Goal: Task Accomplishment & Management: Manage account settings

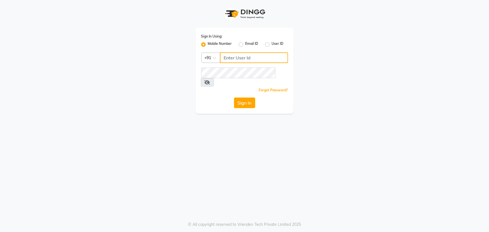
click at [233, 55] on input "Username" at bounding box center [254, 57] width 68 height 11
type input "9111007011"
click at [210, 80] on icon at bounding box center [207, 82] width 6 height 4
click at [243, 97] on button "Sign In" at bounding box center [244, 102] width 21 height 11
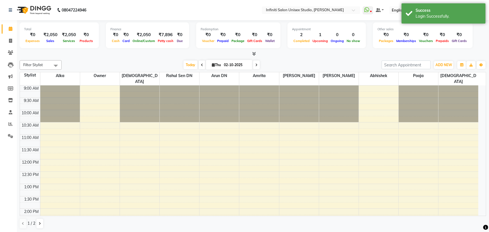
select select "en"
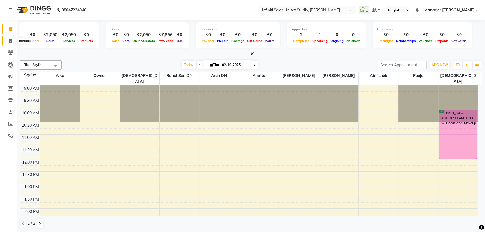
click at [9, 41] on icon at bounding box center [10, 41] width 3 height 4
select select "6511"
select select "service"
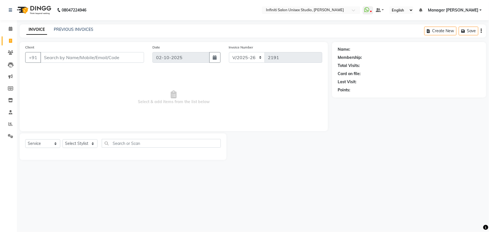
click at [56, 58] on input "Client" at bounding box center [92, 57] width 104 height 11
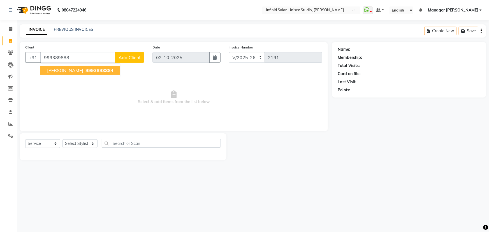
click at [60, 69] on span "[PERSON_NAME]" at bounding box center [65, 70] width 36 height 6
type input "9993898884"
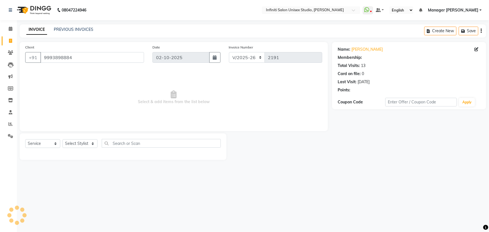
select select "1: Object"
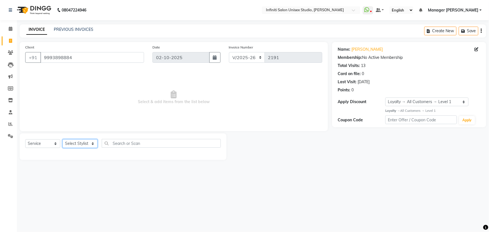
click at [82, 145] on select "Select Stylist Abhishek Alka Amrita Arun DN Bharti Nigam Ishu Krishna Owner Poo…" at bounding box center [79, 143] width 35 height 9
select select "49888"
click at [62, 139] on select "Select Stylist Abhishek Alka Amrita Arun DN Bharti Nigam Ishu Krishna Owner Poo…" at bounding box center [79, 143] width 35 height 9
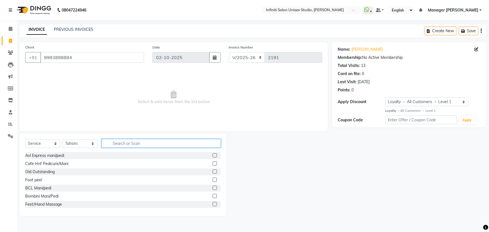
click at [112, 146] on input "text" at bounding box center [161, 143] width 119 height 9
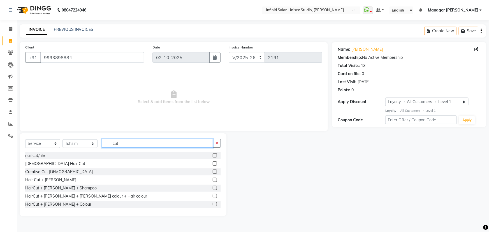
type input "cut"
click at [213, 164] on label at bounding box center [215, 163] width 4 height 4
click at [213, 164] on input "checkbox" at bounding box center [215, 164] width 4 height 4
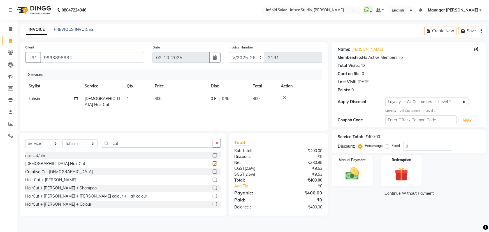
checkbox input "false"
click at [217, 144] on icon "button" at bounding box center [216, 143] width 3 height 4
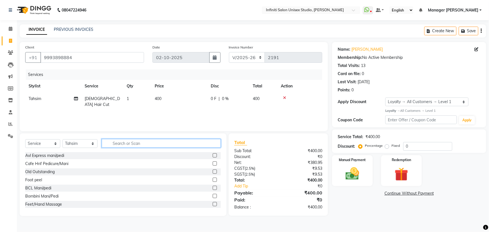
click at [112, 143] on input "text" at bounding box center [161, 143] width 119 height 9
click at [157, 100] on span "400" at bounding box center [158, 98] width 7 height 5
select select "49888"
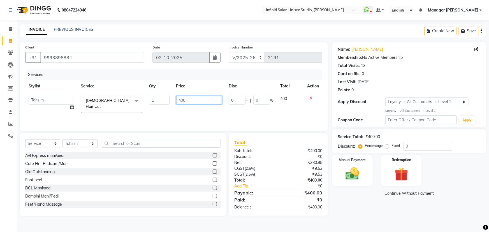
drag, startPoint x: 180, startPoint y: 99, endPoint x: 165, endPoint y: 100, distance: 14.6
click at [165, 100] on tr "Abhishek Alka Amrita Arun DN Bharti Nigam Ishu Krishna Owner Pooja Rahul Sen DN…" at bounding box center [173, 104] width 297 height 24
type input "500"
click at [186, 110] on div "Services Stylist Service Qty Price Disc Total Action Abhishek Alka Amrita Arun …" at bounding box center [173, 97] width 297 height 56
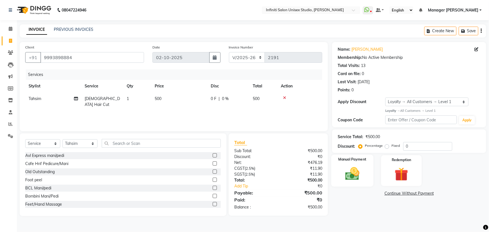
click at [350, 173] on img at bounding box center [352, 173] width 23 height 16
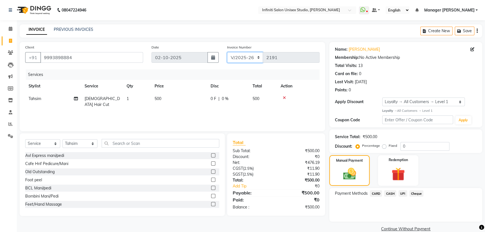
click at [238, 60] on select "CI/2025-26 V/2025-26" at bounding box center [245, 57] width 36 height 11
select select "7941"
click at [227, 52] on select "CI/2025-26 V/2025-26" at bounding box center [245, 57] width 36 height 11
type input "1022"
click at [392, 194] on span "CASH" at bounding box center [390, 193] width 12 height 6
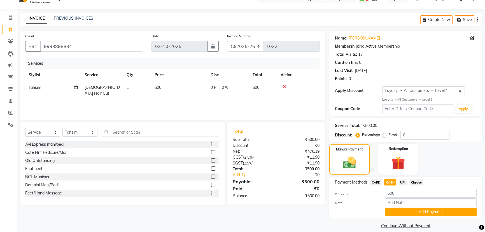
scroll to position [18, 0]
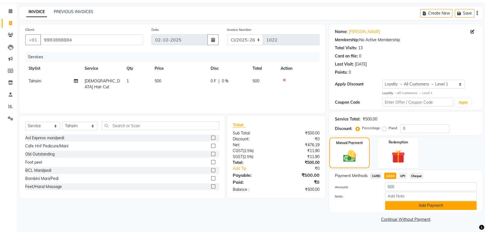
click at [411, 205] on button "Add Payment" at bounding box center [431, 205] width 92 height 9
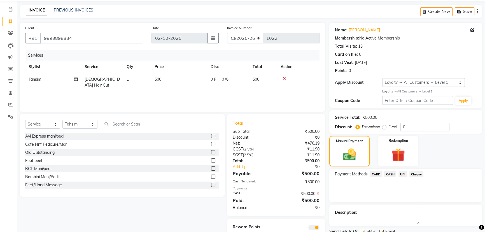
scroll to position [41, 0]
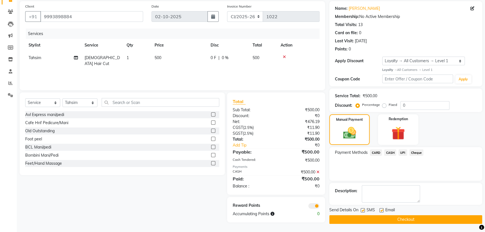
click at [395, 215] on button "Checkout" at bounding box center [405, 219] width 153 height 9
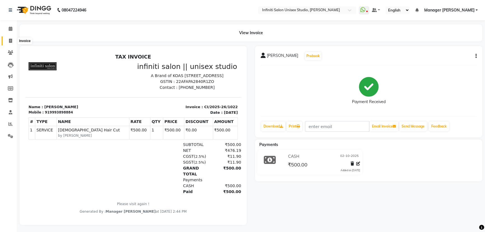
click at [11, 39] on icon at bounding box center [10, 41] width 3 height 4
select select "6511"
select select "service"
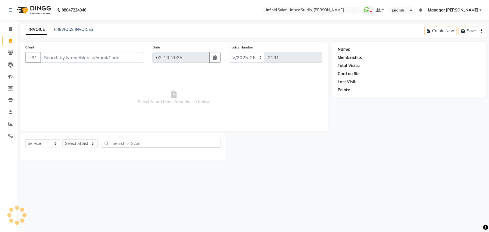
click at [85, 58] on input "Client" at bounding box center [92, 57] width 104 height 11
type input "9131756609"
click at [131, 57] on span "Add Client" at bounding box center [129, 58] width 22 height 6
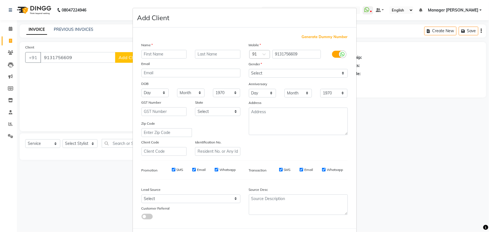
click at [154, 53] on input "text" at bounding box center [163, 54] width 45 height 9
drag, startPoint x: 143, startPoint y: 55, endPoint x: 136, endPoint y: 55, distance: 7.3
click at [137, 55] on div "subham" at bounding box center [164, 54] width 54 height 9
click at [160, 51] on input "Subham" at bounding box center [163, 54] width 45 height 9
type input "Subham"
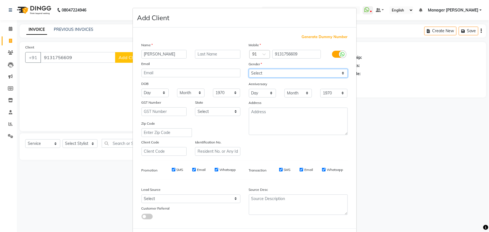
click at [263, 74] on select "Select Male Female Other Prefer Not To Say" at bounding box center [298, 73] width 99 height 9
select select "male"
click at [249, 69] on select "Select Male Female Other Prefer Not To Say" at bounding box center [298, 73] width 99 height 9
click at [154, 92] on select "Day 01 02 03 04 05 06 07 08 09 10 11 12 13 14 15 16 17 18 19 20 21 22 23 24 25 …" at bounding box center [154, 92] width 27 height 9
select select "26"
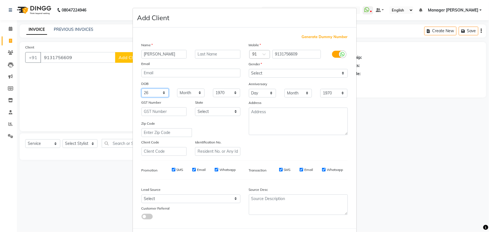
click at [141, 89] on select "Day 01 02 03 04 05 06 07 08 09 10 11 12 13 14 15 16 17 18 19 20 21 22 23 24 25 …" at bounding box center [154, 92] width 27 height 9
click at [194, 94] on select "Month January February March April May June July August September October Novem…" at bounding box center [190, 92] width 27 height 9
select select "12"
click at [177, 89] on select "Month January February March April May June July August September October Novem…" at bounding box center [190, 92] width 27 height 9
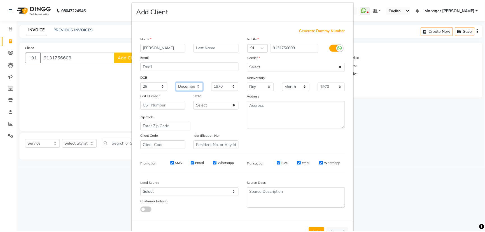
scroll to position [25, 0]
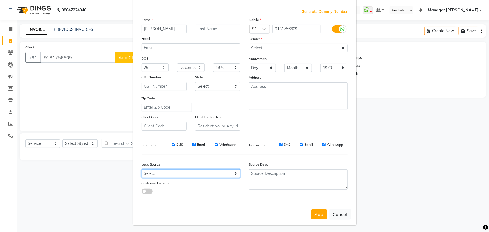
click at [178, 174] on select "Select Walk-in Facebook JustDial Google Other Referral Advertisement No Source …" at bounding box center [190, 173] width 99 height 9
select select "46371"
click at [141, 170] on select "Select Walk-in Facebook JustDial Google Other Referral Advertisement No Source …" at bounding box center [190, 173] width 99 height 9
click at [314, 213] on button "Add" at bounding box center [319, 214] width 16 height 10
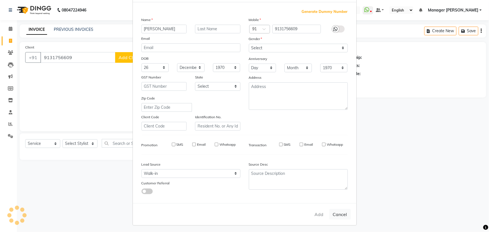
select select
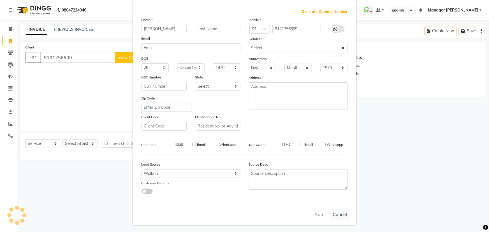
select select
checkbox input "false"
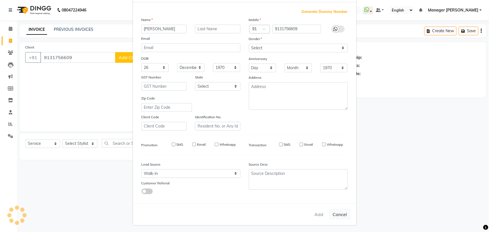
checkbox input "false"
select select "1: Object"
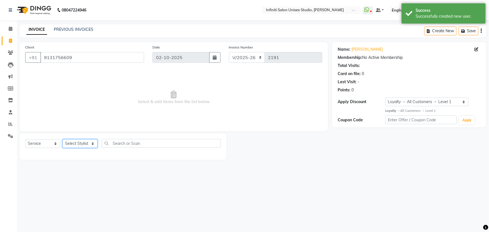
click at [81, 143] on select "Select Stylist Abhishek Alka Amrita Arun DN Bharti Nigam Ishu Krishna Owner Poo…" at bounding box center [79, 143] width 35 height 9
select select "49887"
click at [62, 139] on select "Select Stylist Abhishek Alka Amrita Arun DN Bharti Nigam Ishu Krishna Owner Poo…" at bounding box center [79, 143] width 35 height 9
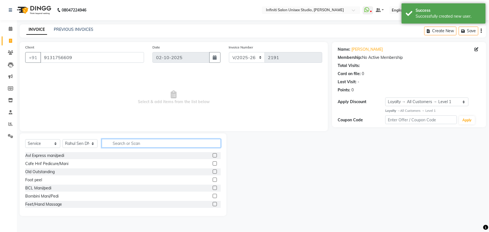
click at [120, 143] on input "text" at bounding box center [161, 143] width 119 height 9
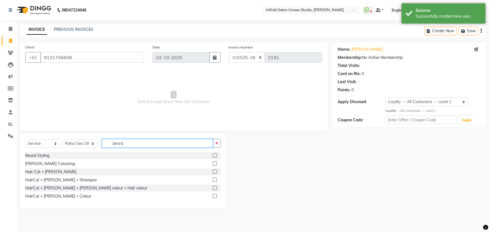
type input "beard"
click at [215, 155] on label at bounding box center [215, 155] width 4 height 4
click at [215, 155] on input "checkbox" at bounding box center [215, 156] width 4 height 4
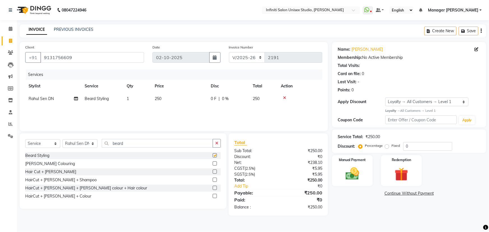
checkbox input "false"
click at [349, 162] on label "Manual Payment" at bounding box center [352, 159] width 28 height 5
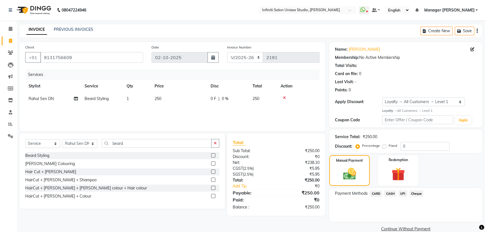
click at [391, 195] on span "CASH" at bounding box center [390, 193] width 12 height 6
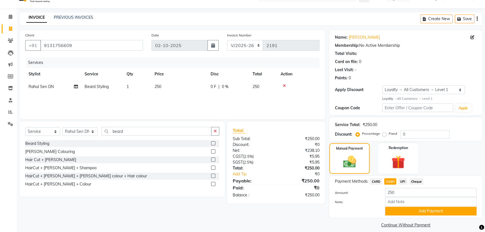
scroll to position [18, 0]
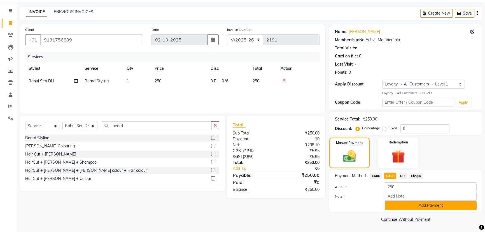
click at [417, 205] on button "Add Payment" at bounding box center [431, 205] width 92 height 9
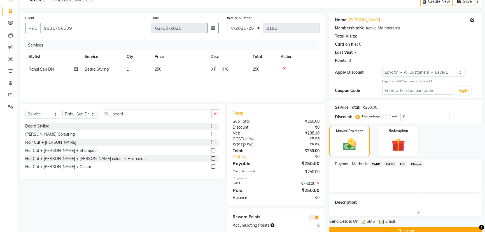
scroll to position [41, 0]
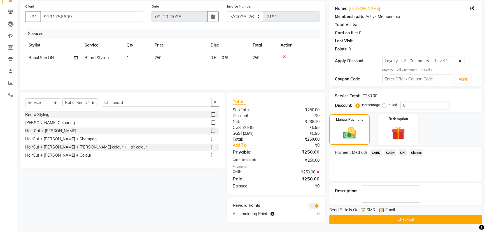
click at [418, 220] on button "Checkout" at bounding box center [405, 219] width 153 height 9
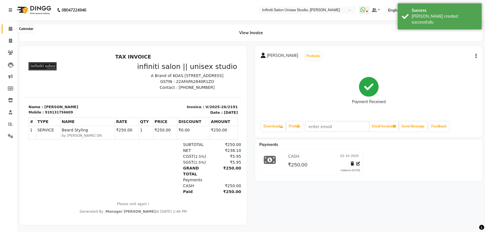
click at [10, 29] on icon at bounding box center [11, 29] width 4 height 4
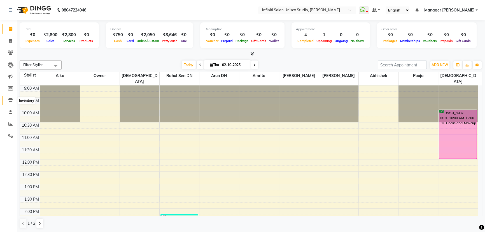
click at [11, 101] on icon at bounding box center [10, 100] width 5 height 4
select select
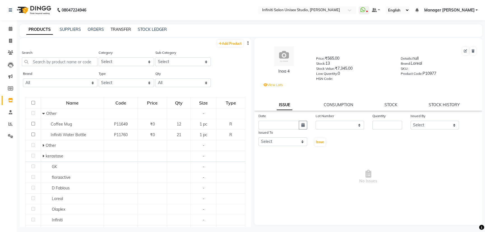
click at [122, 27] on link "TRANSFER" at bounding box center [121, 29] width 20 height 5
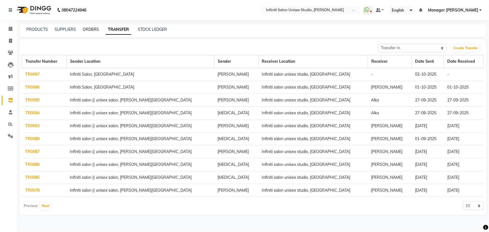
click at [92, 30] on link "ORDERS" at bounding box center [91, 29] width 16 height 5
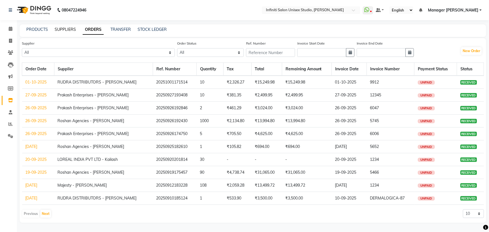
click at [70, 30] on link "SUPPLIERS" at bounding box center [65, 29] width 21 height 5
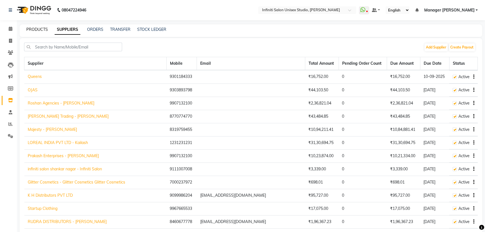
click at [36, 31] on link "PRODUCTS" at bounding box center [37, 29] width 22 height 5
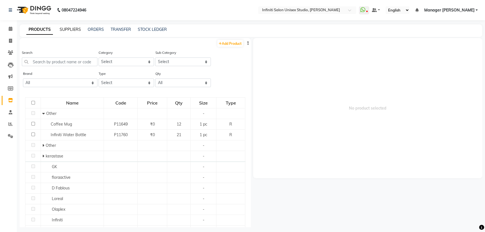
click at [68, 30] on link "SUPPLIERS" at bounding box center [70, 29] width 21 height 5
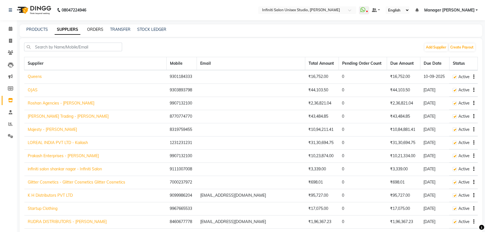
click at [90, 28] on link "ORDERS" at bounding box center [95, 29] width 16 height 5
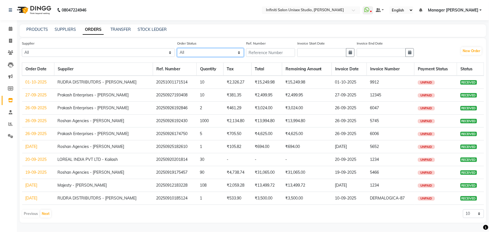
click at [177, 53] on select "All ORDERED PARTIAL-RECEIVED RECEIVED CANCELLED RETURNED" at bounding box center [210, 52] width 67 height 9
click at [127, 30] on link "TRANSFER" at bounding box center [120, 29] width 20 height 5
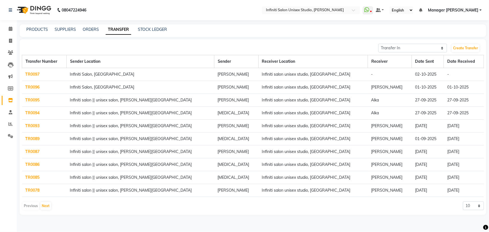
click at [28, 75] on link "TR0097" at bounding box center [32, 74] width 14 height 5
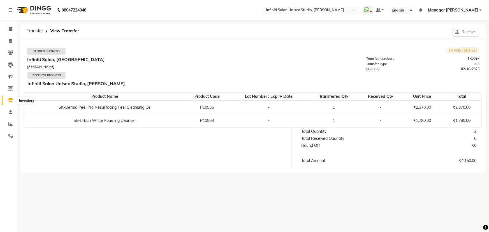
click at [11, 99] on icon at bounding box center [10, 100] width 5 height 4
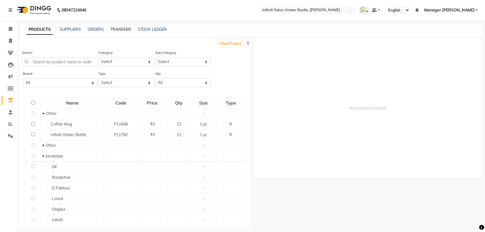
click at [123, 29] on link "TRANSFER" at bounding box center [121, 29] width 20 height 5
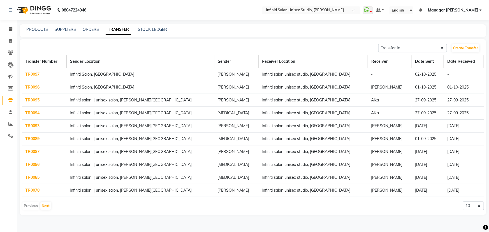
click at [35, 74] on link "TR0097" at bounding box center [32, 74] width 14 height 5
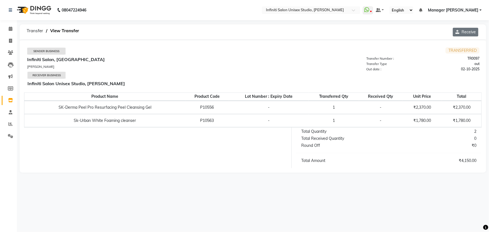
click at [460, 29] on button "Receive" at bounding box center [465, 32] width 25 height 9
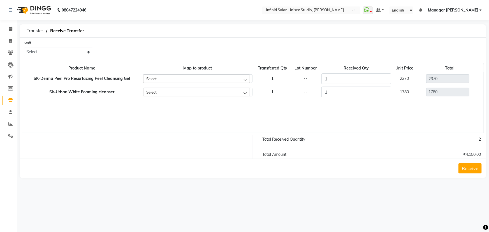
click at [200, 79] on div "Select" at bounding box center [196, 78] width 106 height 8
click at [110, 117] on div "Product Name Map to product Transferred Qty Lot Number Received Qty Unit Price …" at bounding box center [253, 98] width 462 height 70
click at [167, 91] on div "Select" at bounding box center [196, 92] width 106 height 8
click at [166, 78] on div "Select" at bounding box center [196, 78] width 106 height 8
type input "derma"
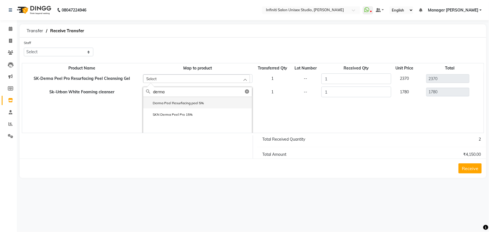
click at [165, 105] on label "Derma Peel Resurfacing peel 5%" at bounding box center [175, 103] width 58 height 5
click at [156, 91] on div "Select" at bounding box center [196, 92] width 106 height 8
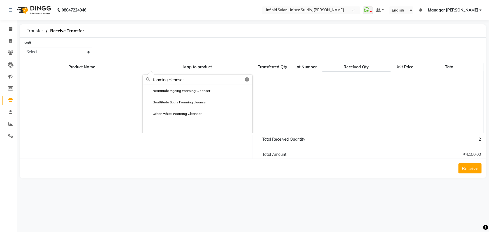
scroll to position [34, 0]
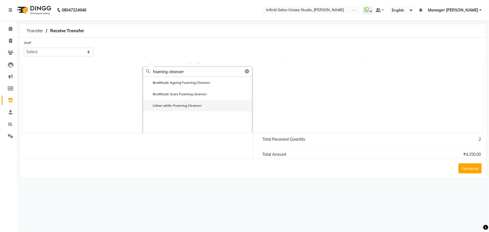
type input "foaming cleanser"
click at [172, 106] on label "Urban white-Foaming Cleanser" at bounding box center [173, 105] width 55 height 5
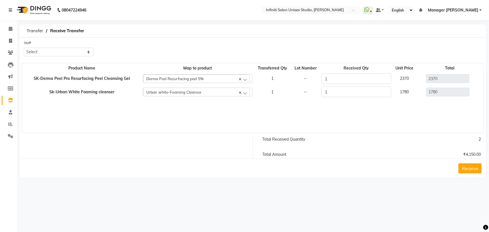
click at [283, 106] on div "Product Name Map to product Transferred Qty Lot Number Received Qty Unit Price …" at bounding box center [253, 98] width 462 height 70
click at [466, 169] on button "Receive" at bounding box center [469, 168] width 23 height 10
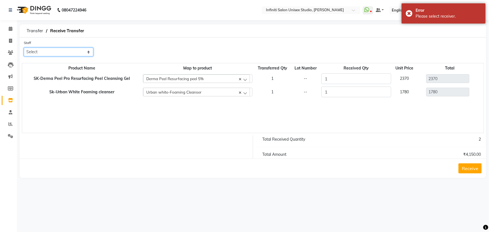
click at [39, 53] on select "Select Abhishek Alka Amrita Arun DN Bharti Nigam Ishu Krishna Owner Pooja Rahul…" at bounding box center [58, 52] width 69 height 9
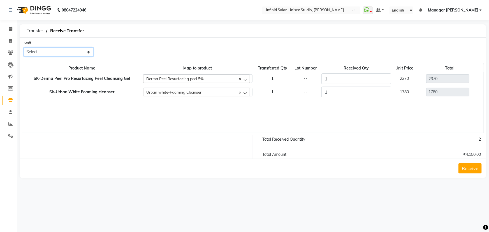
select select "49874"
click at [24, 48] on select "Select Abhishek Alka Amrita Arun DN Bharti Nigam Ishu Krishna Owner Pooja Rahul…" at bounding box center [58, 52] width 69 height 9
click at [403, 90] on td "1780" at bounding box center [404, 91] width 24 height 13
click at [405, 92] on td "1780" at bounding box center [404, 91] width 24 height 13
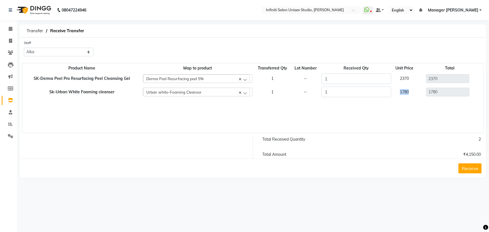
click at [468, 167] on button "Receive" at bounding box center [469, 168] width 23 height 10
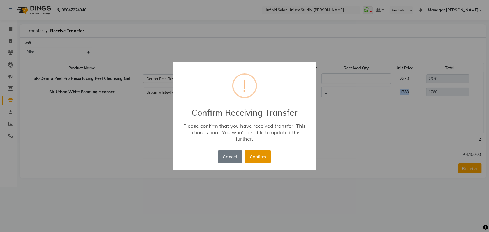
click at [251, 155] on button "Confirm" at bounding box center [258, 156] width 26 height 12
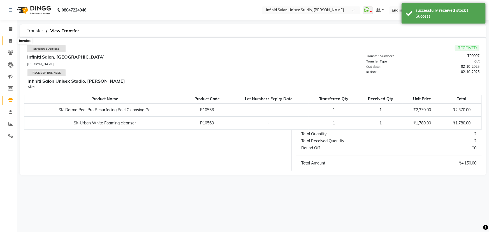
click at [9, 41] on icon at bounding box center [10, 41] width 3 height 4
select select "service"
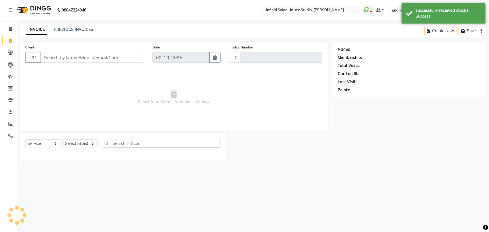
type input "2192"
select select "6511"
click at [58, 59] on input "Client" at bounding box center [92, 57] width 104 height 11
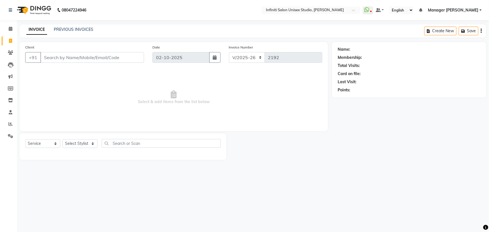
click at [60, 58] on input "Client" at bounding box center [92, 57] width 104 height 11
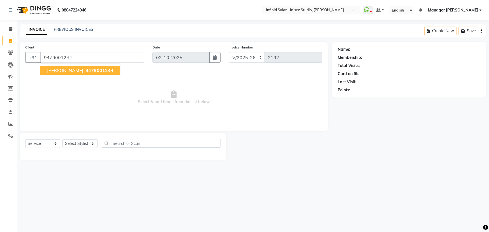
type input "9479001244"
select select "1: Object"
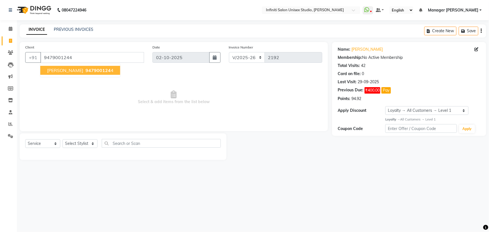
click at [56, 67] on span "shelja" at bounding box center [65, 70] width 36 height 6
select select "1: Object"
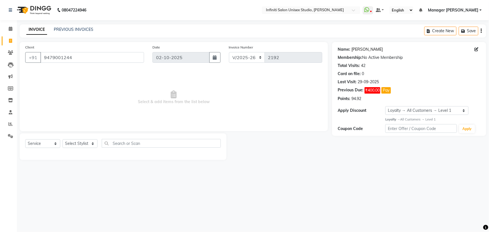
click at [358, 48] on link "Shelja" at bounding box center [366, 49] width 31 height 6
click at [81, 142] on select "Select Stylist Abhishek Alka Amrita Arun DN Bharti Nigam Ishu Krishna Owner Poo…" at bounding box center [79, 143] width 35 height 9
select select "49890"
click at [62, 139] on select "Select Stylist Abhishek Alka Amrita Arun DN Bharti Nigam Ishu Krishna Owner Poo…" at bounding box center [79, 143] width 35 height 9
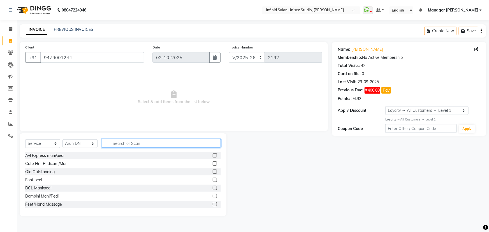
click at [122, 140] on input "text" at bounding box center [161, 143] width 119 height 9
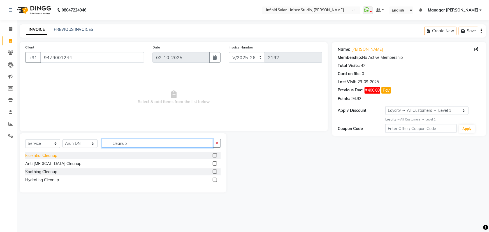
type input "cleanup"
click at [49, 157] on div "Essential Cleanup" at bounding box center [41, 156] width 32 height 6
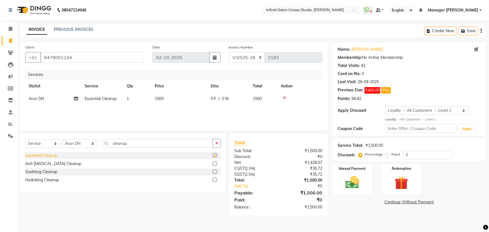
checkbox input "false"
click at [215, 98] on span "0 F" at bounding box center [214, 99] width 6 height 6
select select "49890"
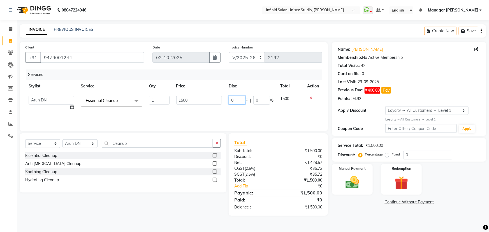
click at [230, 99] on input "0" at bounding box center [236, 100] width 17 height 9
type input "2"
type input "300"
drag, startPoint x: 109, startPoint y: 213, endPoint x: 93, endPoint y: 199, distance: 21.8
click at [108, 213] on div "Select Service Product Membership Package Voucher Prepaid Gift Card Select Styl…" at bounding box center [120, 174] width 211 height 82
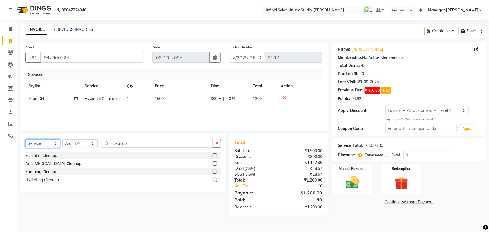
click at [40, 146] on select "Select Service Product Membership Package Voucher Prepaid Gift Card" at bounding box center [42, 143] width 35 height 9
select select "product"
click at [25, 139] on select "Select Service Product Membership Package Voucher Prepaid Gift Card" at bounding box center [42, 143] width 35 height 9
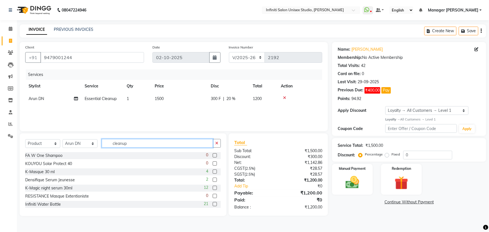
click at [121, 143] on input "cleanup" at bounding box center [157, 143] width 111 height 9
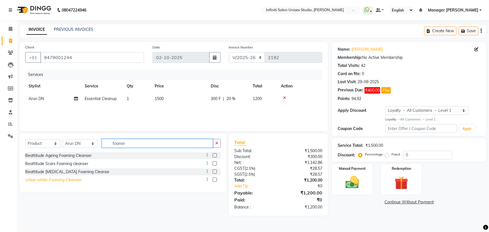
type input "foamin"
click at [70, 179] on div "Urban white-Foaming Cleanser" at bounding box center [53, 180] width 56 height 6
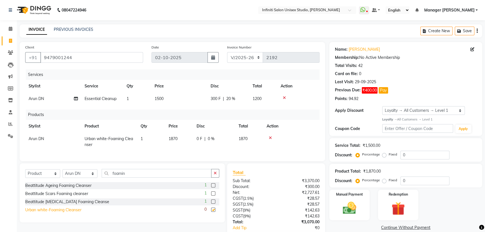
checkbox input "false"
click at [172, 136] on td "1870" at bounding box center [179, 141] width 28 height 18
select select "49890"
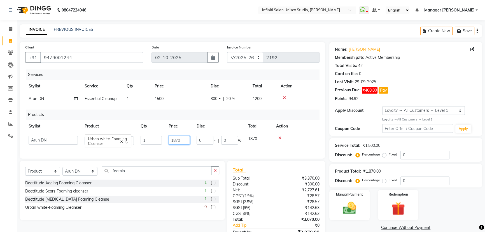
click at [176, 139] on input "1870" at bounding box center [179, 140] width 21 height 9
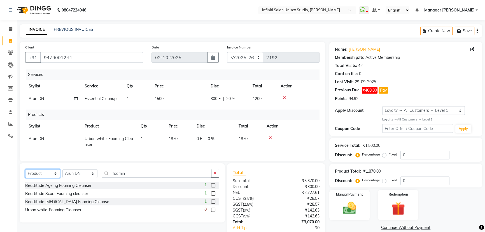
click at [52, 175] on select "Select Service Product Membership Package Voucher Prepaid Gift Card" at bounding box center [42, 173] width 35 height 9
select select "service"
click at [25, 173] on select "Select Service Product Membership Package Voucher Prepaid Gift Card" at bounding box center [42, 173] width 35 height 9
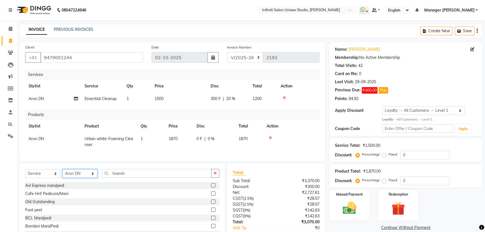
click at [85, 178] on select "Select Stylist Abhishek Alka Amrita Arun DN Bharti Nigam Ishu Krishna Owner Poo…" at bounding box center [79, 173] width 35 height 9
select select "49888"
click at [62, 173] on select "Select Stylist Abhishek Alka Amrita Arun DN Bharti Nigam Ishu Krishna Owner Poo…" at bounding box center [79, 173] width 35 height 9
click at [127, 177] on input "foamin" at bounding box center [157, 173] width 110 height 9
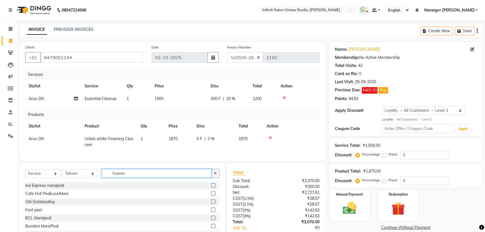
click at [127, 177] on input "foamin" at bounding box center [157, 173] width 110 height 9
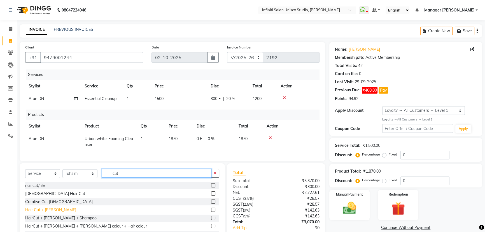
type input "cut"
click at [38, 213] on div "Hair Cut + [PERSON_NAME]" at bounding box center [50, 210] width 51 height 6
checkbox input "false"
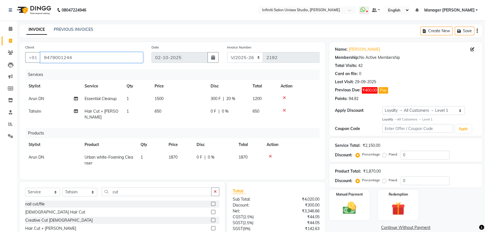
click at [59, 55] on input "9479001244" at bounding box center [91, 57] width 103 height 11
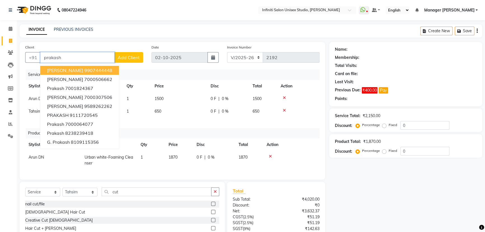
click at [84, 70] on ngb-highlight "9907444448" at bounding box center [98, 70] width 28 height 6
type input "9907444448"
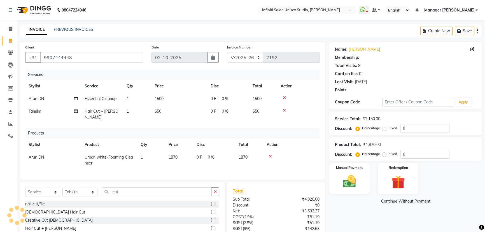
select select "1: Object"
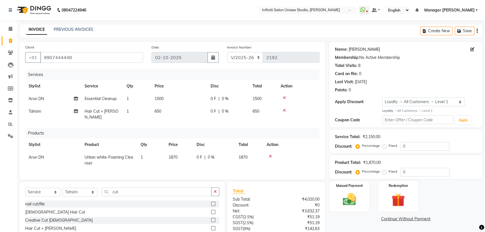
click at [370, 48] on link "Prakash Agrwal" at bounding box center [364, 49] width 31 height 6
click at [66, 59] on input "9907444448" at bounding box center [91, 57] width 103 height 11
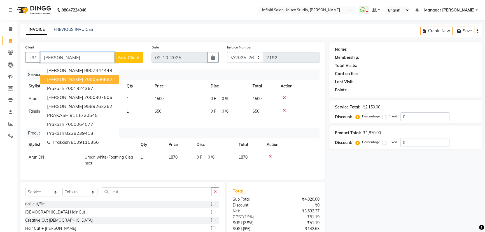
click at [73, 81] on span "Prakash Agarwal" at bounding box center [65, 79] width 36 height 6
type input "7000506662"
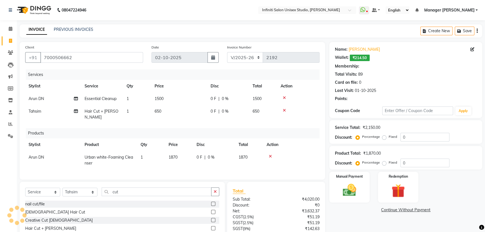
select select "2: Object"
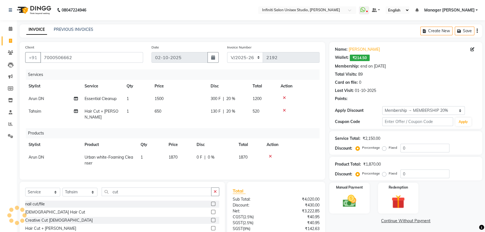
type input "20"
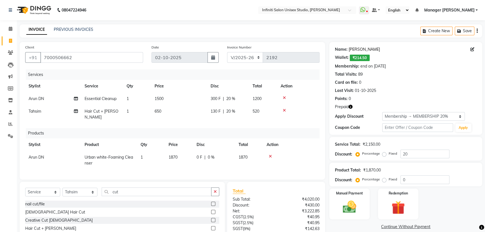
click at [366, 48] on link "Prakash Agarwal" at bounding box center [364, 49] width 31 height 6
click at [60, 55] on input "7000506662" at bounding box center [91, 57] width 103 height 11
type input "p"
type input "0"
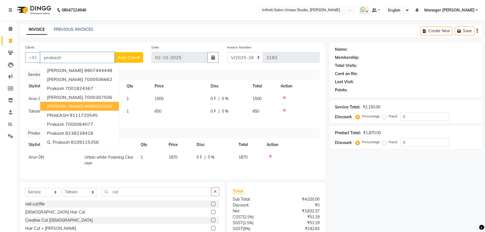
click at [59, 108] on span "prakash agrawal" at bounding box center [65, 106] width 36 height 6
type input "9589262262"
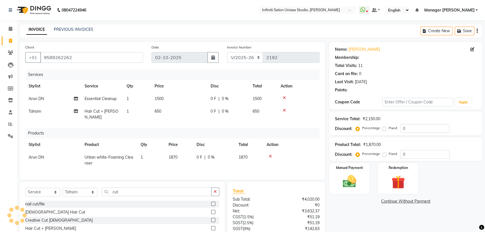
select select "1: Object"
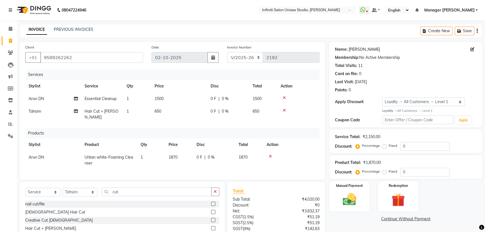
click at [360, 48] on link "Prakash Agrawal" at bounding box center [364, 49] width 31 height 6
click at [77, 57] on input "9589262262" at bounding box center [91, 57] width 103 height 11
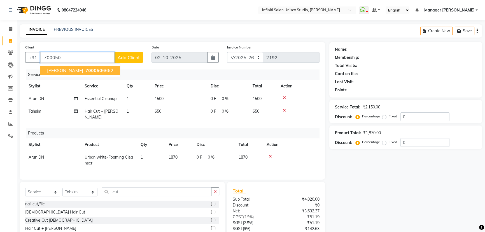
click at [92, 70] on span "700050" at bounding box center [93, 70] width 17 height 6
type input "7000506662"
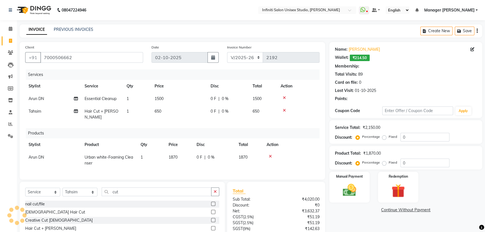
select select "2: Object"
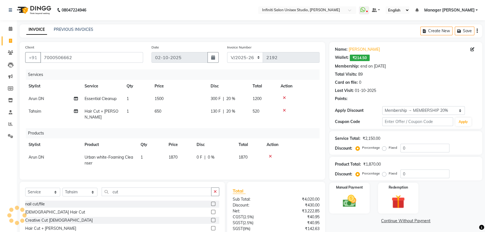
type input "20"
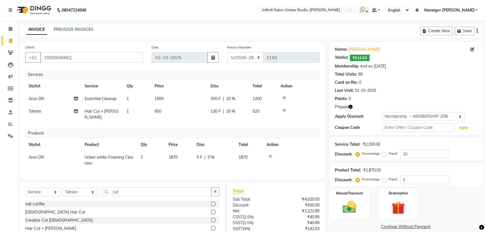
click at [351, 106] on icon "button" at bounding box center [351, 107] width 4 height 4
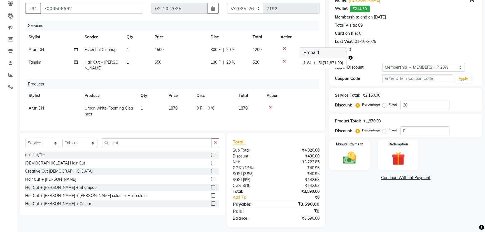
scroll to position [50, 0]
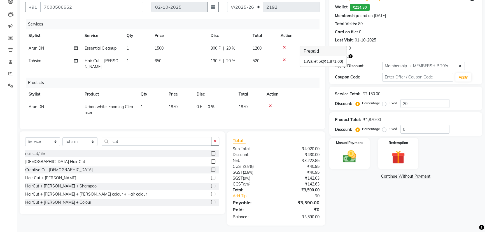
click at [270, 104] on icon at bounding box center [270, 106] width 3 height 4
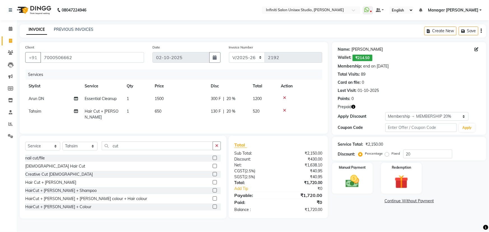
click at [370, 50] on link "Prakash Agarwal" at bounding box center [366, 49] width 31 height 6
click at [393, 176] on img at bounding box center [401, 182] width 23 height 18
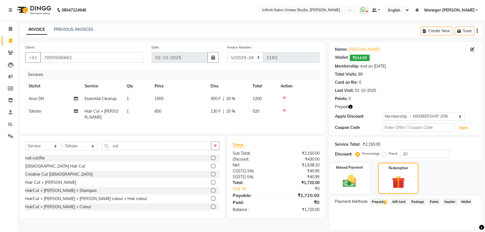
click at [351, 107] on icon "button" at bounding box center [351, 107] width 4 height 4
click at [379, 201] on span "Prepaid 1" at bounding box center [379, 201] width 18 height 6
click at [458, 225] on button "Add" at bounding box center [463, 224] width 20 height 10
click at [81, 144] on select "Select Stylist Abhishek Alka Amrita Arun DN Bharti Nigam Ishu Krishna Owner Poo…" at bounding box center [79, 146] width 35 height 9
select select "49874"
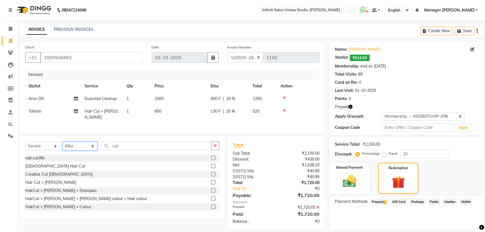
click at [62, 142] on select "Select Stylist Abhishek Alka Amrita Arun DN Bharti Nigam Ishu Krishna Owner Poo…" at bounding box center [79, 146] width 35 height 9
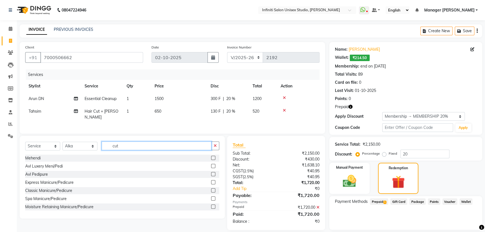
click at [124, 142] on input "cut" at bounding box center [157, 145] width 110 height 9
click at [37, 143] on select "Select Service Product Membership Package Voucher Prepaid Gift Card" at bounding box center [42, 146] width 35 height 9
select select "product"
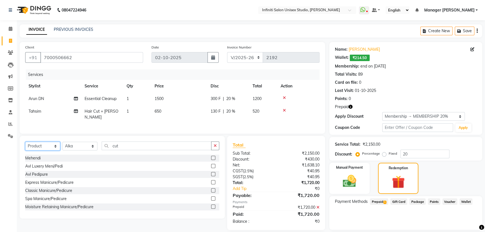
click at [25, 142] on select "Select Service Product Membership Package Voucher Prepaid Gift Card" at bounding box center [42, 146] width 35 height 9
click at [78, 143] on select "Select Stylist Abhishek Alka Amrita Arun DN Bharti Nigam Ishu Krishna Owner Poo…" at bounding box center [79, 146] width 35 height 9
select select "49887"
click at [62, 142] on select "Select Stylist Abhishek Alka Amrita Arun DN Bharti Nigam Ishu Krishna Owner Poo…" at bounding box center [79, 146] width 35 height 9
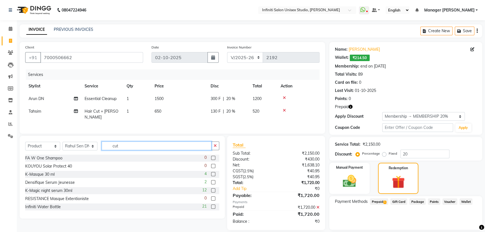
click at [123, 143] on input "cut" at bounding box center [157, 145] width 110 height 9
type input "g"
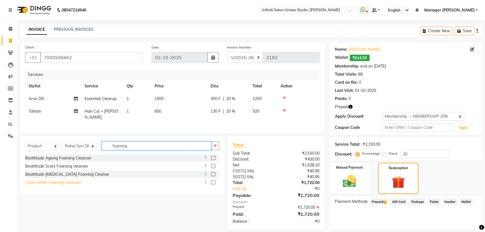
type input "foaming"
click at [56, 182] on div "Urban white-Foaming Cleanser" at bounding box center [53, 182] width 56 height 6
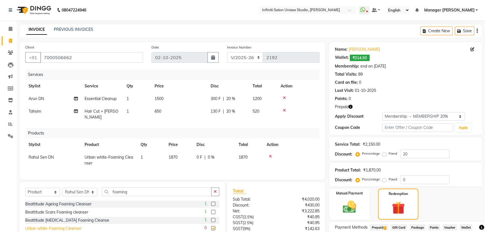
checkbox input "false"
click at [209, 154] on span "0 %" at bounding box center [211, 157] width 7 height 6
select select "49887"
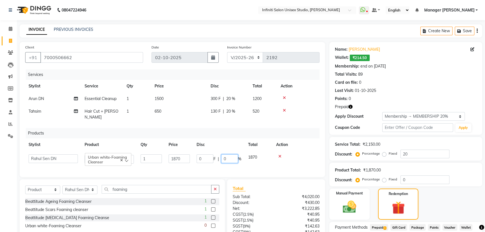
click at [227, 154] on input "0" at bounding box center [229, 158] width 17 height 9
type input "5"
click at [327, 171] on div "Client +91 7000506662 Date 02-10-2025 Invoice Number CI/2025-26 V/2025-26 2192 …" at bounding box center [172, 173] width 314 height 263
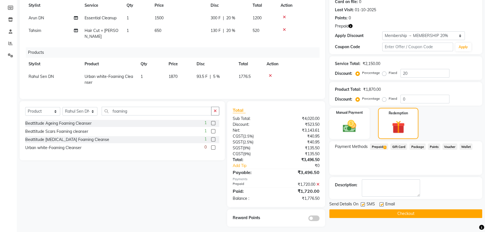
scroll to position [82, 0]
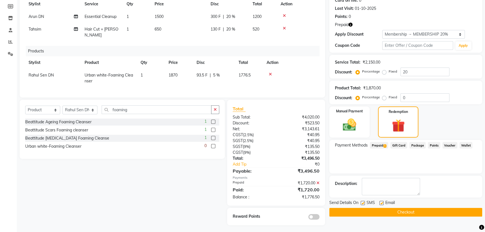
click at [431, 146] on span "Points" at bounding box center [434, 145] width 12 height 6
click at [356, 130] on img at bounding box center [349, 125] width 23 height 16
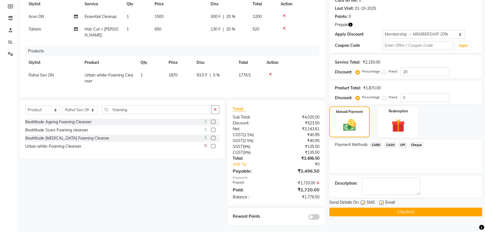
click at [402, 145] on span "UPI" at bounding box center [402, 145] width 9 height 6
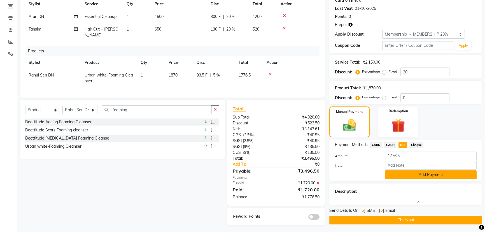
click at [404, 175] on button "Add Payment" at bounding box center [431, 174] width 92 height 9
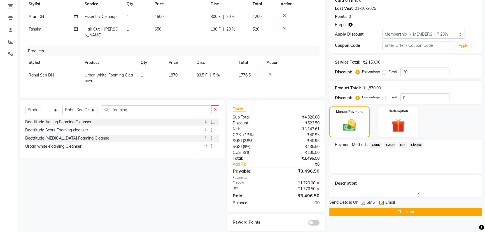
scroll to position [88, 0]
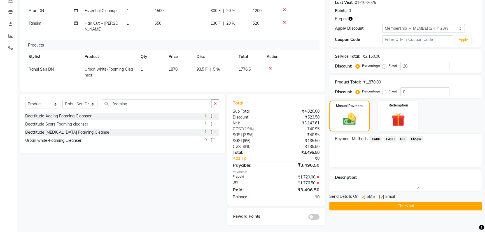
click at [355, 203] on button "Checkout" at bounding box center [405, 206] width 153 height 9
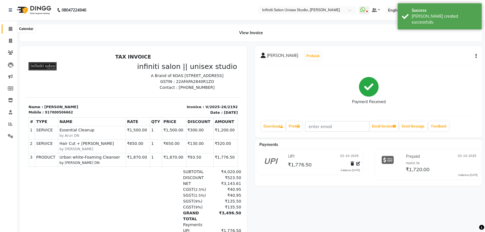
click at [10, 30] on icon at bounding box center [11, 29] width 4 height 4
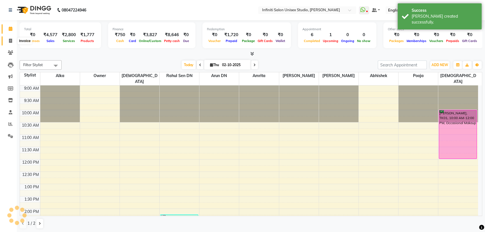
click at [10, 40] on icon at bounding box center [10, 41] width 3 height 4
select select "6511"
select select "service"
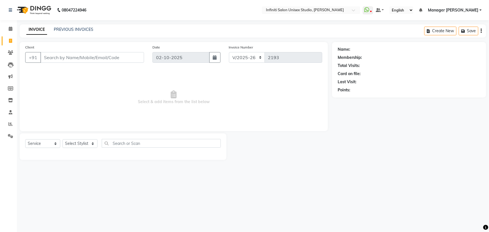
click at [60, 59] on input "Client" at bounding box center [92, 57] width 104 height 11
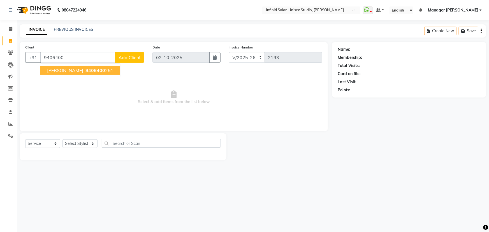
click at [85, 72] on span "9406400" at bounding box center [95, 70] width 20 height 6
type input "9406400251"
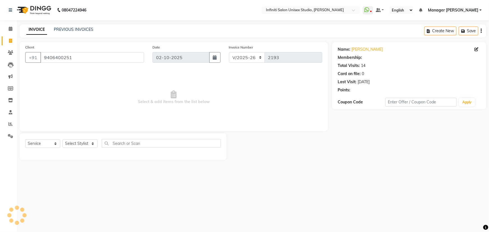
select select "1: Object"
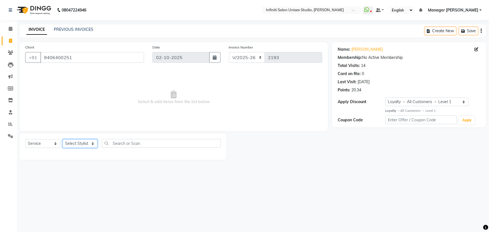
click at [80, 148] on select "Select Stylist Abhishek Alka Amrita Arun DN Bharti Nigam Ishu Krishna Owner Poo…" at bounding box center [79, 143] width 35 height 9
select select "49888"
click at [62, 139] on select "Select Stylist Abhishek Alka Amrita Arun DN Bharti Nigam Ishu Krishna Owner Poo…" at bounding box center [79, 143] width 35 height 9
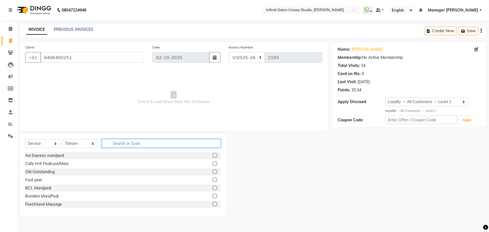
click at [144, 145] on input "text" at bounding box center [161, 143] width 119 height 9
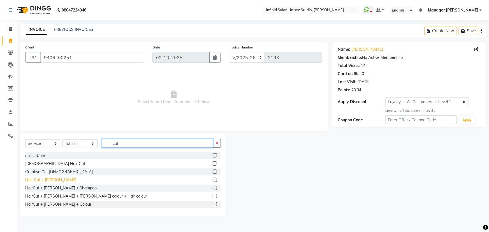
type input "cut"
click at [41, 181] on div "Hair Cut + [PERSON_NAME]" at bounding box center [50, 180] width 51 height 6
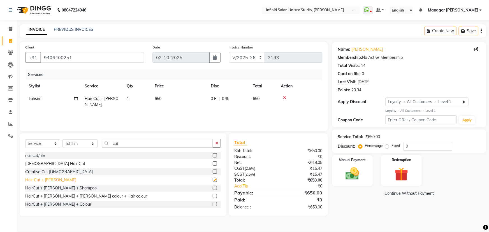
checkbox input "false"
click at [354, 174] on img at bounding box center [352, 173] width 23 height 16
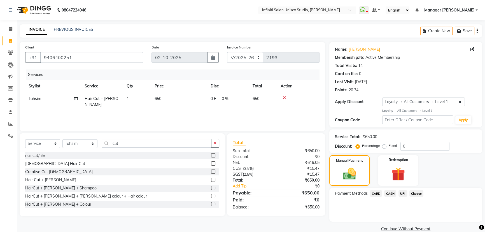
click at [213, 98] on span "0 F" at bounding box center [214, 99] width 6 height 6
select select "49888"
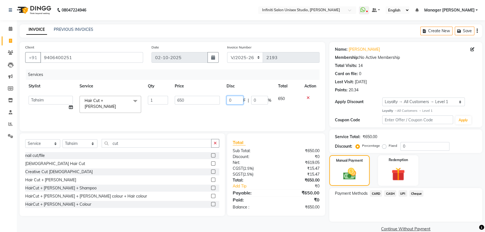
click at [240, 99] on input "0" at bounding box center [235, 100] width 17 height 9
type input "50"
click at [344, 204] on div "Payment Methods CARD CASH UPI Cheque" at bounding box center [405, 205] width 153 height 34
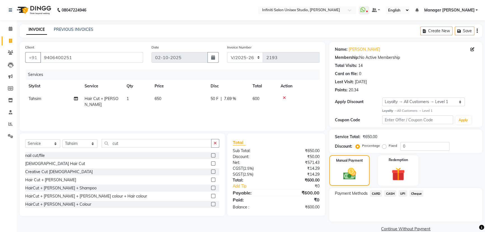
click at [391, 195] on span "CASH" at bounding box center [390, 193] width 12 height 6
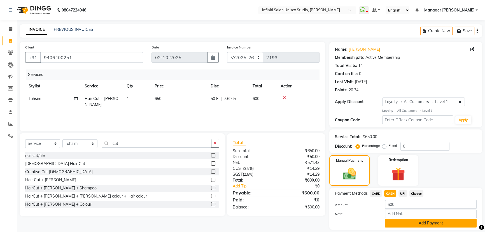
click at [404, 224] on button "Add Payment" at bounding box center [431, 223] width 92 height 9
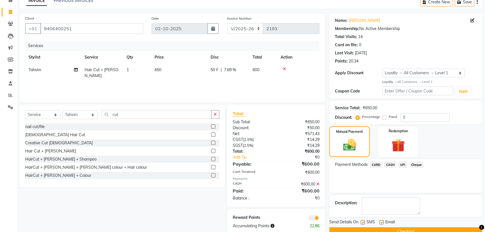
scroll to position [41, 0]
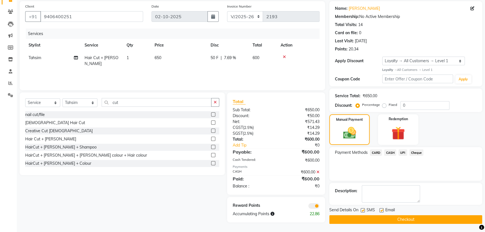
click at [398, 219] on button "Checkout" at bounding box center [405, 219] width 153 height 9
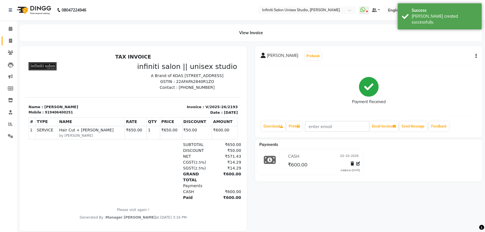
click at [12, 36] on link "Invoice" at bounding box center [8, 40] width 13 height 9
select select "6511"
select select "service"
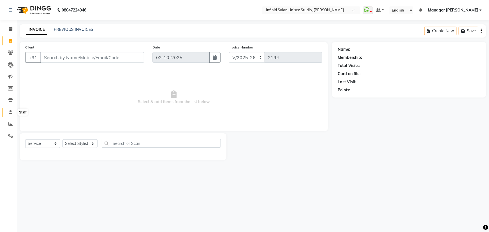
click at [9, 112] on icon at bounding box center [11, 112] width 4 height 4
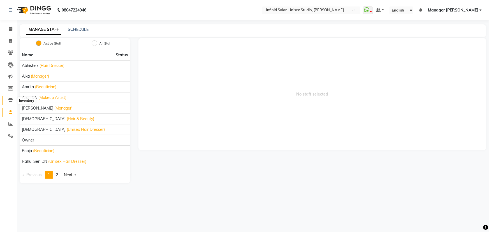
click at [12, 99] on icon at bounding box center [10, 100] width 5 height 4
select select
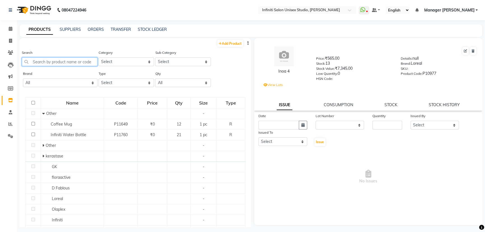
click at [77, 60] on input "text" at bounding box center [60, 61] width 76 height 9
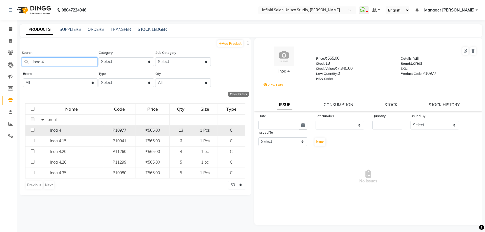
type input "inoa 4"
click at [60, 134] on td "Inoa 4" at bounding box center [71, 130] width 63 height 11
click at [56, 130] on span "Inoa 4" at bounding box center [55, 130] width 11 height 5
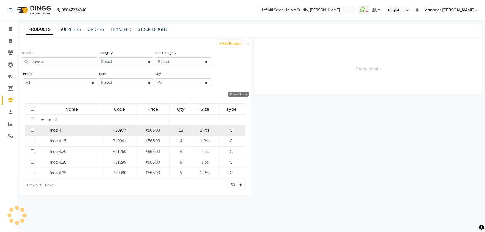
select select
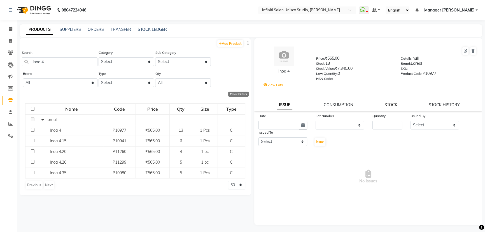
click at [390, 106] on link "STOCK" at bounding box center [390, 104] width 13 height 5
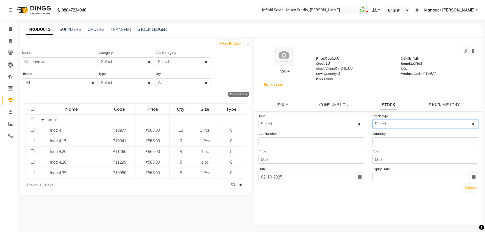
click at [385, 128] on select "Select" at bounding box center [425, 124] width 106 height 9
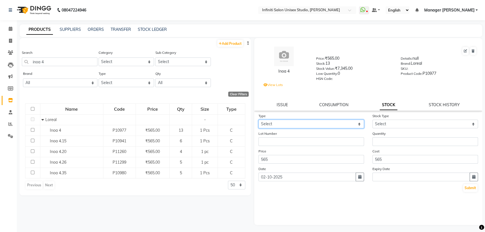
click at [305, 126] on select "Select In Out" at bounding box center [311, 124] width 106 height 9
select select "out"
click at [258, 121] on select "Select In Out" at bounding box center [311, 124] width 106 height 9
select select
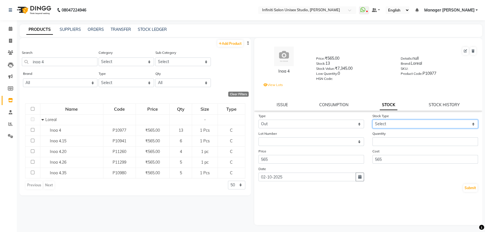
click at [386, 125] on select "Select Internal Use Damaged Expired Adjustment Return Other" at bounding box center [425, 124] width 106 height 9
select select "internal use"
click at [372, 121] on select "Select Internal Use Damaged Expired Adjustment Return Other" at bounding box center [425, 124] width 106 height 9
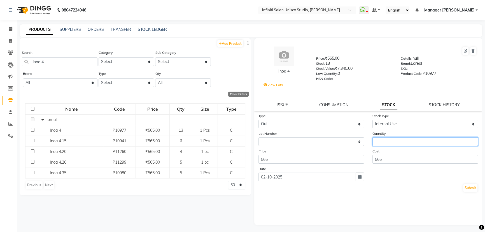
click at [416, 143] on input "number" at bounding box center [425, 141] width 106 height 9
type input "1"
click at [399, 190] on div "Submit" at bounding box center [368, 187] width 220 height 9
click at [466, 190] on button "Submit" at bounding box center [470, 188] width 14 height 8
select select
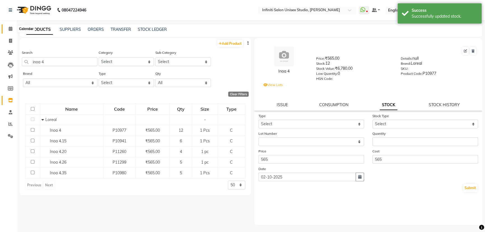
drag, startPoint x: 10, startPoint y: 31, endPoint x: 9, endPoint y: 34, distance: 2.9
click at [10, 31] on span at bounding box center [11, 29] width 10 height 6
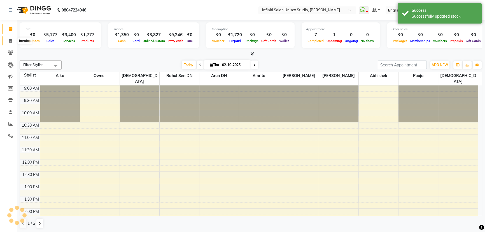
click at [7, 43] on span at bounding box center [11, 41] width 10 height 6
select select "service"
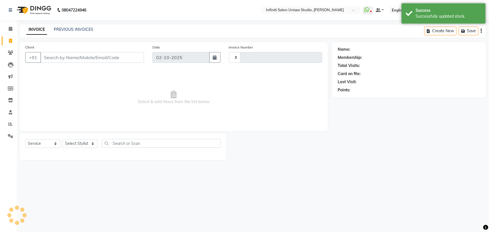
type input "2194"
select select "6511"
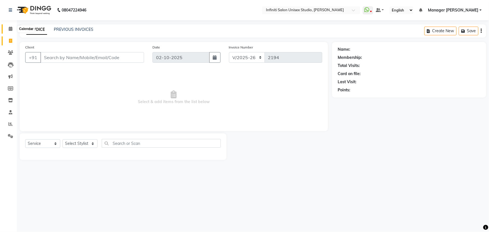
click at [9, 30] on icon at bounding box center [11, 29] width 4 height 4
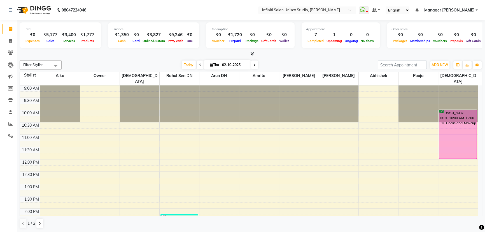
click at [253, 53] on icon at bounding box center [252, 54] width 4 height 4
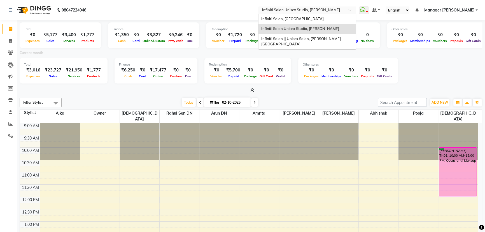
click at [302, 8] on input "text" at bounding box center [301, 11] width 81 height 6
click at [306, 21] on div "Infiniti Salon, Shankar Nagar" at bounding box center [306, 19] width 97 height 10
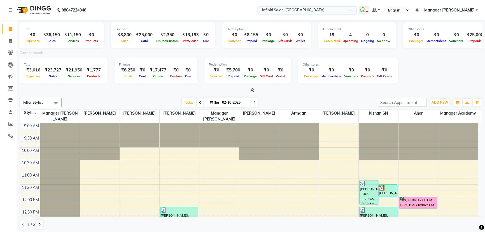
click at [283, 7] on div "× Infiniti Salon, Shankar Nagar" at bounding box center [293, 10] width 62 height 6
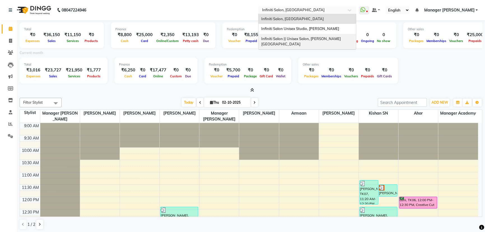
click at [289, 34] on div "Infiniti Salon || Unisex Salon, Choubey Colony" at bounding box center [306, 41] width 97 height 15
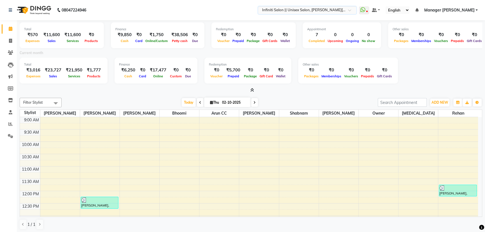
click at [291, 11] on input "text" at bounding box center [301, 11] width 81 height 6
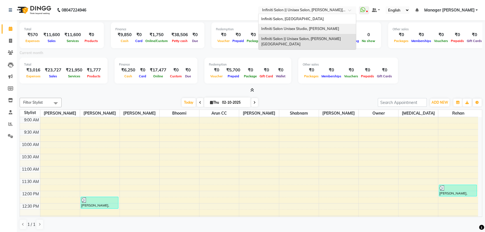
click at [289, 28] on span "Infiniti Salon Unisex Studio, [PERSON_NAME]" at bounding box center [300, 28] width 78 height 4
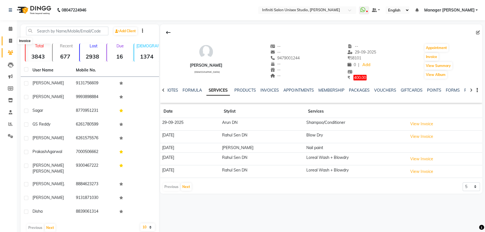
click at [9, 41] on icon at bounding box center [10, 41] width 3 height 4
select select "6511"
select select "service"
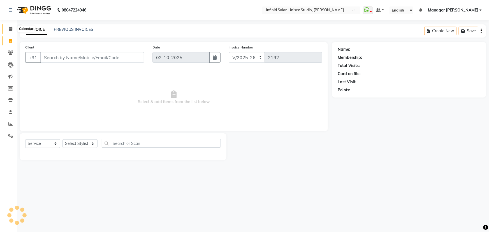
click at [11, 30] on icon at bounding box center [11, 29] width 4 height 4
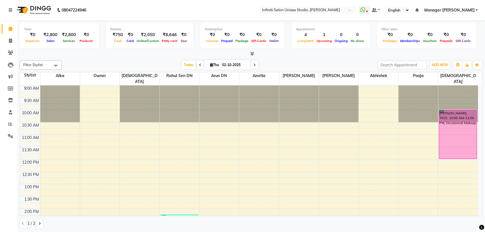
click at [254, 55] on icon at bounding box center [252, 54] width 4 height 4
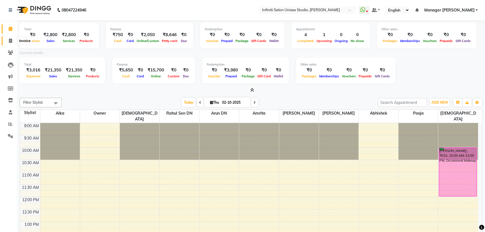
click at [10, 41] on icon at bounding box center [10, 41] width 3 height 4
select select "6511"
select select "service"
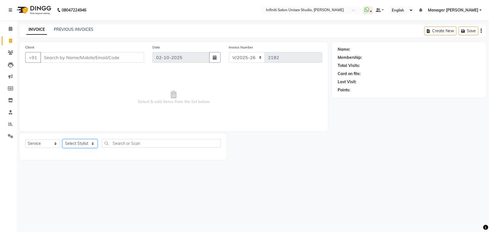
click at [78, 146] on select "Select Stylist Abhishek Alka Amrita Arun DN Bharti Nigam Ishu Krishna Owner Poo…" at bounding box center [79, 143] width 35 height 9
click at [55, 53] on input "Client" at bounding box center [92, 57] width 104 height 11
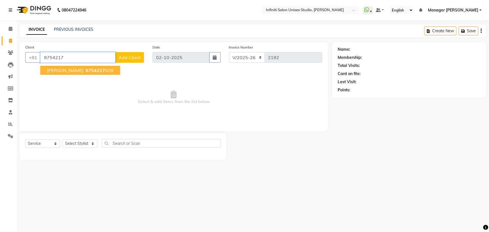
click at [60, 70] on span "Divya Pawar" at bounding box center [65, 70] width 36 height 6
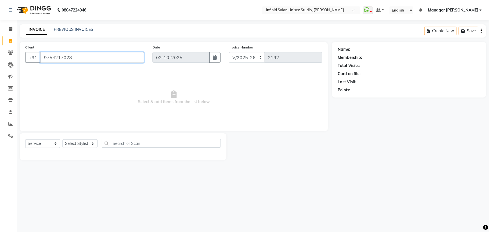
type input "9754217028"
select select "1: Object"
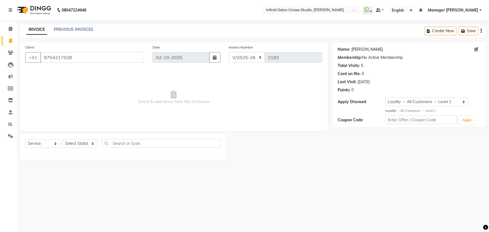
click at [357, 50] on link "Divya Pawar" at bounding box center [366, 49] width 31 height 6
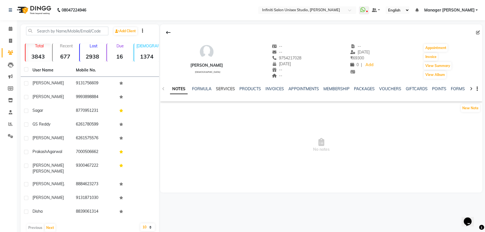
click at [230, 88] on link "SERVICES" at bounding box center [225, 88] width 19 height 5
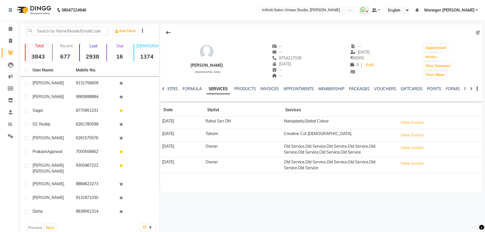
click at [174, 122] on td "19-02-2025" at bounding box center [181, 122] width 43 height 13
click at [419, 124] on button "View Invoice" at bounding box center [412, 122] width 28 height 9
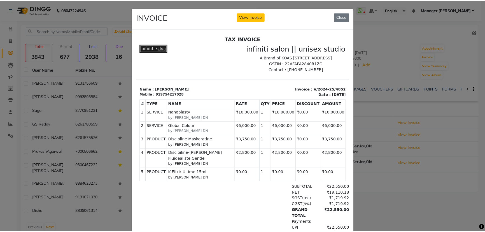
scroll to position [4, 0]
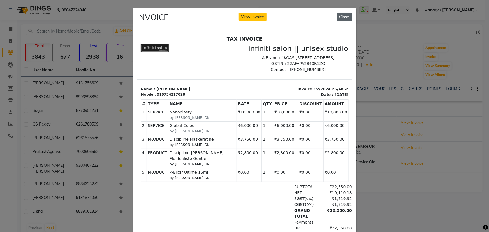
click at [338, 17] on button "Close" at bounding box center [344, 17] width 15 height 9
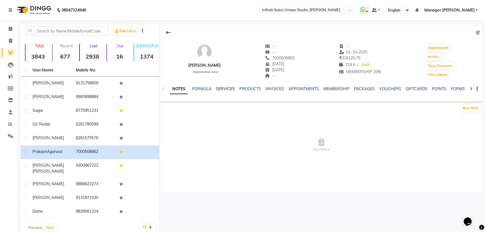
click at [221, 90] on link "SERVICES" at bounding box center [225, 88] width 19 height 5
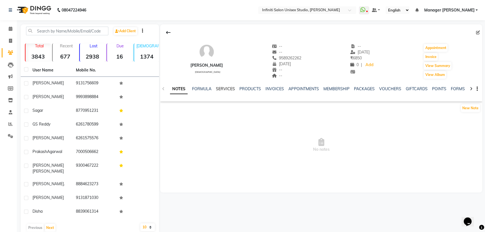
click at [229, 89] on link "SERVICES" at bounding box center [225, 88] width 19 height 5
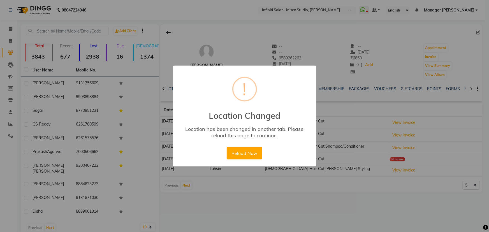
drag, startPoint x: 239, startPoint y: 162, endPoint x: 238, endPoint y: 157, distance: 5.0
click at [239, 161] on div "× ! Location Changed Location has been changed in another tab. Please reload th…" at bounding box center [244, 116] width 143 height 101
click at [243, 149] on button "Reload Now" at bounding box center [245, 153] width 36 height 12
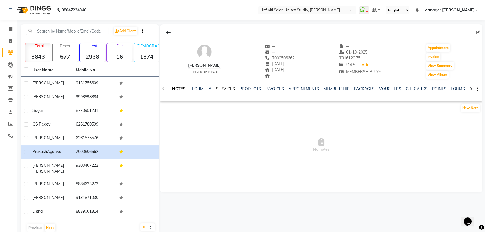
click at [228, 86] on link "SERVICES" at bounding box center [225, 88] width 19 height 5
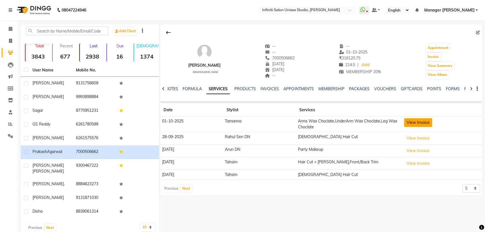
click at [409, 122] on button "View Invoice" at bounding box center [418, 122] width 28 height 9
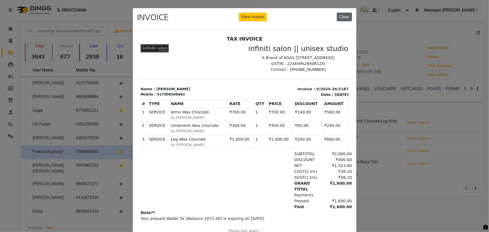
click at [337, 18] on button "Close" at bounding box center [344, 17] width 15 height 9
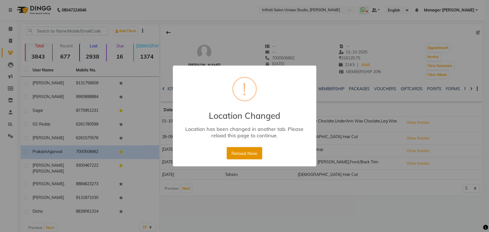
click at [241, 153] on button "Reload Now" at bounding box center [245, 153] width 36 height 12
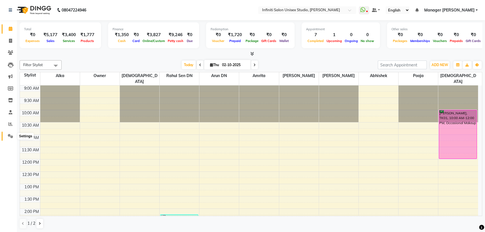
click at [10, 135] on icon at bounding box center [10, 136] width 5 height 4
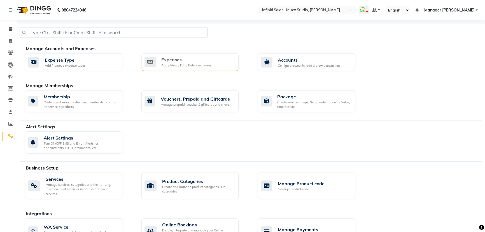
click at [193, 61] on div "Expenses" at bounding box center [186, 59] width 50 height 7
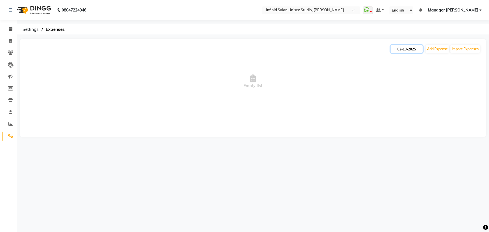
click at [397, 49] on input "02-10-2025" at bounding box center [406, 49] width 32 height 8
select select "10"
select select "2025"
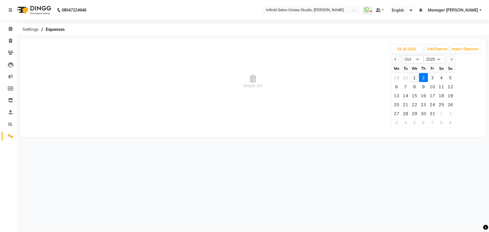
click at [414, 76] on div "1" at bounding box center [414, 77] width 9 height 9
type input "01-10-2025"
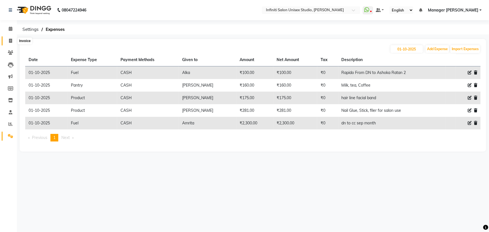
click at [11, 40] on icon at bounding box center [10, 41] width 3 height 4
select select "service"
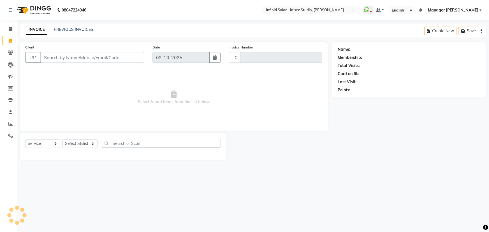
type input "2194"
select select "6511"
click at [68, 29] on link "PREVIOUS INVOICES" at bounding box center [73, 29] width 39 height 5
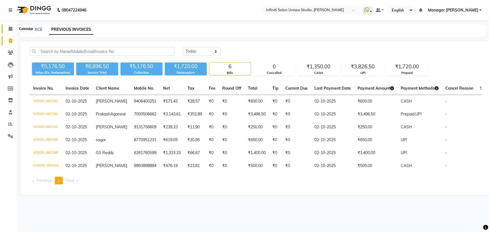
click at [10, 29] on icon at bounding box center [11, 29] width 4 height 4
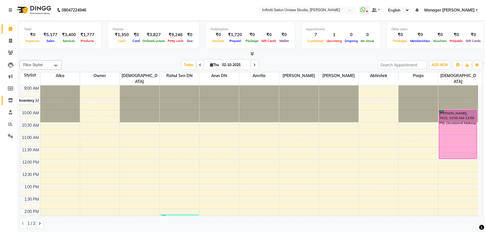
click at [12, 99] on icon at bounding box center [10, 100] width 5 height 4
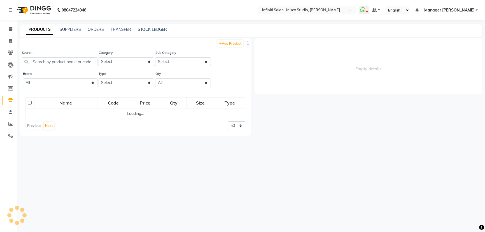
select select
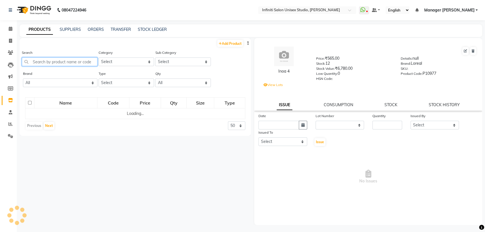
click at [53, 62] on input "text" at bounding box center [60, 61] width 76 height 9
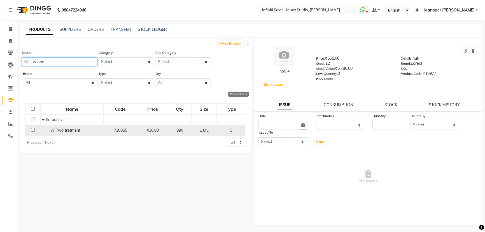
type input "w two"
click at [33, 129] on input "checkbox" at bounding box center [33, 130] width 4 height 4
checkbox input "true"
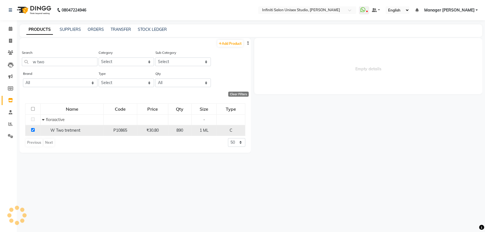
select select
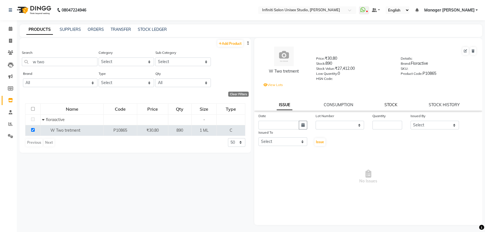
click at [393, 104] on link "STOCK" at bounding box center [390, 104] width 13 height 5
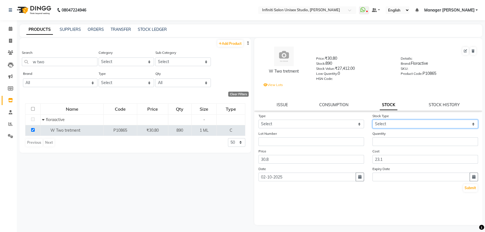
click at [388, 125] on select "Select" at bounding box center [425, 124] width 106 height 9
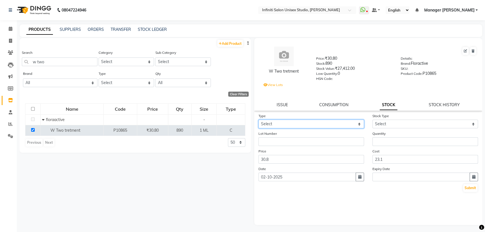
click at [280, 125] on select "Select In Out" at bounding box center [311, 124] width 106 height 9
select select "out"
click at [258, 121] on select "Select In Out" at bounding box center [311, 124] width 106 height 9
select select
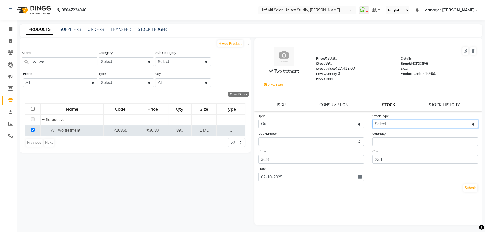
drag, startPoint x: 386, startPoint y: 124, endPoint x: 386, endPoint y: 128, distance: 4.2
click at [386, 124] on select "Select Internal Use Damaged Expired Adjustment Return Other" at bounding box center [425, 124] width 106 height 9
select select "internal use"
click at [372, 121] on select "Select Internal Use Damaged Expired Adjustment Return Other" at bounding box center [425, 124] width 106 height 9
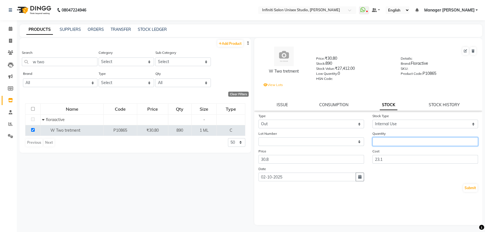
click at [384, 144] on input "number" at bounding box center [425, 141] width 106 height 9
type input "50"
click at [470, 190] on button "Submit" at bounding box center [470, 188] width 14 height 8
select select
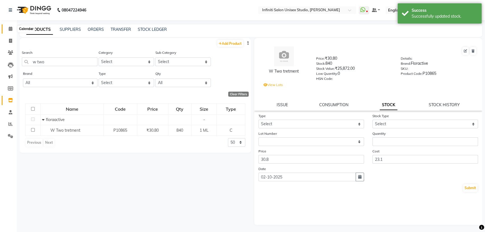
click at [11, 28] on icon at bounding box center [11, 29] width 4 height 4
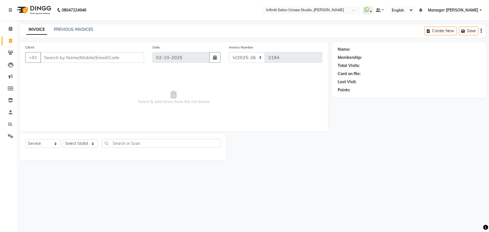
select select "6511"
select select "service"
click at [11, 136] on icon at bounding box center [10, 136] width 5 height 4
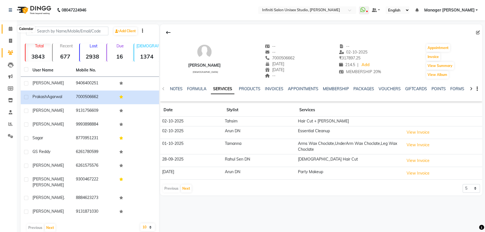
click at [9, 28] on icon at bounding box center [11, 29] width 4 height 4
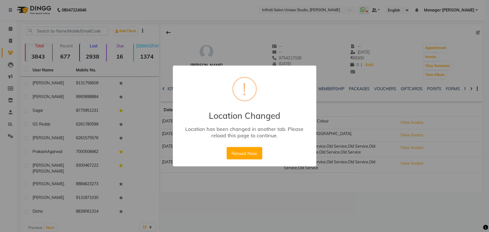
click at [247, 170] on div "× ! Location Changed Location has been changed in another tab. Please reload th…" at bounding box center [244, 116] width 489 height 232
click at [246, 153] on button "Reload Now" at bounding box center [245, 153] width 36 height 12
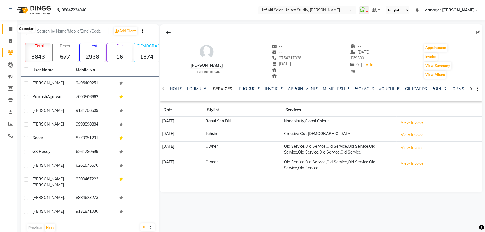
click at [11, 28] on icon at bounding box center [11, 29] width 4 height 4
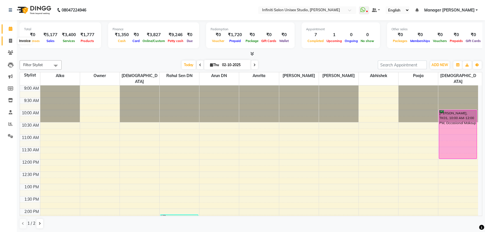
click at [11, 38] on span at bounding box center [11, 41] width 10 height 6
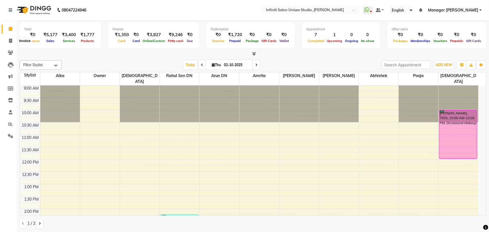
select select "6511"
select select "service"
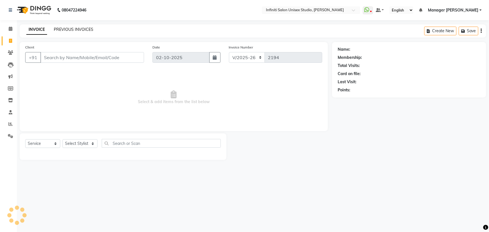
click at [67, 28] on link "PREVIOUS INVOICES" at bounding box center [73, 29] width 39 height 5
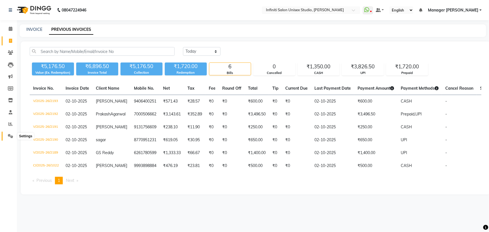
click at [9, 136] on icon at bounding box center [10, 136] width 5 height 4
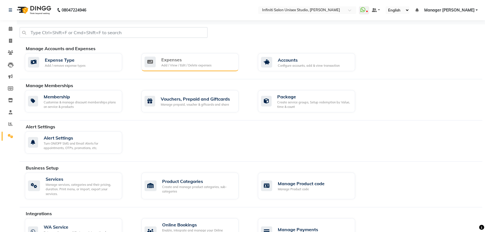
click at [198, 64] on div "Add / View / Edit / Delete expenses" at bounding box center [186, 65] width 50 height 5
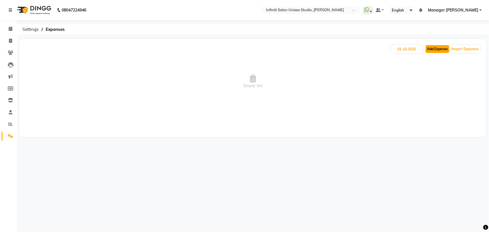
click at [432, 49] on button "Add Expense" at bounding box center [437, 49] width 24 height 8
select select "1"
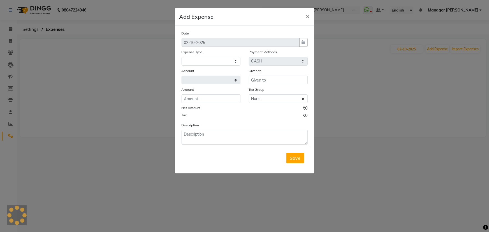
select select "5538"
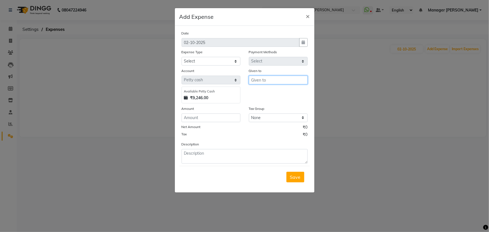
click at [260, 81] on input "text" at bounding box center [278, 80] width 59 height 9
type input "[PERSON_NAME]"
click at [187, 60] on select "Select Advance Salary Client Snacks Fuel Incentive Maintenance Miscellaneous Pa…" at bounding box center [210, 61] width 59 height 9
select select "12403"
click at [181, 57] on select "Select Advance Salary Client Snacks Fuel Incentive Maintenance Miscellaneous Pa…" at bounding box center [210, 61] width 59 height 9
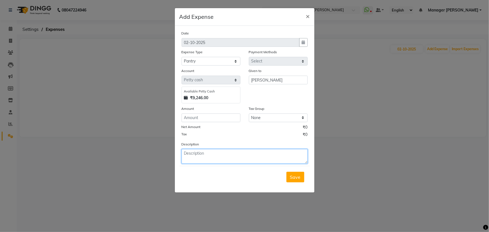
click at [193, 153] on textarea at bounding box center [244, 156] width 126 height 15
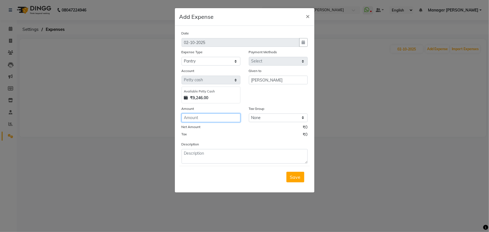
click at [193, 119] on input "number" at bounding box center [210, 117] width 59 height 9
type input "470"
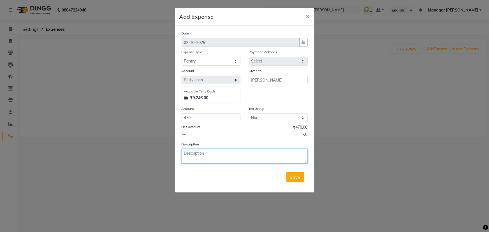
click at [192, 156] on textarea at bounding box center [244, 156] width 126 height 15
drag, startPoint x: 186, startPoint y: 154, endPoint x: 178, endPoint y: 153, distance: 7.3
click at [178, 153] on div "Description green tea" at bounding box center [244, 152] width 134 height 22
click at [203, 155] on textarea "Green tea" at bounding box center [244, 156] width 126 height 15
type textarea "Green tea 2 BOX Vim bar 3 psc"
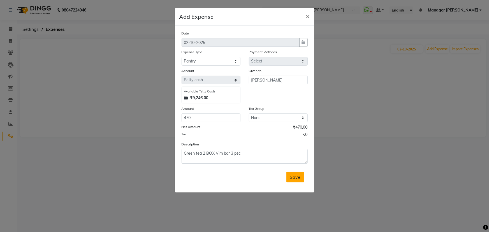
click at [299, 179] on span "Save" at bounding box center [295, 177] width 11 height 6
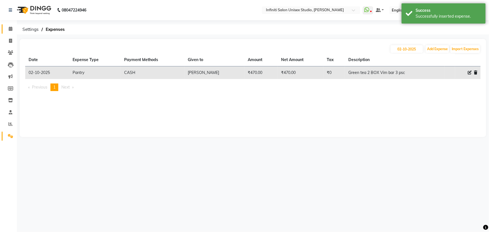
click at [8, 27] on span at bounding box center [11, 29] width 10 height 6
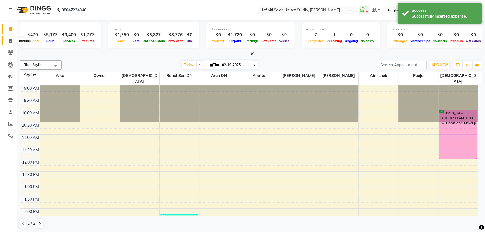
click at [9, 40] on icon at bounding box center [10, 41] width 3 height 4
select select "6511"
select select "service"
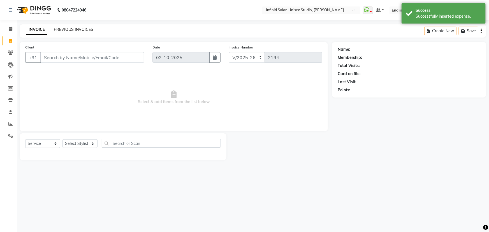
click at [82, 29] on link "PREVIOUS INVOICES" at bounding box center [73, 29] width 39 height 5
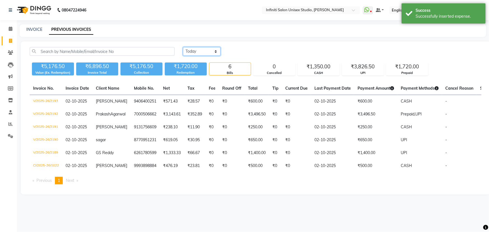
click at [197, 51] on select "Today Yesterday Custom Range" at bounding box center [202, 51] width 38 height 9
select select "yesterday"
click at [183, 47] on select "Today Yesterday Custom Range" at bounding box center [202, 51] width 38 height 9
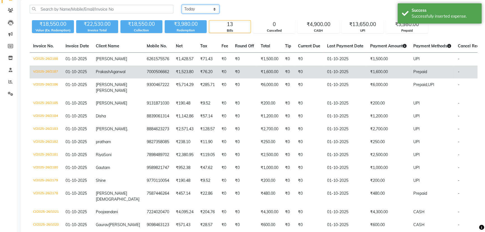
scroll to position [51, 0]
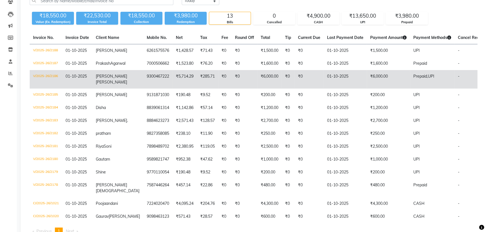
click at [39, 78] on td "V/2025-26/2186" at bounding box center [46, 79] width 32 height 18
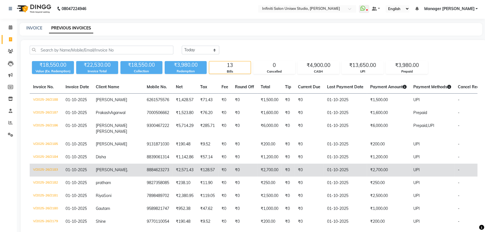
scroll to position [0, 0]
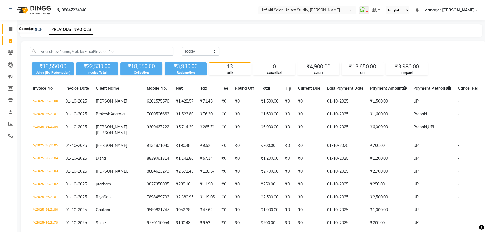
click at [9, 29] on icon at bounding box center [11, 29] width 4 height 4
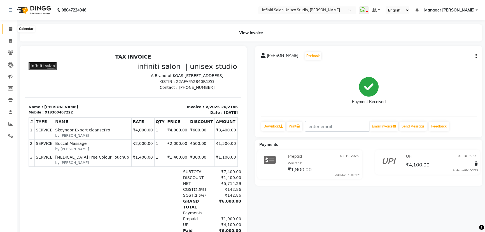
click at [10, 30] on icon at bounding box center [11, 29] width 4 height 4
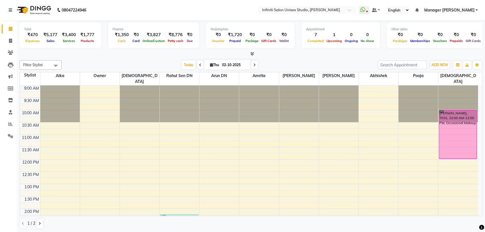
click at [250, 51] on span at bounding box center [251, 54] width 6 height 6
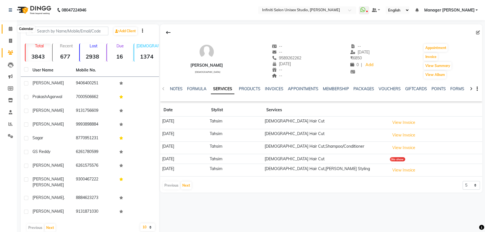
click at [10, 27] on icon at bounding box center [11, 29] width 4 height 4
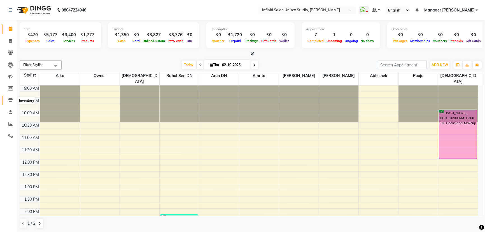
click at [12, 101] on icon at bounding box center [10, 100] width 5 height 4
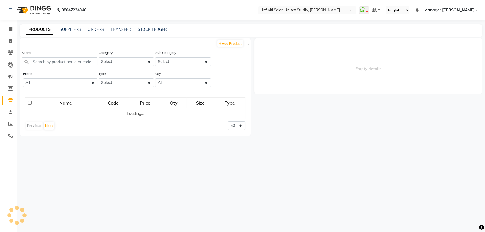
select select
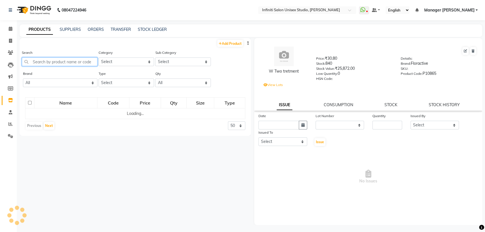
click at [36, 59] on input "text" at bounding box center [60, 61] width 76 height 9
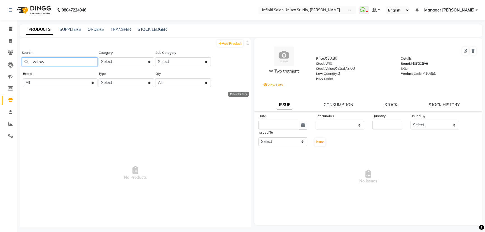
click at [48, 61] on input "w tow" at bounding box center [60, 61] width 76 height 9
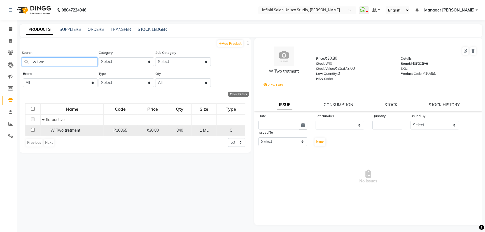
type input "w two"
click at [32, 131] on input "checkbox" at bounding box center [33, 130] width 4 height 4
checkbox input "true"
select select
click at [392, 106] on link "STOCK" at bounding box center [390, 104] width 13 height 5
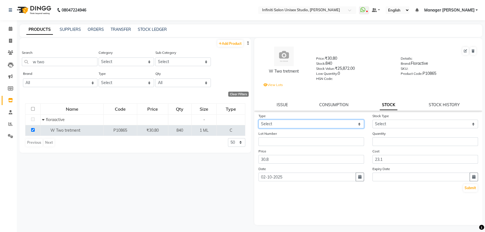
drag, startPoint x: 270, startPoint y: 123, endPoint x: 268, endPoint y: 128, distance: 5.0
click at [270, 123] on select "Select In Out" at bounding box center [311, 124] width 106 height 9
select select "out"
click at [258, 121] on select "Select In Out" at bounding box center [311, 124] width 106 height 9
select select
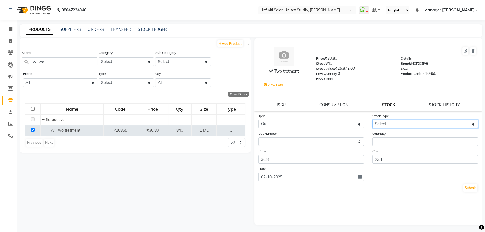
click at [379, 127] on select "Select Internal Use Damaged Expired Adjustment Return Other" at bounding box center [425, 124] width 106 height 9
select select "internal use"
click at [372, 121] on select "Select Internal Use Damaged Expired Adjustment Return Other" at bounding box center [425, 124] width 106 height 9
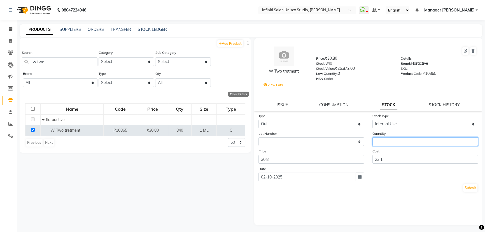
click at [381, 143] on input "number" at bounding box center [425, 141] width 106 height 9
type input "30"
click at [469, 189] on button "Submit" at bounding box center [470, 188] width 14 height 8
select select
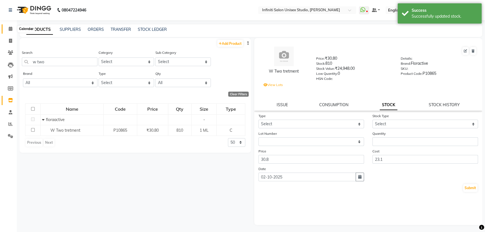
click at [9, 29] on icon at bounding box center [11, 29] width 4 height 4
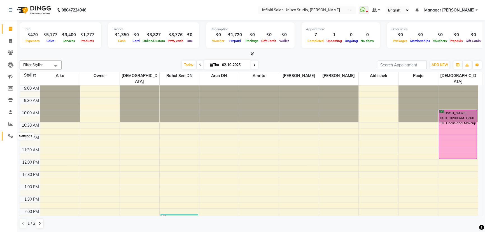
click at [11, 135] on icon at bounding box center [10, 136] width 5 height 4
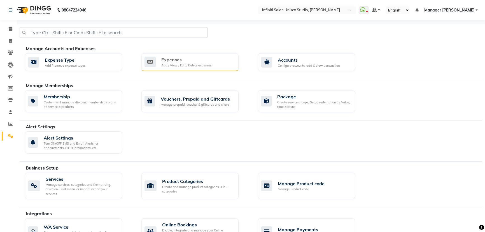
click at [183, 62] on div "Expenses" at bounding box center [186, 59] width 50 height 7
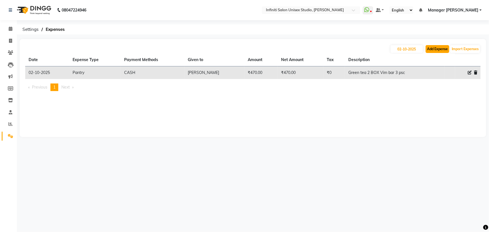
click at [437, 48] on button "Add Expense" at bounding box center [437, 49] width 24 height 8
select select "1"
select select "5538"
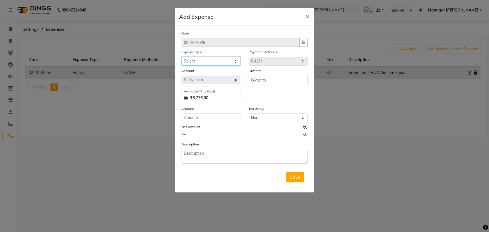
click at [200, 63] on select "Select Advance Salary Client Snacks Fuel Incentive Maintenance Miscellaneous Pa…" at bounding box center [210, 61] width 59 height 9
select select "12403"
click at [181, 57] on select "Select Advance Salary Client Snacks Fuel Incentive Maintenance Miscellaneous Pa…" at bounding box center [210, 61] width 59 height 9
click at [194, 119] on input "number" at bounding box center [210, 117] width 59 height 9
type input "100"
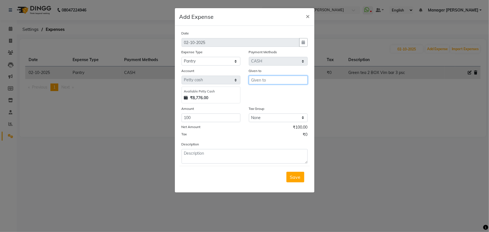
click at [255, 79] on input "text" at bounding box center [278, 80] width 59 height 9
click at [261, 92] on span "Alka" at bounding box center [261, 92] width 10 height 6
type input "Alka"
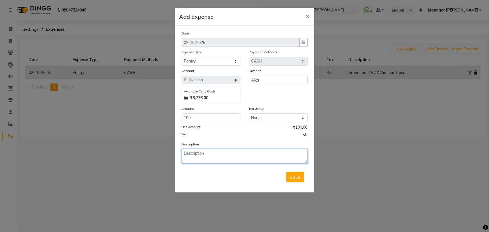
click at [189, 155] on textarea at bounding box center [244, 156] width 126 height 15
drag, startPoint x: 187, startPoint y: 154, endPoint x: 175, endPoint y: 154, distance: 12.0
click at [175, 154] on div "Date 02-10-2025 Expense Type Select Advance Salary Client Snacks Fuel Incentive…" at bounding box center [244, 109] width 139 height 167
type textarea "Milk"
click at [294, 178] on span "Save" at bounding box center [295, 177] width 11 height 6
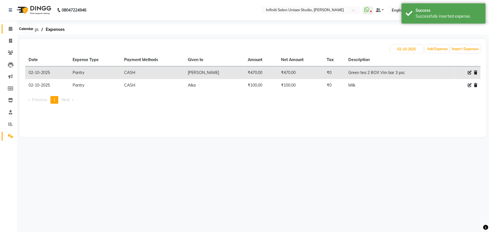
click at [9, 28] on icon at bounding box center [11, 29] width 4 height 4
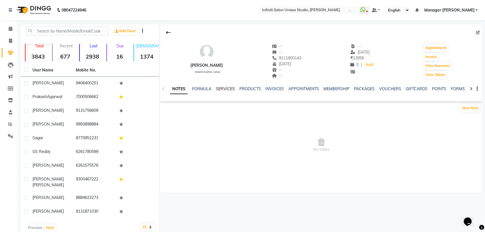
click at [223, 88] on link "SERVICES" at bounding box center [225, 88] width 19 height 5
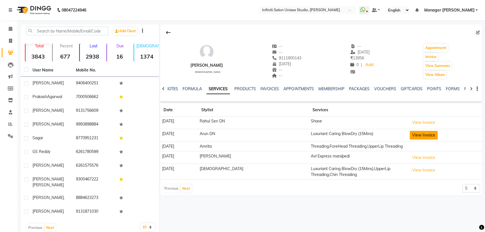
click at [426, 132] on button "View Invoice" at bounding box center [424, 135] width 28 height 9
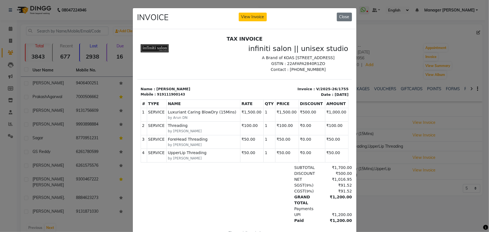
click at [397, 200] on ngb-modal-window "INVOICE View Invoice Close" at bounding box center [244, 116] width 489 height 232
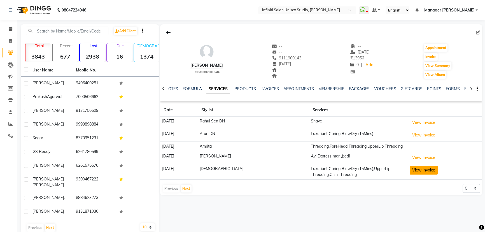
click at [421, 172] on button "View Invoice" at bounding box center [424, 170] width 28 height 9
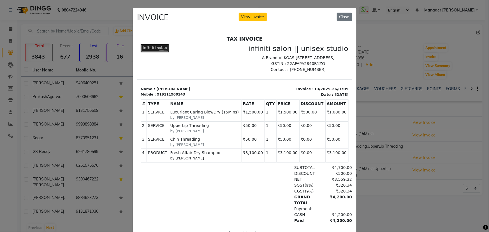
click at [392, 195] on ngb-modal-window "INVOICE View Invoice Close" at bounding box center [244, 116] width 489 height 232
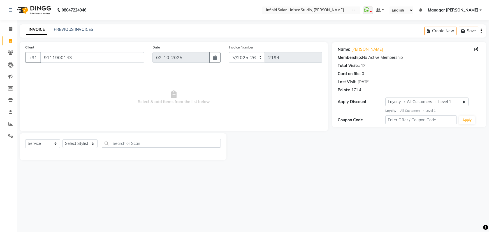
select select "6511"
select select "service"
select select "1: Object"
click at [85, 143] on select "Select Stylist [PERSON_NAME] Amrita Arun DN Bharti [PERSON_NAME] Owner [PERSON_…" at bounding box center [79, 143] width 35 height 9
select select "49890"
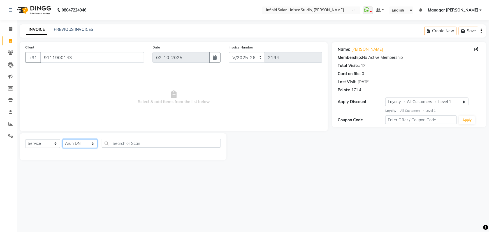
click at [62, 139] on select "Select Stylist [PERSON_NAME] Amrita Arun DN Bharti [PERSON_NAME] Owner [PERSON_…" at bounding box center [79, 143] width 35 height 9
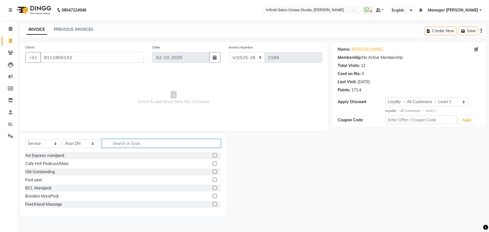
click at [111, 142] on input "text" at bounding box center [161, 143] width 119 height 9
type input "S"
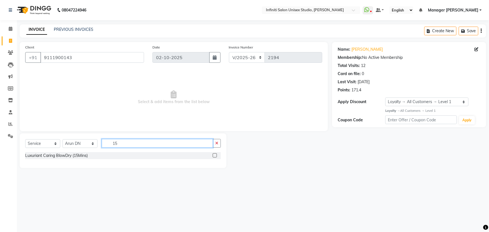
type input "15"
click at [216, 154] on label at bounding box center [215, 155] width 4 height 4
click at [216, 154] on input "checkbox" at bounding box center [215, 156] width 4 height 4
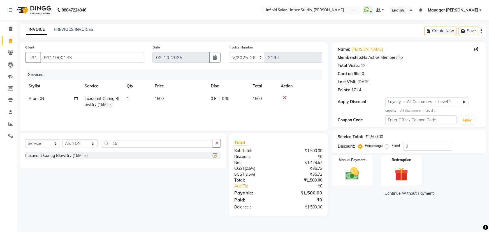
checkbox input "false"
click at [213, 96] on span "0 F" at bounding box center [214, 99] width 6 height 6
select select "49890"
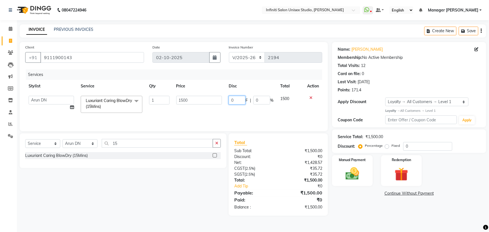
click at [240, 101] on input "0" at bounding box center [236, 100] width 17 height 9
type input "0500"
click at [248, 107] on td "0500 F | 0 %" at bounding box center [251, 104] width 52 height 24
select select "49890"
click at [347, 171] on img at bounding box center [352, 173] width 23 height 16
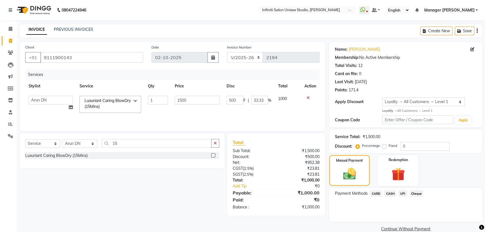
click at [405, 193] on span "UPI" at bounding box center [402, 193] width 9 height 6
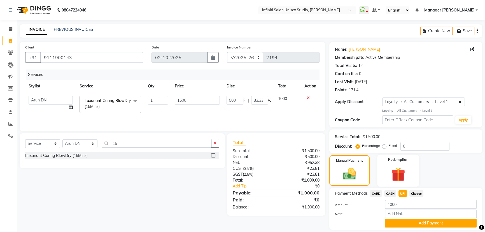
scroll to position [18, 0]
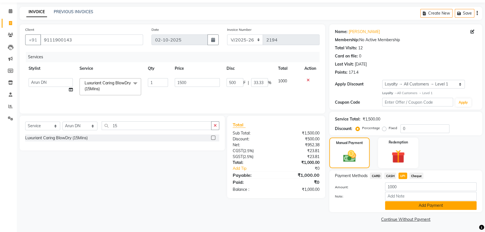
click at [412, 202] on button "Add Payment" at bounding box center [431, 205] width 92 height 9
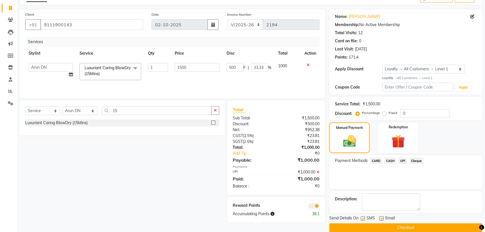
scroll to position [41, 0]
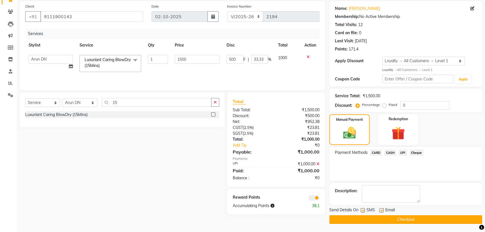
click at [401, 219] on button "Checkout" at bounding box center [405, 219] width 153 height 9
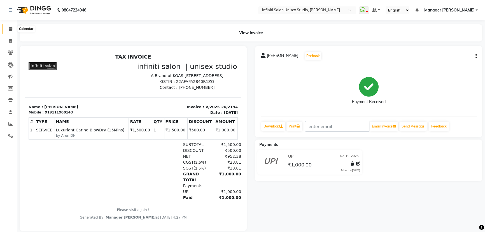
click at [10, 28] on icon at bounding box center [11, 29] width 4 height 4
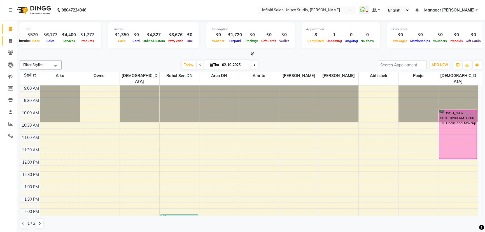
click at [10, 40] on icon at bounding box center [10, 41] width 3 height 4
select select "service"
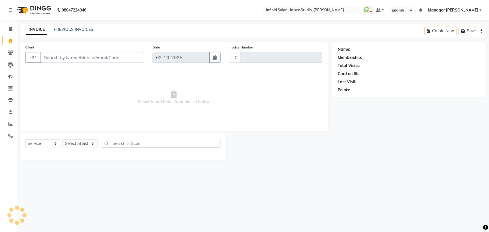
type input "2195"
select select "6511"
click at [68, 30] on link "PREVIOUS INVOICES" at bounding box center [73, 29] width 39 height 5
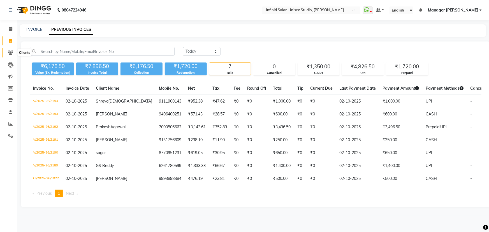
click at [10, 52] on icon at bounding box center [10, 52] width 5 height 4
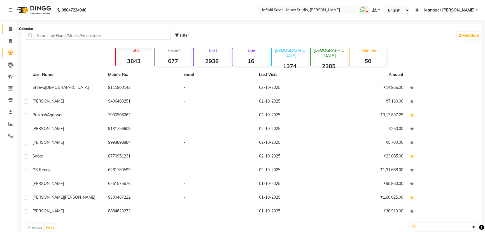
click at [9, 29] on icon at bounding box center [11, 29] width 4 height 4
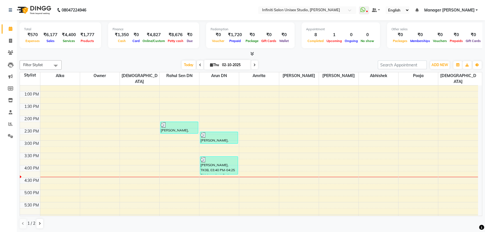
scroll to position [102, 0]
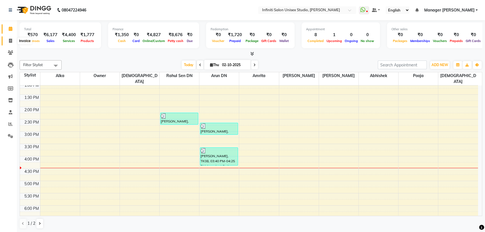
click at [11, 42] on icon at bounding box center [10, 41] width 3 height 4
select select "service"
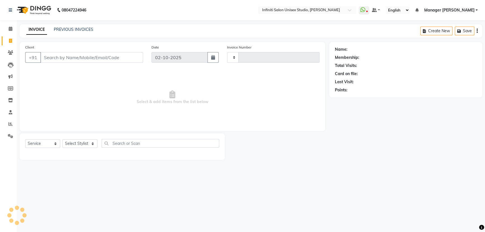
type input "2195"
select select "6511"
click at [64, 55] on input "Client" at bounding box center [92, 57] width 104 height 11
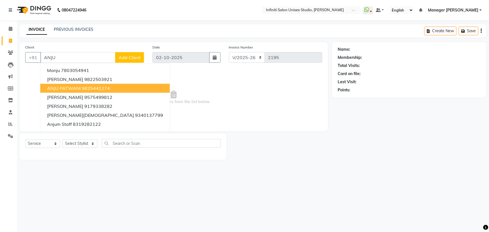
click at [82, 88] on ngb-highlight "9825441274" at bounding box center [96, 88] width 28 height 6
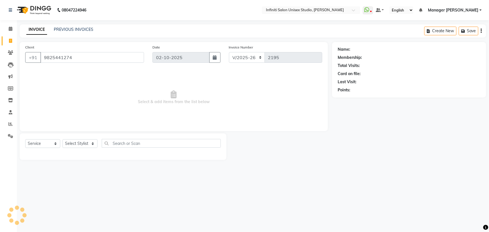
type input "9825441274"
select select "1: Object"
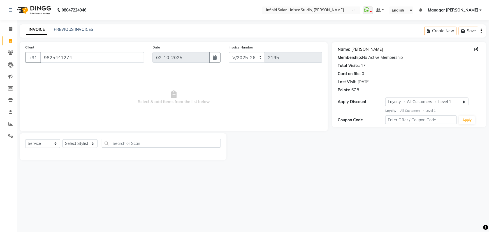
click at [351, 49] on link "Anju Patwani" at bounding box center [366, 49] width 31 height 6
click at [11, 26] on span at bounding box center [11, 29] width 10 height 6
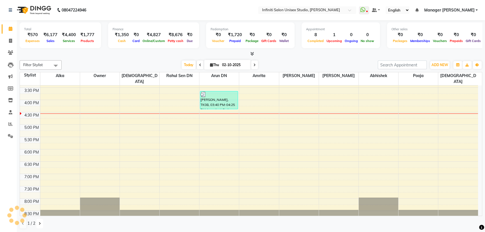
click at [39, 222] on icon at bounding box center [40, 223] width 2 height 3
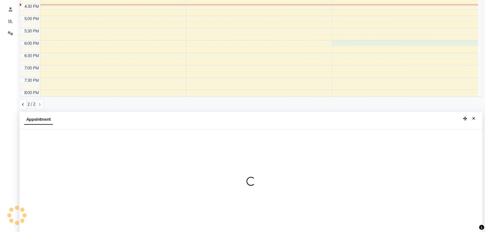
select select "49892"
select select "tentative"
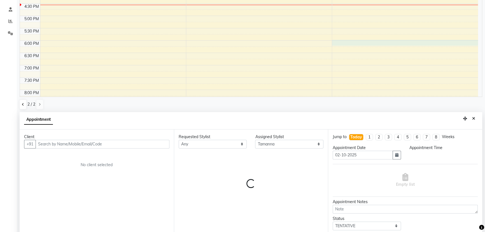
scroll to position [110, 0]
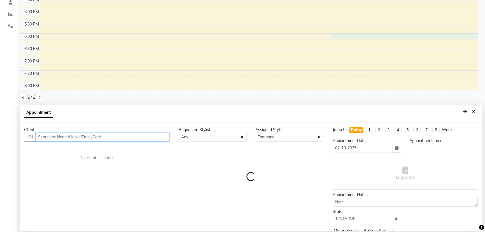
select select "1080"
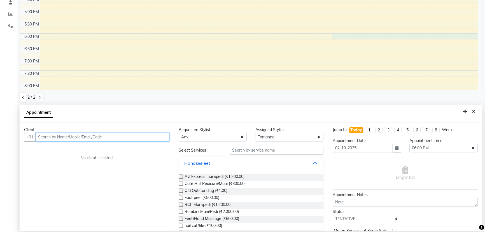
paste input "9825441274"
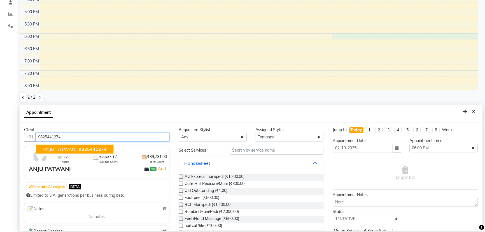
click at [87, 150] on button "ANJU PATWANI 9825441274" at bounding box center [74, 148] width 77 height 9
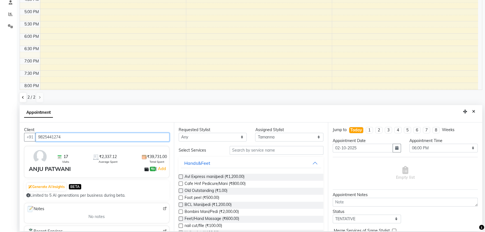
type input "9825441274"
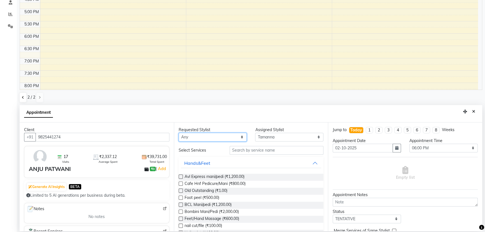
click at [190, 137] on select "Any Abhishek Alka Amrita Arun DN Bharti Nigam Krishna Owner Pooja Rahul Sen DN …" at bounding box center [213, 137] width 68 height 9
select select "49892"
click at [179, 133] on select "Any Abhishek Alka Amrita Arun DN Bharti Nigam Krishna Owner Pooja Rahul Sen DN …" at bounding box center [213, 137] width 68 height 9
click at [242, 150] on input "text" at bounding box center [277, 150] width 94 height 9
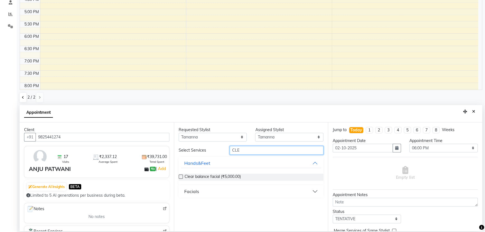
type input "CLE"
click at [202, 193] on button "Facials" at bounding box center [251, 191] width 141 height 10
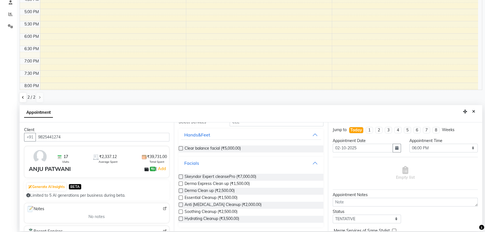
scroll to position [29, 0]
click at [181, 176] on label at bounding box center [181, 176] width 4 height 4
click at [181, 176] on input "checkbox" at bounding box center [181, 177] width 4 height 4
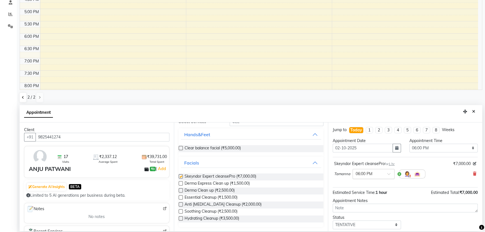
checkbox input "false"
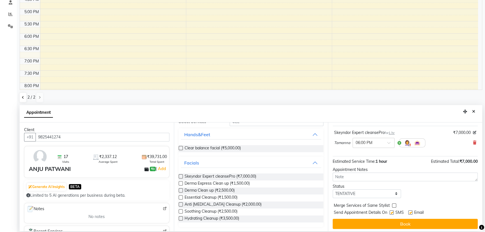
scroll to position [33, 0]
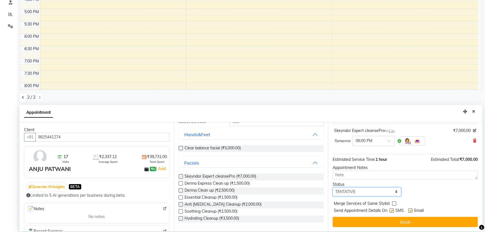
drag, startPoint x: 395, startPoint y: 190, endPoint x: 395, endPoint y: 194, distance: 3.6
click at [395, 190] on select "Select TENTATIVE CONFIRM CHECK-IN UPCOMING" at bounding box center [367, 191] width 68 height 9
select select "confirm booking"
click at [333, 187] on select "Select TENTATIVE CONFIRM CHECK-IN UPCOMING" at bounding box center [367, 191] width 68 height 9
click at [395, 223] on button "Book" at bounding box center [405, 222] width 145 height 10
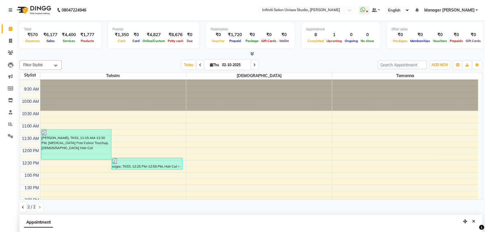
scroll to position [5, 0]
click at [10, 39] on icon at bounding box center [10, 41] width 3 height 4
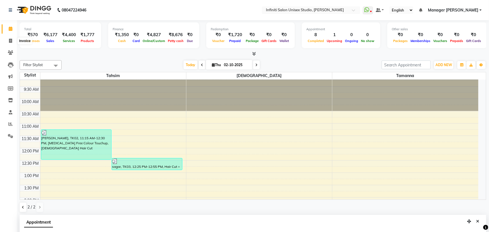
select select "6511"
select select "service"
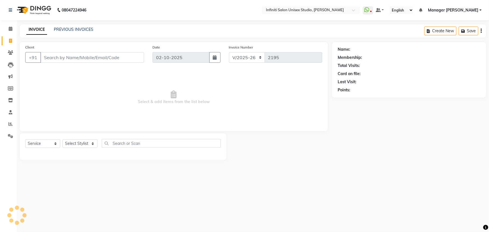
click at [63, 59] on input "Client" at bounding box center [92, 57] width 104 height 11
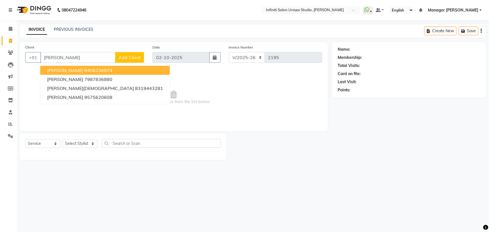
click at [75, 73] on span "Jagruti Parekh" at bounding box center [65, 70] width 36 height 6
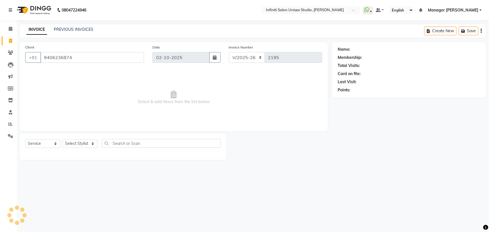
type input "9406236874"
select select "1: Object"
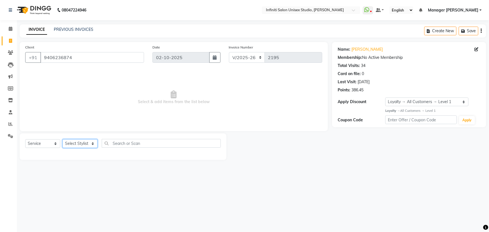
click at [78, 146] on select "Select Stylist [PERSON_NAME] Amrita Arun DN Bharti [PERSON_NAME] Owner [PERSON_…" at bounding box center [79, 143] width 35 height 9
select select "49887"
click at [62, 139] on select "Select Stylist [PERSON_NAME] Amrita Arun DN Bharti [PERSON_NAME] Owner [PERSON_…" at bounding box center [79, 143] width 35 height 9
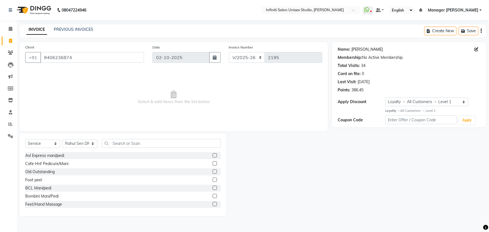
click at [356, 51] on link "Jagruti Parekh" at bounding box center [366, 49] width 31 height 6
click at [119, 143] on input "text" at bounding box center [161, 143] width 119 height 9
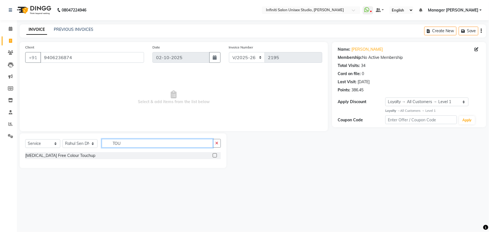
type input "TOU"
click at [215, 156] on label at bounding box center [215, 155] width 4 height 4
click at [215, 156] on input "checkbox" at bounding box center [215, 156] width 4 height 4
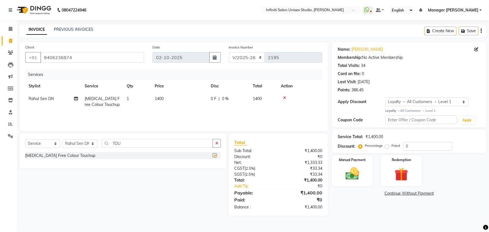
checkbox input "false"
click at [75, 99] on icon at bounding box center [76, 99] width 4 height 4
select select "49887"
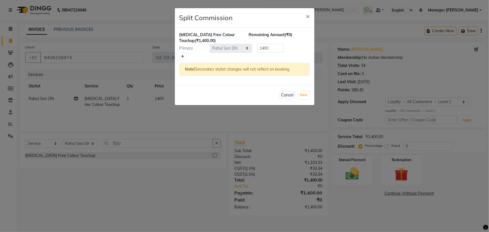
click at [182, 56] on icon at bounding box center [182, 56] width 3 height 3
type input "700"
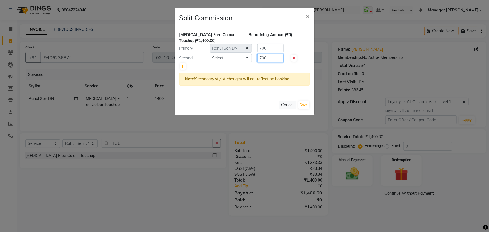
drag, startPoint x: 261, startPoint y: 57, endPoint x: 256, endPoint y: 57, distance: 4.2
click at [256, 57] on div "700" at bounding box center [269, 58] width 35 height 9
type input "400"
click at [255, 64] on div at bounding box center [244, 66] width 130 height 8
drag, startPoint x: 261, startPoint y: 46, endPoint x: 258, endPoint y: 48, distance: 3.4
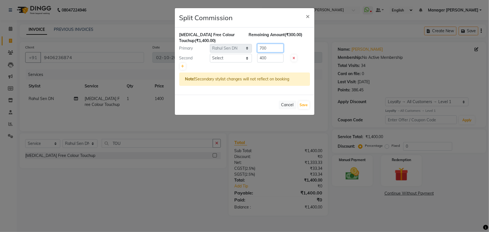
click at [258, 48] on input "700" at bounding box center [270, 48] width 26 height 9
type input "800"
click at [301, 104] on button "Save" at bounding box center [303, 105] width 11 height 8
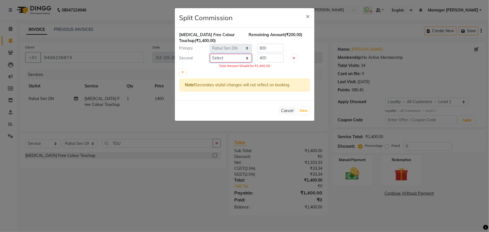
click at [247, 57] on select "Select [PERSON_NAME] Amrita Arun DN Bharti [PERSON_NAME] Owner [PERSON_NAME] DN…" at bounding box center [231, 58] width 42 height 9
select select "49893"
click at [210, 54] on select "Select [PERSON_NAME] Amrita Arun DN Bharti [PERSON_NAME] Owner [PERSON_NAME] DN…" at bounding box center [231, 58] width 42 height 9
click at [302, 111] on button "Save" at bounding box center [303, 111] width 11 height 8
click at [283, 110] on button "Cancel" at bounding box center [287, 110] width 17 height 9
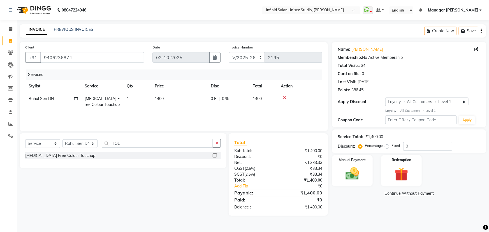
click at [215, 99] on span "0 F" at bounding box center [214, 99] width 6 height 6
select select "49887"
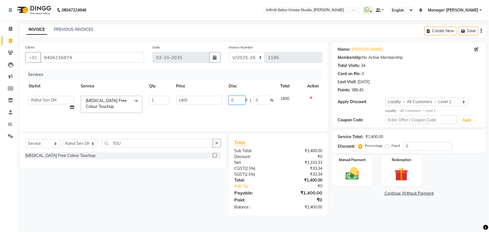
click at [242, 100] on input "0" at bounding box center [236, 100] width 17 height 9
type input "0200"
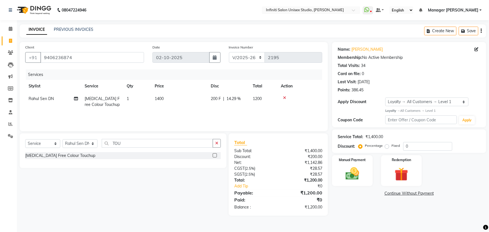
click at [171, 111] on div "Services Stylist Service Qty Price Disc Total Action Rahul Sen DN Ammonia Free …" at bounding box center [173, 97] width 297 height 56
click at [75, 98] on icon at bounding box center [76, 99] width 4 height 4
select select "49887"
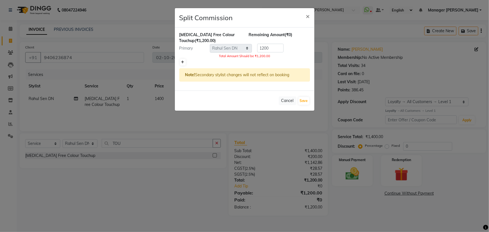
click at [183, 61] on icon at bounding box center [182, 61] width 3 height 3
type input "600"
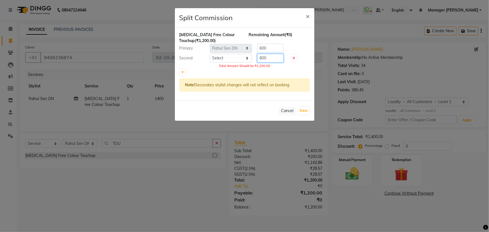
drag, startPoint x: 262, startPoint y: 57, endPoint x: 254, endPoint y: 59, distance: 8.3
click at [254, 59] on div "600" at bounding box center [269, 58] width 35 height 9
type input "400"
drag, startPoint x: 262, startPoint y: 48, endPoint x: 253, endPoint y: 50, distance: 9.2
click at [253, 50] on div "600" at bounding box center [269, 48] width 35 height 9
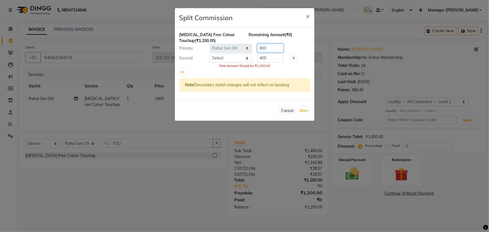
type input "800"
click at [279, 68] on div at bounding box center [244, 72] width 130 height 8
click at [302, 109] on button "Save" at bounding box center [303, 111] width 11 height 8
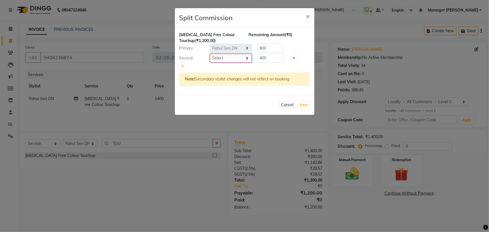
click at [234, 56] on select "Select [PERSON_NAME] Amrita Arun DN Bharti [PERSON_NAME] Owner [PERSON_NAME] DN…" at bounding box center [231, 58] width 42 height 9
select select "49893"
click at [210, 54] on select "Select [PERSON_NAME] Amrita Arun DN Bharti [PERSON_NAME] Owner [PERSON_NAME] DN…" at bounding box center [231, 58] width 42 height 9
click at [301, 102] on button "Save" at bounding box center [303, 105] width 11 height 8
select select "Select"
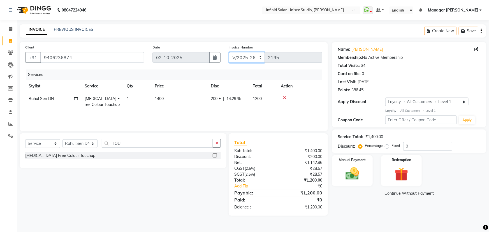
click at [238, 61] on select "CI/2025-26 V/2025-26" at bounding box center [247, 57] width 36 height 11
select select "7941"
click at [229, 52] on select "CI/2025-26 V/2025-26" at bounding box center [247, 57] width 36 height 11
type input "1023"
click at [353, 169] on img at bounding box center [352, 173] width 23 height 16
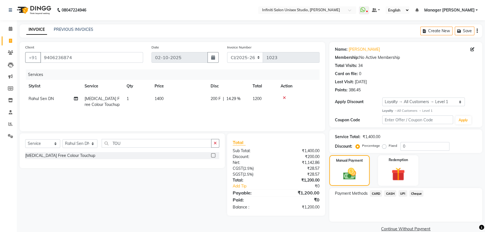
click at [393, 192] on span "CASH" at bounding box center [390, 193] width 12 height 6
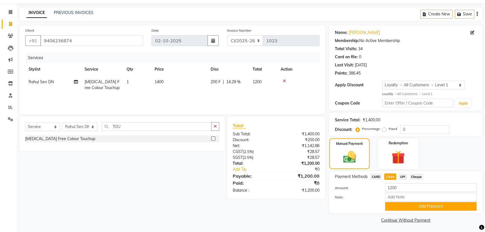
scroll to position [18, 0]
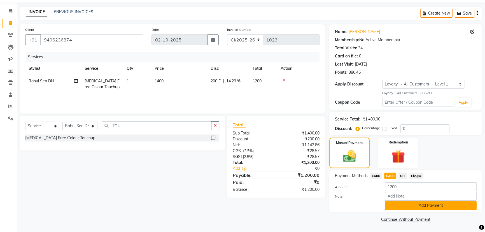
click at [416, 207] on button "Add Payment" at bounding box center [431, 205] width 92 height 9
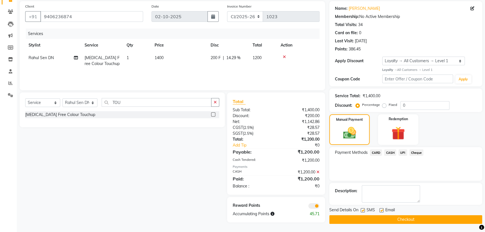
scroll to position [0, 0]
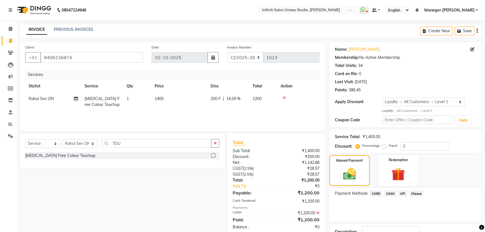
click at [388, 194] on span "CASH" at bounding box center [390, 193] width 12 height 6
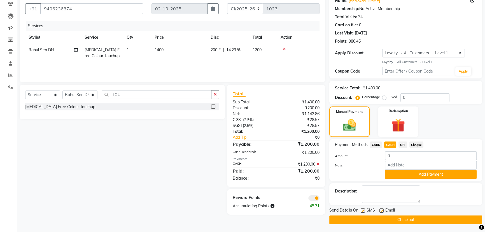
scroll to position [49, 0]
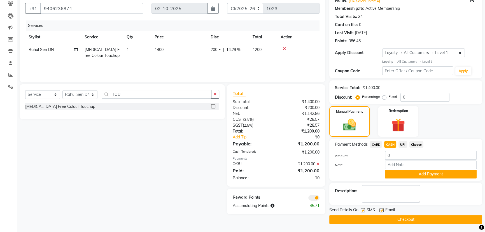
click at [391, 218] on button "Checkout" at bounding box center [405, 219] width 153 height 9
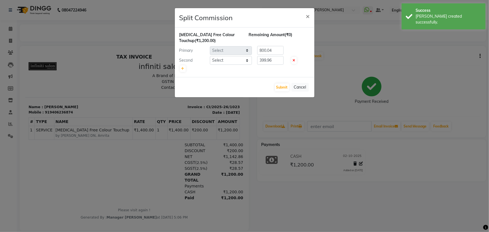
select select "49887"
select select "49893"
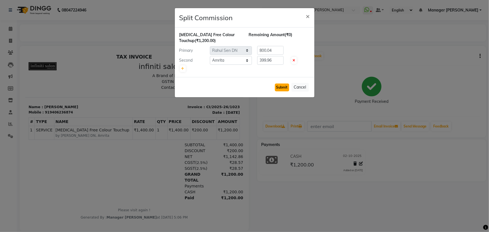
click at [281, 88] on button "Submit" at bounding box center [282, 87] width 14 height 8
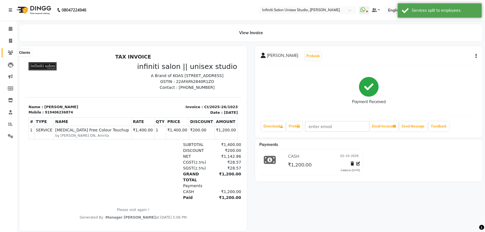
click at [9, 50] on icon at bounding box center [10, 52] width 5 height 4
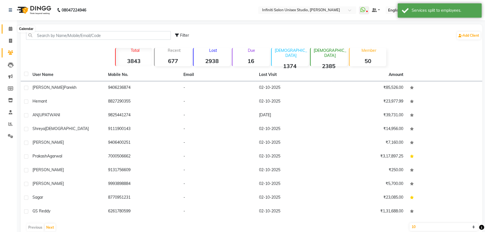
click at [10, 27] on icon at bounding box center [11, 29] width 4 height 4
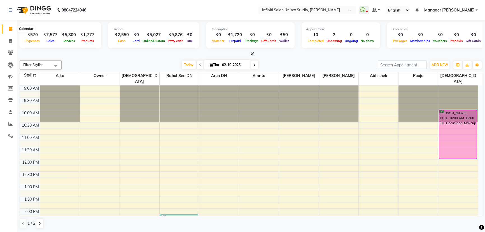
click at [9, 29] on icon at bounding box center [11, 29] width 4 height 4
click at [9, 40] on icon at bounding box center [10, 41] width 3 height 4
select select "6511"
select select "service"
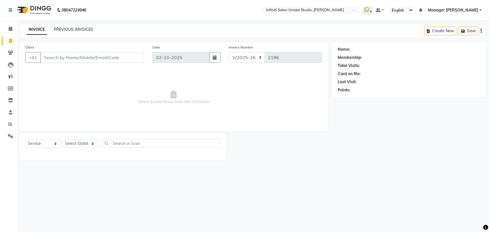
click at [72, 28] on link "PREVIOUS INVOICES" at bounding box center [73, 29] width 39 height 5
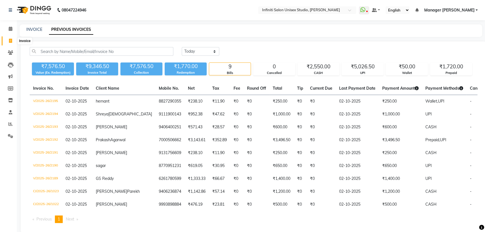
click at [10, 39] on icon at bounding box center [10, 41] width 3 height 4
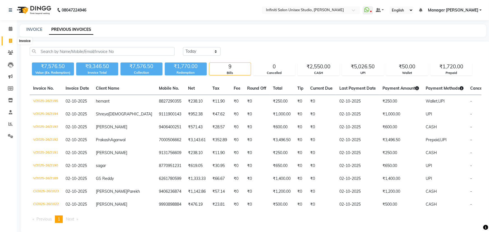
select select "6511"
select select "service"
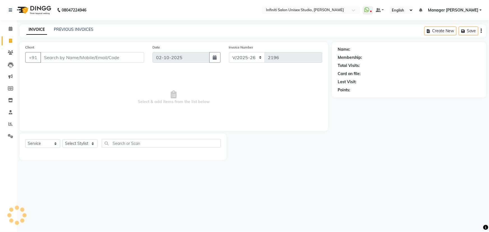
click at [67, 59] on input "Client" at bounding box center [92, 57] width 104 height 11
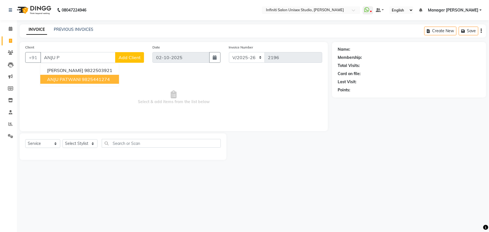
click at [86, 76] on ngb-highlight "9825441274" at bounding box center [96, 79] width 28 height 6
type input "9825441274"
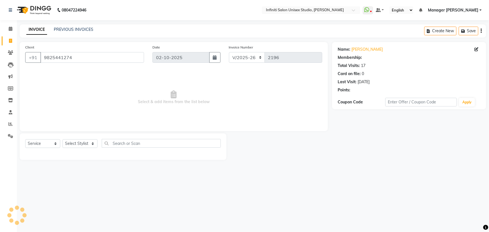
select select "1: Object"
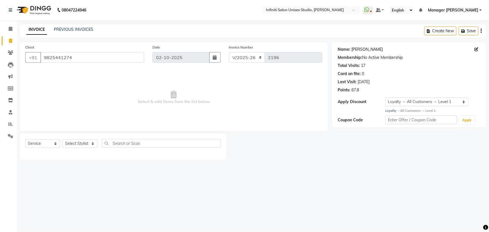
click at [362, 50] on link "[PERSON_NAME]" at bounding box center [366, 49] width 31 height 6
click at [283, 162] on main "INVOICE PREVIOUS INVOICES Create New Save Client +91 9825441274 Date 02-10-2025…" at bounding box center [253, 96] width 472 height 144
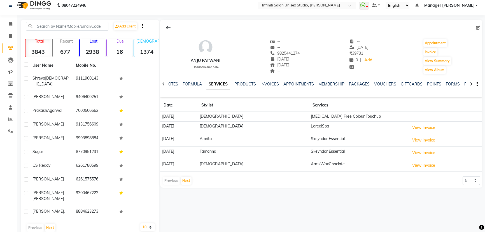
scroll to position [6, 0]
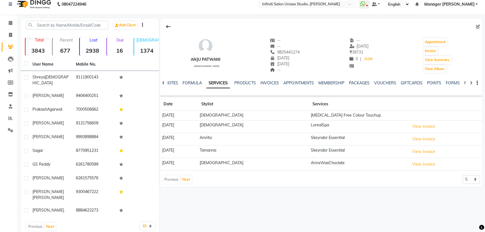
drag, startPoint x: 275, startPoint y: 51, endPoint x: 314, endPoint y: 50, distance: 38.9
click at [314, 50] on div "[PERSON_NAME] [DEMOGRAPHIC_DATA] -- -- 9825441274 Mobile No. [DATE] [DATE] -- -…" at bounding box center [321, 52] width 322 height 41
copy span "9825441274"
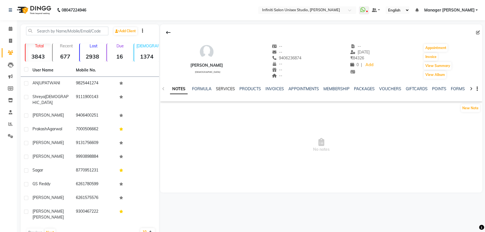
click at [226, 87] on link "SERVICES" at bounding box center [225, 88] width 19 height 5
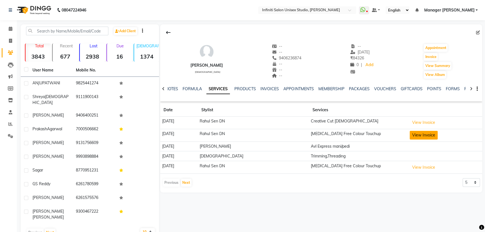
click at [418, 134] on button "View Invoice" at bounding box center [424, 135] width 28 height 9
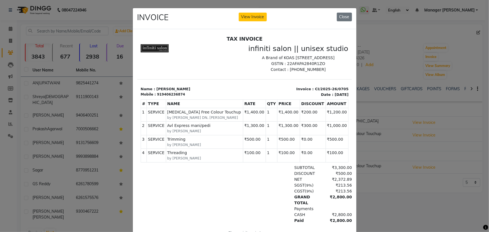
scroll to position [4, 0]
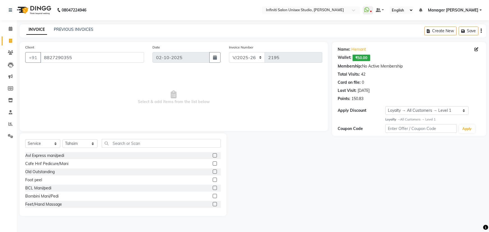
select select "6511"
select select "service"
select select "49888"
select select "1: Object"
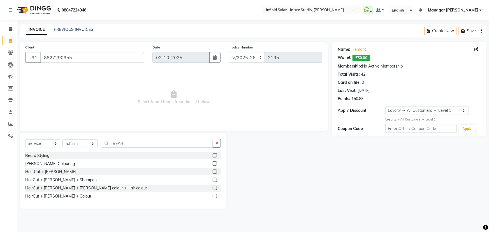
type input "BEAR"
click at [214, 155] on label at bounding box center [215, 155] width 4 height 4
click at [214, 155] on input "checkbox" at bounding box center [215, 156] width 4 height 4
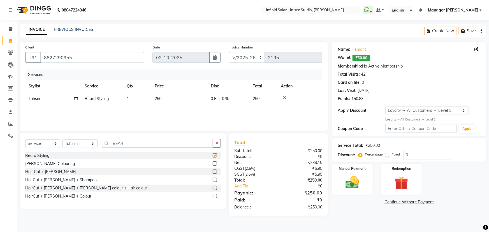
checkbox input "false"
click at [402, 182] on img at bounding box center [401, 183] width 23 height 18
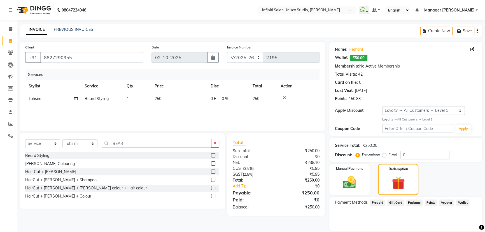
click at [459, 204] on span "Wallet" at bounding box center [462, 202] width 13 height 6
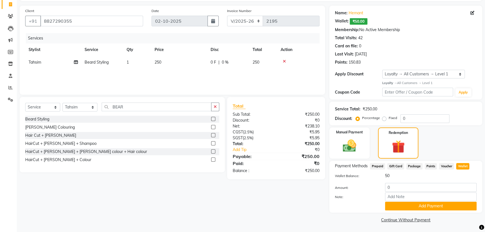
scroll to position [37, 0]
click at [391, 185] on input "0" at bounding box center [431, 186] width 92 height 9
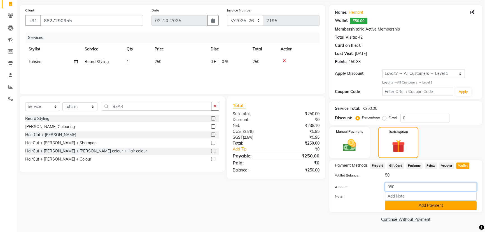
type input "050"
click at [412, 204] on button "Add Payment" at bounding box center [431, 205] width 92 height 9
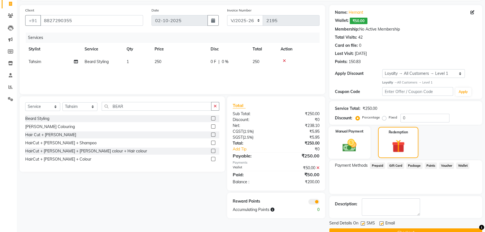
click at [355, 143] on img at bounding box center [349, 145] width 23 height 16
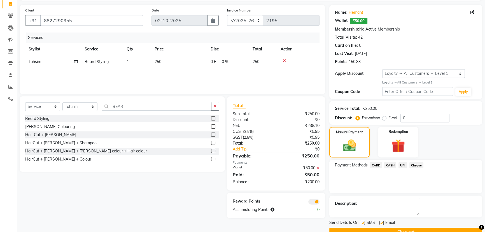
click at [403, 164] on span "UPI" at bounding box center [402, 165] width 9 height 6
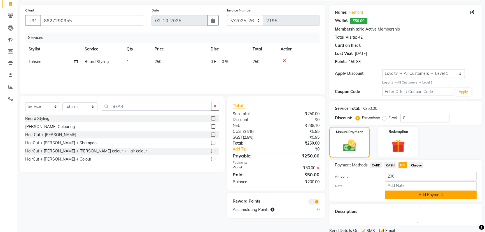
click at [404, 190] on button "Add Payment" at bounding box center [431, 194] width 92 height 9
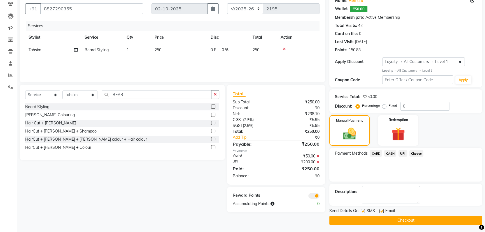
scroll to position [50, 0]
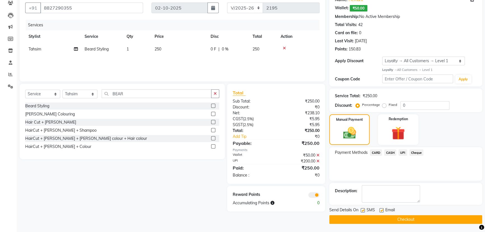
click at [420, 218] on button "Checkout" at bounding box center [405, 219] width 153 height 9
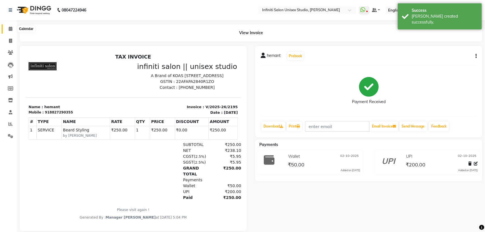
click at [10, 27] on icon at bounding box center [11, 29] width 4 height 4
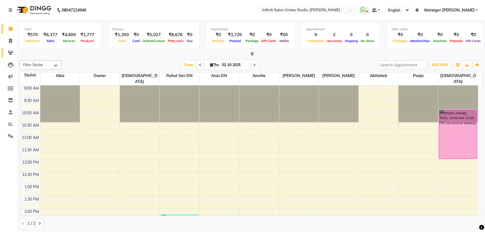
click at [10, 53] on icon at bounding box center [10, 52] width 5 height 4
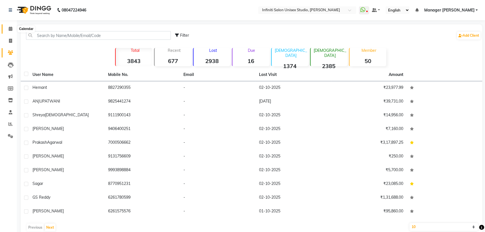
click at [10, 31] on span at bounding box center [11, 29] width 10 height 6
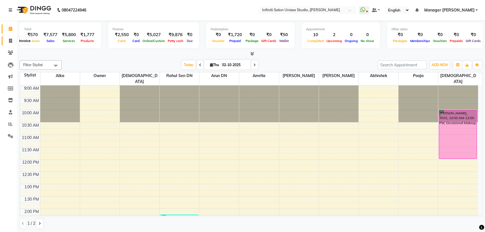
click at [9, 39] on icon at bounding box center [10, 41] width 3 height 4
select select "6511"
select select "service"
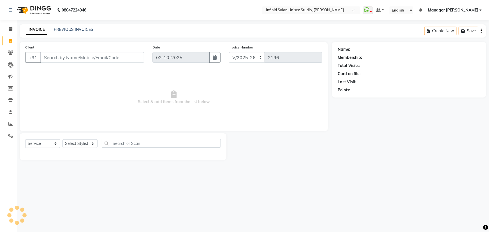
click at [59, 53] on input "Client" at bounding box center [92, 57] width 104 height 11
click at [58, 59] on input "Client" at bounding box center [92, 57] width 104 height 11
click at [86, 144] on select "Select Stylist [PERSON_NAME] Amrita Arun DN Bharti [PERSON_NAME] Owner [PERSON_…" at bounding box center [79, 143] width 35 height 9
select select "49892"
click at [62, 139] on select "Select Stylist [PERSON_NAME] Amrita Arun DN Bharti [PERSON_NAME] Owner [PERSON_…" at bounding box center [79, 143] width 35 height 9
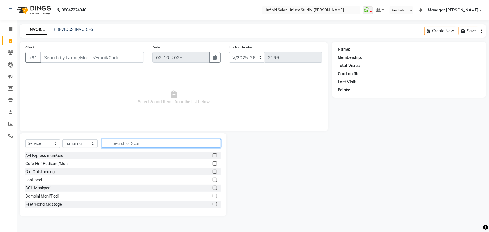
click at [120, 146] on input "text" at bounding box center [161, 143] width 119 height 9
type input "EX"
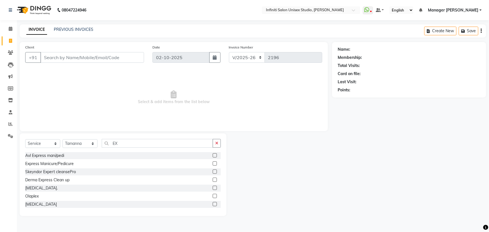
click at [213, 171] on label at bounding box center [215, 171] width 4 height 4
click at [213, 171] on input "checkbox" at bounding box center [215, 172] width 4 height 4
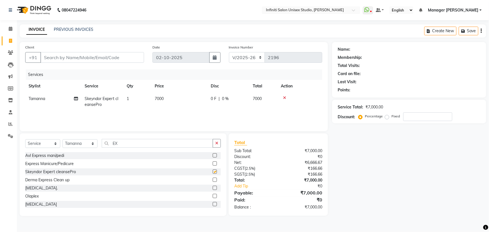
checkbox input "false"
click at [216, 141] on icon "button" at bounding box center [216, 143] width 3 height 4
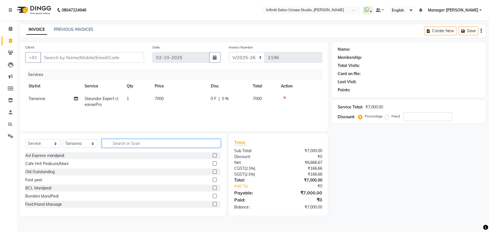
click at [116, 143] on input "text" at bounding box center [161, 143] width 119 height 9
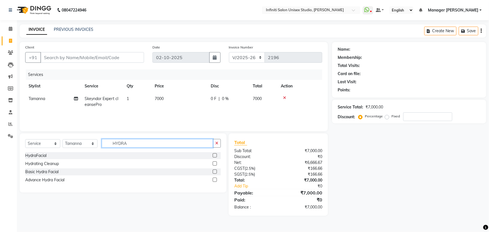
type input "HYDRA"
click at [216, 154] on label at bounding box center [215, 155] width 4 height 4
click at [216, 154] on input "checkbox" at bounding box center [215, 156] width 4 height 4
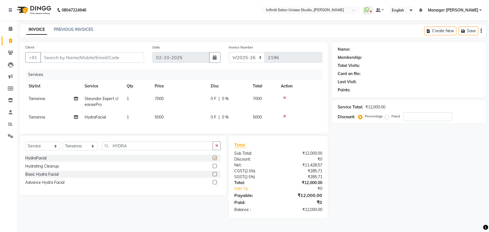
checkbox input "false"
click at [216, 147] on button "button" at bounding box center [217, 145] width 8 height 9
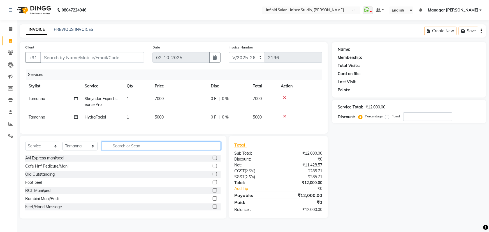
click at [113, 149] on input "text" at bounding box center [161, 145] width 119 height 9
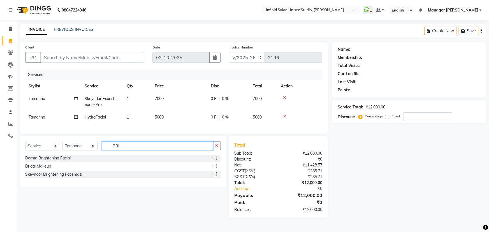
type input "BRI"
click at [215, 176] on label at bounding box center [215, 174] width 4 height 4
click at [215, 176] on input "checkbox" at bounding box center [215, 174] width 4 height 4
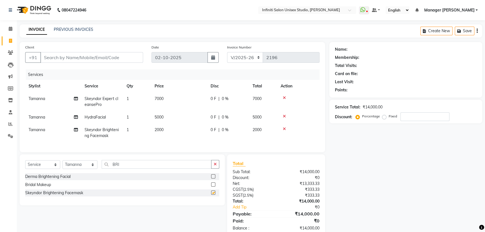
checkbox input "false"
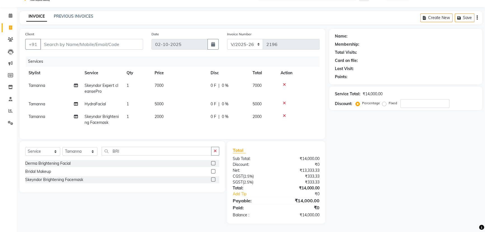
click at [214, 101] on span "0 F" at bounding box center [214, 104] width 6 height 6
select select "49892"
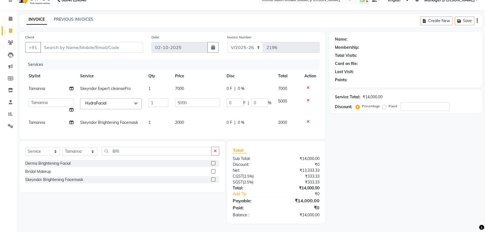
scroll to position [14, 0]
click at [235, 99] on input "0" at bounding box center [235, 102] width 17 height 9
type input "05000"
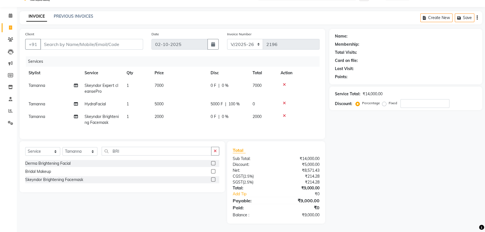
click at [214, 111] on tbody "Tamanna Skeyndor Expert cleansePro 1 7000 0 F | 0 % 7000 Tamanna HydraFacial 1 …" at bounding box center [172, 104] width 294 height 50
click at [214, 84] on span "0 F" at bounding box center [214, 86] width 6 height 6
select select "49892"
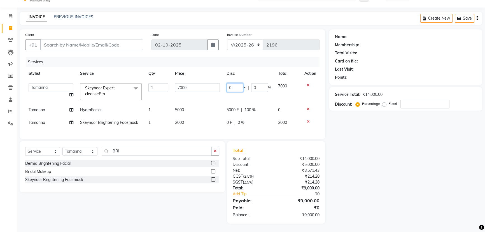
click at [235, 86] on input "0" at bounding box center [235, 87] width 17 height 9
type input "03000"
click at [200, 98] on tbody "Abhishek Alka Amrita Arun DN Bharti Nigam Krishna Owner Pooja Rahul Sen DN Ritu…" at bounding box center [172, 104] width 294 height 49
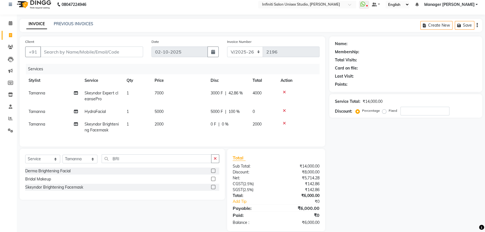
scroll to position [0, 0]
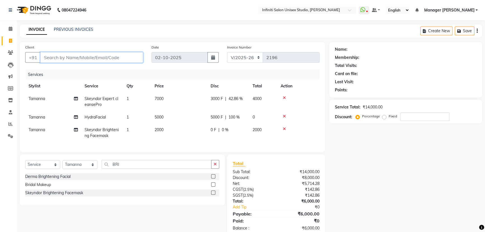
click at [52, 57] on input "Client" at bounding box center [91, 57] width 103 height 11
click at [47, 58] on input "Client" at bounding box center [91, 57] width 103 height 11
click at [50, 57] on input "Client" at bounding box center [91, 57] width 103 height 11
type input "7"
type input "0"
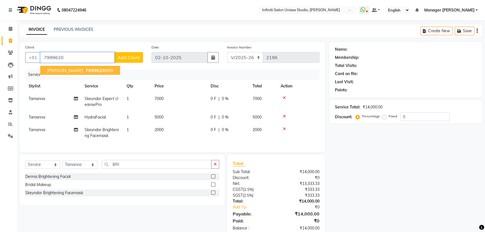
click at [85, 71] on span "7999620" at bounding box center [95, 70] width 20 height 6
type input "7999620989"
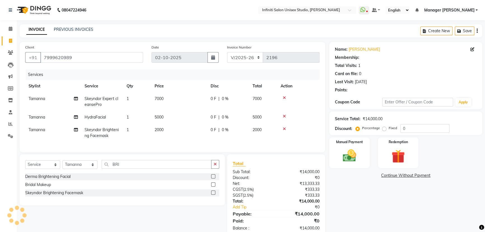
select select "1: Object"
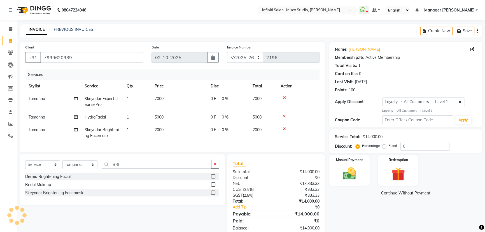
click at [215, 98] on span "0 F" at bounding box center [214, 99] width 6 height 6
select select "49892"
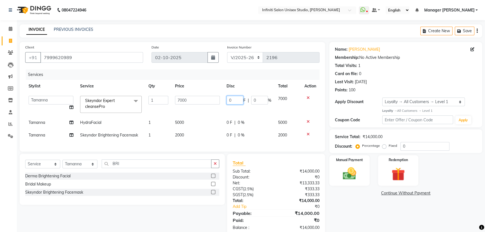
click at [236, 99] on input "0" at bounding box center [235, 100] width 17 height 9
type input "03000"
click at [197, 112] on tbody "Abhishek Alka Amrita Arun DN Bharti Nigam Krishna Owner Pooja Rahul Sen DN Ritu…" at bounding box center [172, 116] width 294 height 49
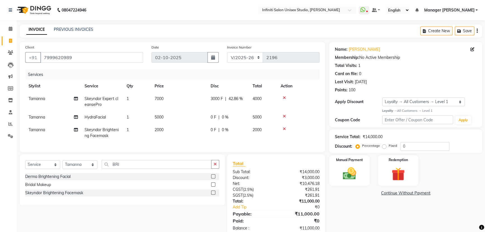
scroll to position [17, 0]
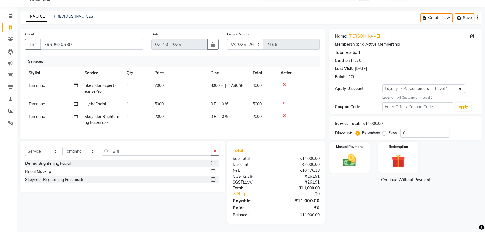
click at [211, 102] on span "0 F" at bounding box center [214, 104] width 6 height 6
select select "49892"
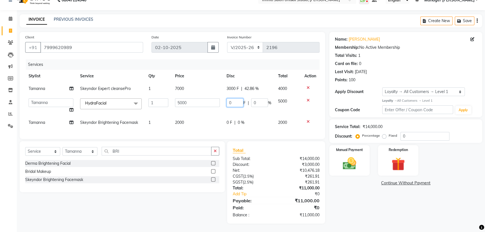
click at [234, 98] on input "0" at bounding box center [235, 102] width 17 height 9
type input "05000"
click at [222, 107] on tr "Abhishek Alka Amrita Arun DN Bharti Nigam Krishna Owner Pooja Rahul Sen DN Ritu…" at bounding box center [172, 105] width 294 height 21
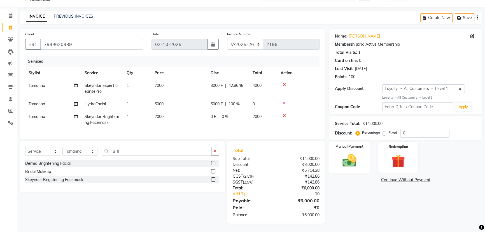
click at [353, 160] on img at bounding box center [349, 160] width 23 height 16
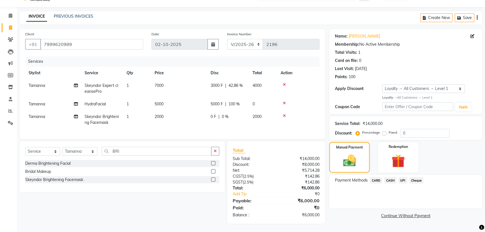
scroll to position [17, 0]
click at [401, 177] on span "UPI" at bounding box center [402, 180] width 9 height 6
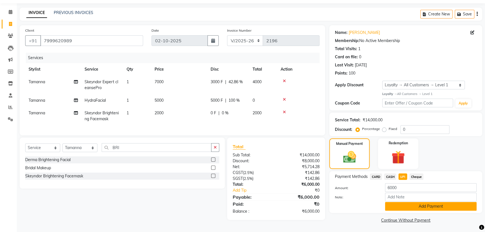
click at [400, 206] on button "Add Payment" at bounding box center [431, 206] width 92 height 9
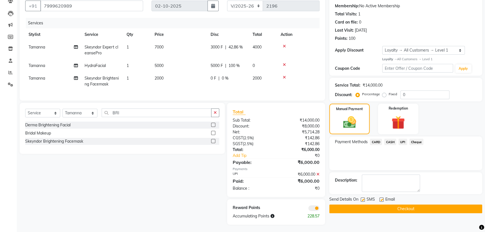
scroll to position [57, 0]
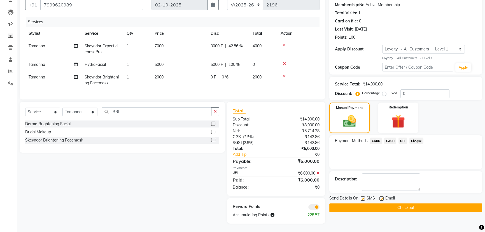
click at [366, 203] on button "Checkout" at bounding box center [405, 207] width 153 height 9
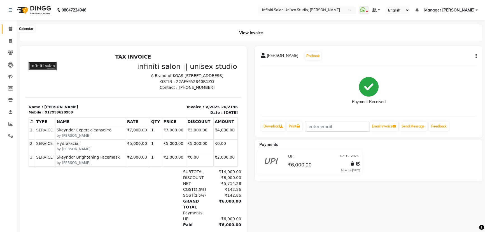
click at [9, 29] on icon at bounding box center [11, 29] width 4 height 4
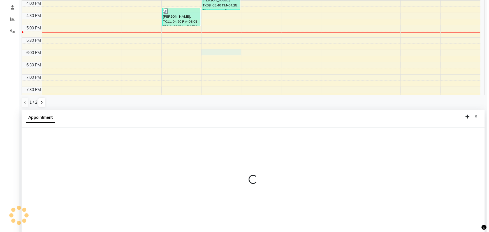
scroll to position [110, 0]
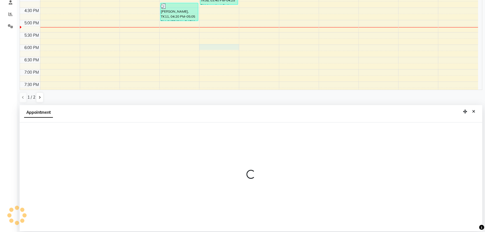
select select "49890"
select select "1080"
select select "tentative"
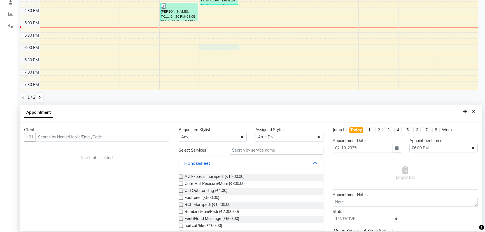
click at [47, 137] on input "text" at bounding box center [103, 137] width 134 height 9
click at [60, 137] on input "997744222" at bounding box center [91, 137] width 111 height 9
type input "9977442222"
click at [151, 137] on span "Add Client" at bounding box center [157, 136] width 19 height 5
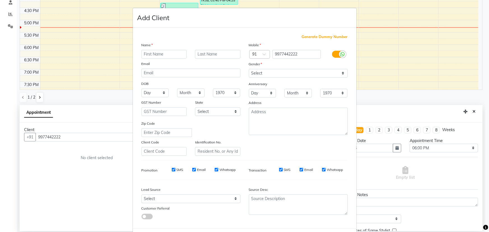
click at [149, 53] on input "text" at bounding box center [163, 54] width 45 height 9
type input "a"
type input "Aditi"
click at [294, 69] on select "Select Male Female Other Prefer Not To Say" at bounding box center [298, 73] width 99 height 9
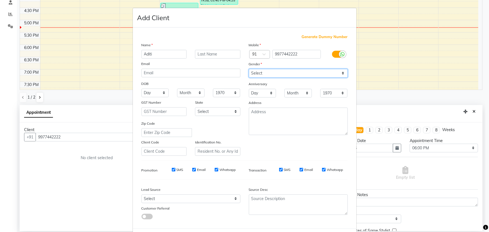
select select "female"
click at [249, 69] on select "Select Male Female Other Prefer Not To Say" at bounding box center [298, 73] width 99 height 9
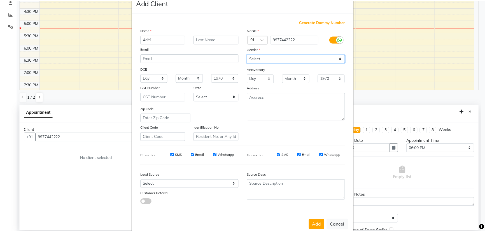
scroll to position [28, 0]
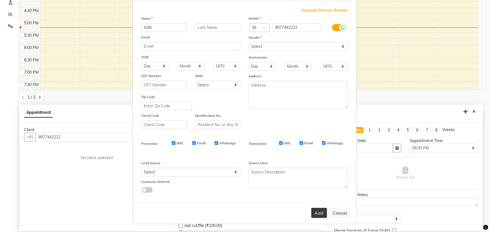
click at [316, 212] on button "Add" at bounding box center [319, 213] width 16 height 10
select select
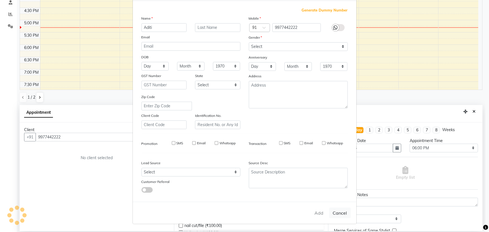
select select
checkbox input "false"
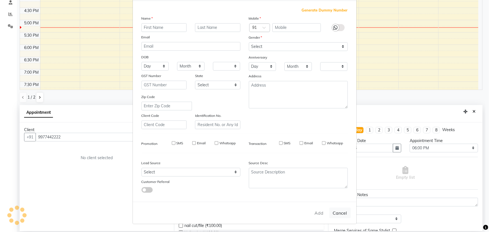
checkbox input "false"
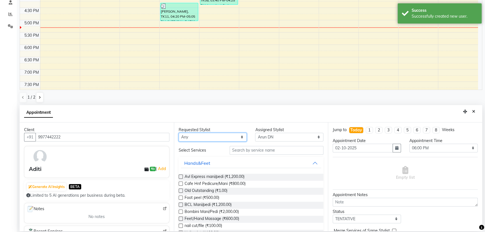
click at [207, 137] on select "Any Abhishek Alka Amrita Arun DN Bharti Nigam Krishna Owner Pooja Rahul Sen DN …" at bounding box center [213, 137] width 68 height 9
select select "49890"
click at [179, 133] on select "Any Abhishek Alka Amrita Arun DN Bharti Nigam Krishna Owner Pooja Rahul Sen DN …" at bounding box center [213, 137] width 68 height 9
click at [241, 148] on input "text" at bounding box center [277, 150] width 94 height 9
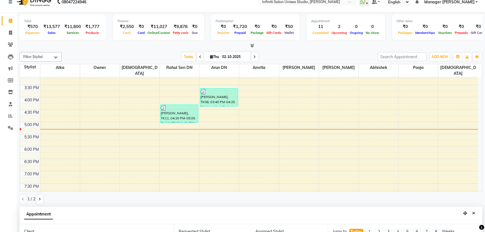
scroll to position [110, 0]
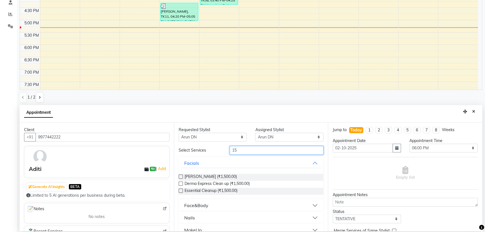
click at [236, 151] on input "15" at bounding box center [277, 150] width 94 height 9
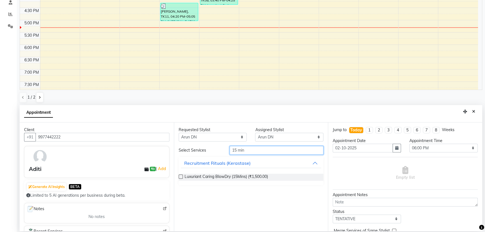
type input "15 min"
click at [179, 177] on label at bounding box center [181, 176] width 4 height 4
click at [179, 177] on input "checkbox" at bounding box center [181, 177] width 4 height 4
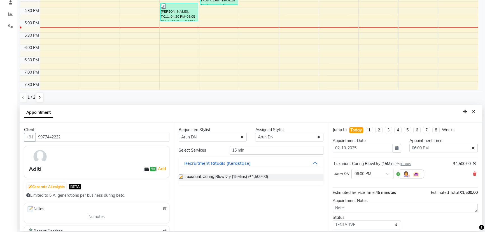
checkbox input "false"
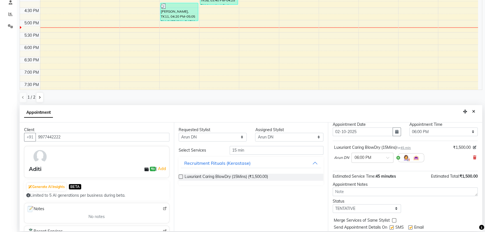
scroll to position [33, 0]
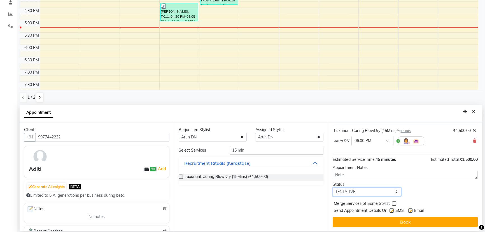
click at [380, 193] on select "Select TENTATIVE CONFIRM CHECK-IN UPCOMING" at bounding box center [367, 191] width 68 height 9
select select "confirm booking"
click at [333, 187] on select "Select TENTATIVE CONFIRM CHECK-IN UPCOMING" at bounding box center [367, 191] width 68 height 9
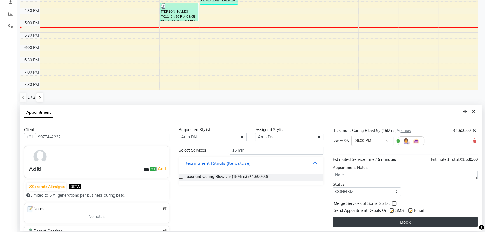
click at [390, 222] on button "Book" at bounding box center [405, 222] width 145 height 10
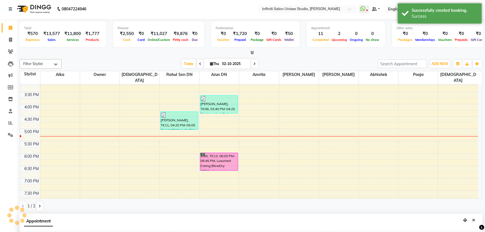
scroll to position [0, 0]
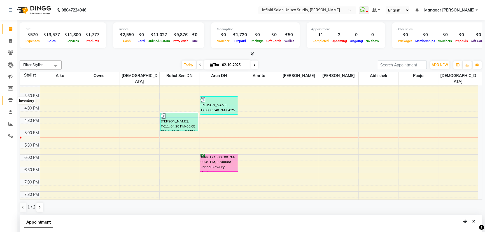
click at [9, 100] on icon at bounding box center [10, 100] width 5 height 4
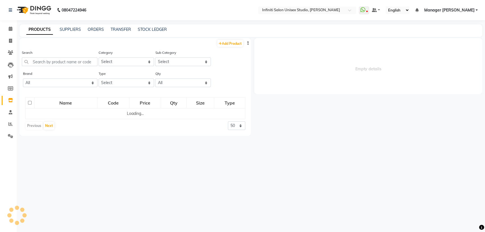
select select
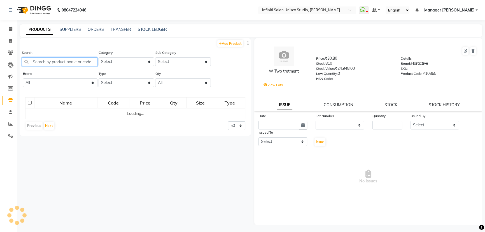
click at [42, 61] on input "text" at bounding box center [60, 61] width 76 height 9
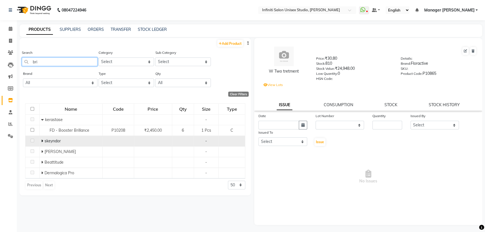
type input "bri"
click at [41, 140] on icon at bounding box center [42, 141] width 2 height 4
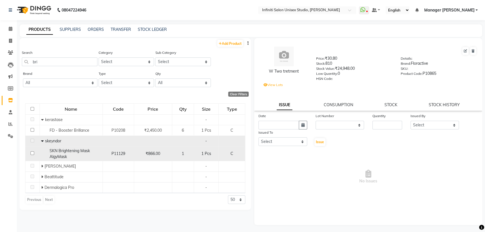
click at [31, 154] on input "checkbox" at bounding box center [33, 153] width 4 height 4
checkbox input "true"
select select
click at [392, 104] on link "STOCK" at bounding box center [390, 104] width 13 height 5
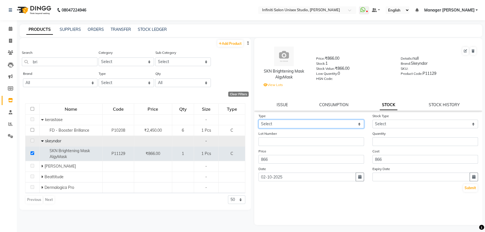
click at [279, 126] on select "Select In Out" at bounding box center [311, 124] width 106 height 9
select select "out"
click at [258, 121] on select "Select In Out" at bounding box center [311, 124] width 106 height 9
select select
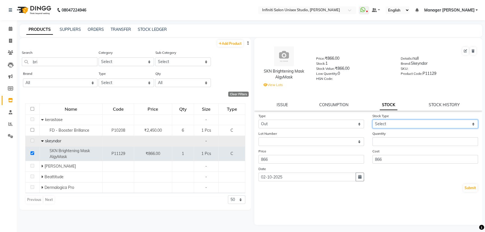
click at [391, 126] on select "Select Internal Use Damaged Expired Adjustment Return Other" at bounding box center [425, 124] width 106 height 9
select select "internal use"
click at [372, 121] on select "Select Internal Use Damaged Expired Adjustment Return Other" at bounding box center [425, 124] width 106 height 9
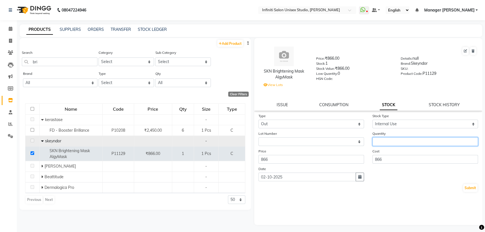
click at [382, 146] on input "number" at bounding box center [425, 141] width 106 height 9
type input "1"
click at [473, 188] on button "Submit" at bounding box center [470, 188] width 14 height 8
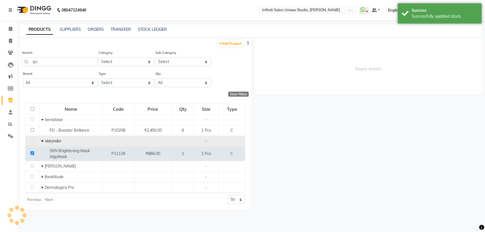
select select
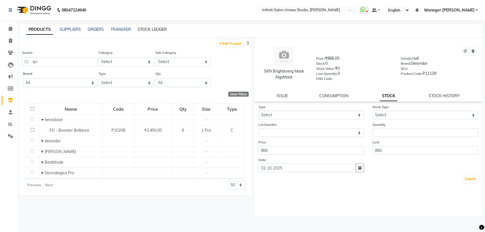
click at [150, 27] on link "STOCK LEDGER" at bounding box center [152, 29] width 29 height 5
select select "all"
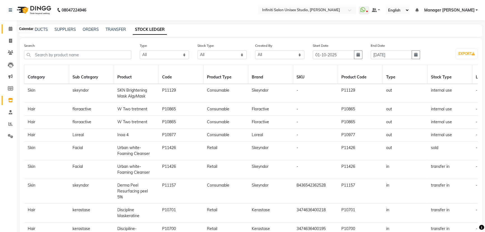
click at [10, 30] on icon at bounding box center [11, 29] width 4 height 4
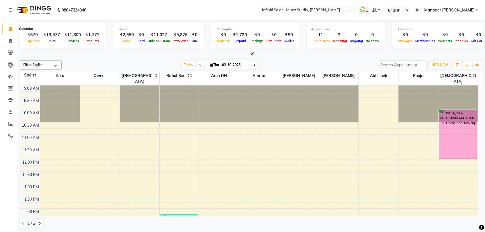
click at [9, 28] on icon at bounding box center [11, 29] width 4 height 4
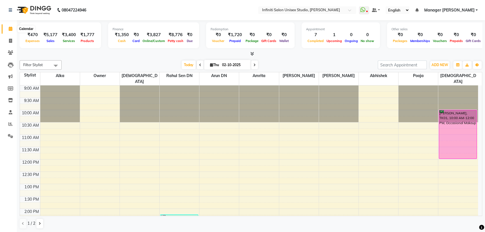
click at [9, 28] on icon at bounding box center [11, 29] width 4 height 4
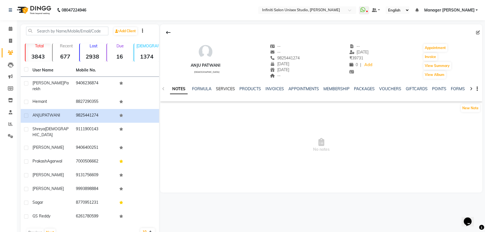
click at [225, 87] on link "SERVICES" at bounding box center [225, 88] width 19 height 5
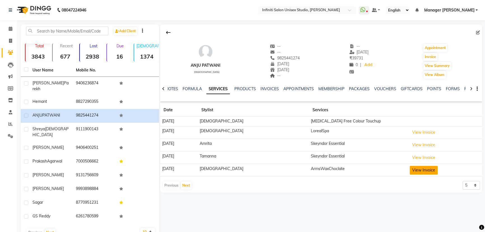
click at [415, 169] on button "View Invoice" at bounding box center [424, 170] width 28 height 9
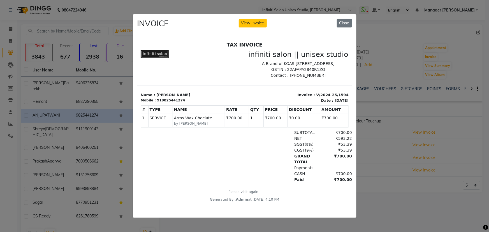
click at [436, 191] on ngb-modal-window "INVOICE View Invoice Close" at bounding box center [244, 116] width 489 height 232
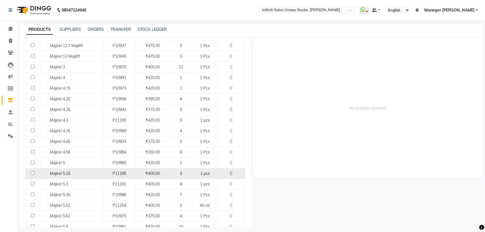
type input "majire"
click at [32, 173] on input "checkbox" at bounding box center [33, 173] width 4 height 4
checkbox input "true"
select select
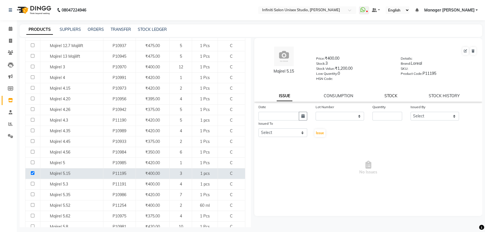
click at [385, 96] on link "STOCK" at bounding box center [390, 95] width 13 height 5
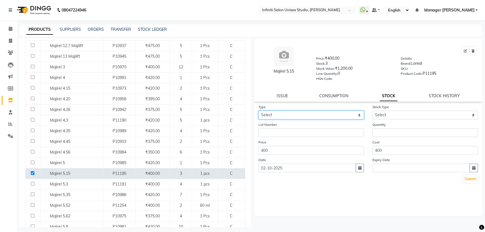
click at [279, 115] on select "Select In Out" at bounding box center [311, 115] width 106 height 9
select select "out"
click at [258, 112] on select "Select In Out" at bounding box center [311, 115] width 106 height 9
select select
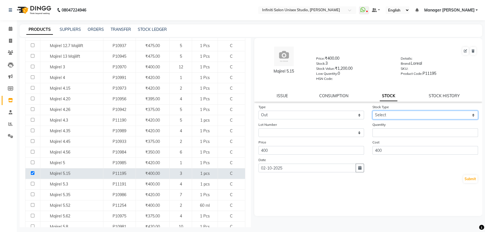
click at [383, 115] on select "Select Internal Use Damaged Expired Adjustment Return Other" at bounding box center [425, 115] width 106 height 9
select select "internal use"
click at [372, 112] on select "Select Internal Use Damaged Expired Adjustment Return Other" at bounding box center [425, 115] width 106 height 9
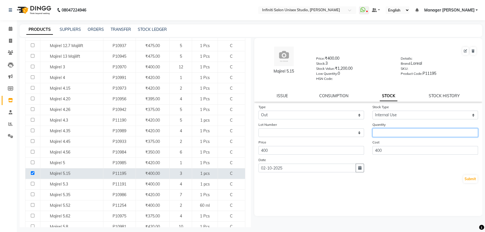
click at [384, 136] on input "number" at bounding box center [425, 132] width 106 height 9
type input "1"
click at [471, 182] on button "Submit" at bounding box center [470, 179] width 14 height 8
select select
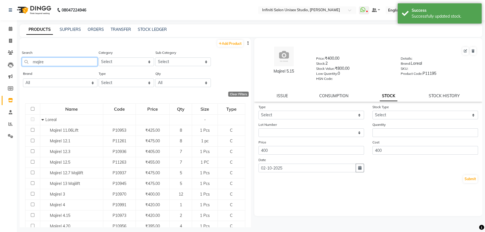
click at [48, 61] on input "majire" at bounding box center [60, 61] width 76 height 9
type input "m"
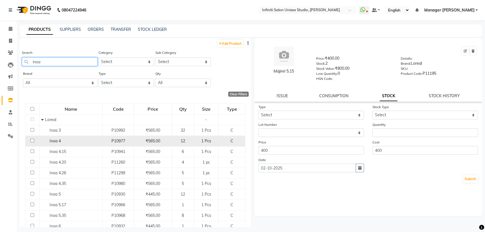
type input "inoa"
click at [31, 140] on input "checkbox" at bounding box center [33, 141] width 4 height 4
checkbox input "true"
select select
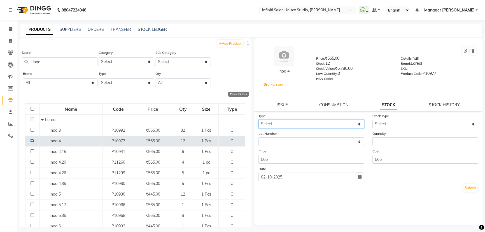
click at [273, 123] on select "Select In Out" at bounding box center [311, 124] width 106 height 9
select select "out"
click at [258, 121] on select "Select In Out" at bounding box center [311, 124] width 106 height 9
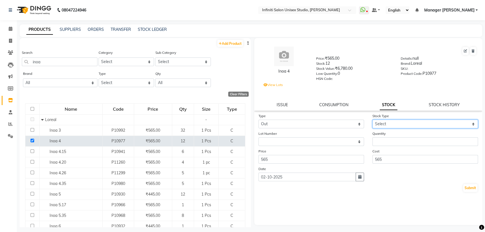
click at [381, 125] on select "Select Internal Use Damaged Expired Adjustment Return Other" at bounding box center [425, 124] width 106 height 9
select select "internal use"
click at [372, 121] on select "Select Internal Use Damaged Expired Adjustment Return Other" at bounding box center [425, 124] width 106 height 9
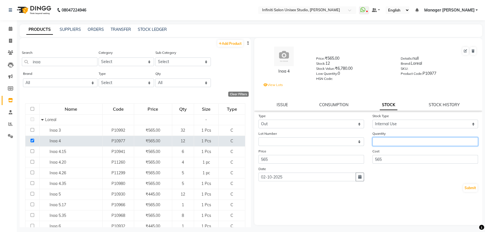
click at [381, 142] on input "number" at bounding box center [425, 141] width 106 height 9
type input "1"
click at [472, 190] on button "Submit" at bounding box center [470, 188] width 14 height 8
select select
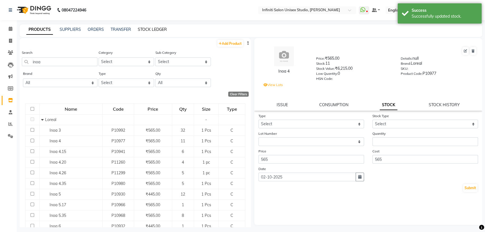
click at [145, 31] on link "STOCK LEDGER" at bounding box center [152, 29] width 29 height 5
select select "all"
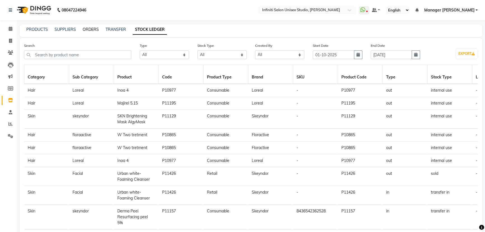
click at [91, 28] on link "ORDERS" at bounding box center [91, 29] width 16 height 5
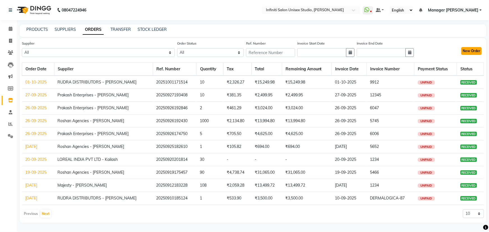
click at [472, 50] on button "New Order" at bounding box center [471, 51] width 20 height 8
select select "true"
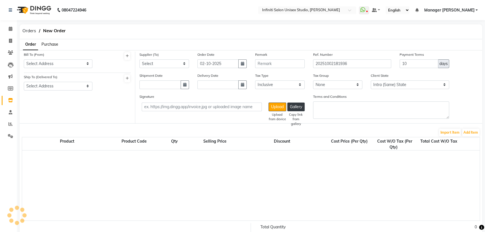
select select "2851"
click at [56, 62] on select "Select Address Shop-1" at bounding box center [58, 63] width 69 height 9
select select "989"
click at [24, 59] on select "Select Address Shop-1" at bounding box center [58, 63] width 69 height 9
click at [60, 84] on select "Select Address Shop-1" at bounding box center [58, 86] width 69 height 9
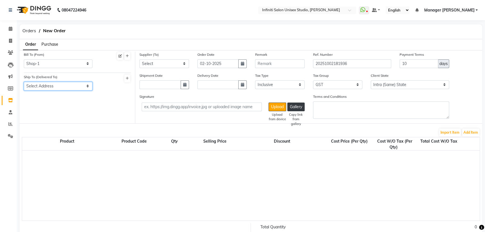
select select "990"
click at [24, 82] on select "Select Address Shop-1" at bounding box center [58, 86] width 69 height 9
click at [149, 65] on select "Select Queens OJAS Roshan Agencies - Roshan Ahuja Laxmi Trading - Ashish Lalwan…" at bounding box center [164, 63] width 50 height 9
select select "2704"
click at [139, 59] on select "Select Queens OJAS Roshan Agencies - Roshan Ahuja Laxmi Trading - Ashish Lalwan…" at bounding box center [164, 63] width 50 height 9
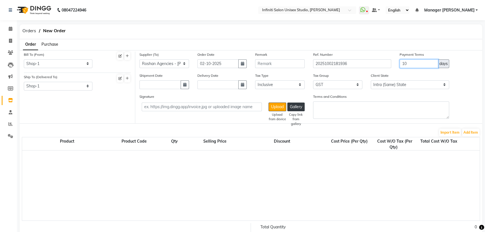
drag, startPoint x: 412, startPoint y: 63, endPoint x: 395, endPoint y: 64, distance: 16.8
click at [395, 64] on div "Supplier (To) Select Queens OJAS Roshan Agencies - Roshan Ahuja Laxmi Trading -…" at bounding box center [308, 62] width 347 height 21
type input "30"
click at [468, 132] on button "Add Item" at bounding box center [470, 133] width 17 height 8
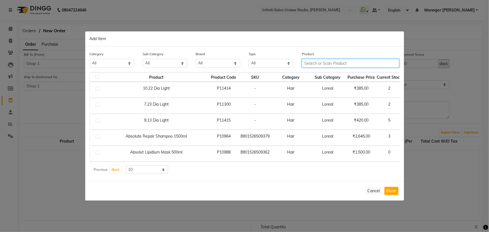
click at [311, 63] on input "text" at bounding box center [351, 63] width 98 height 9
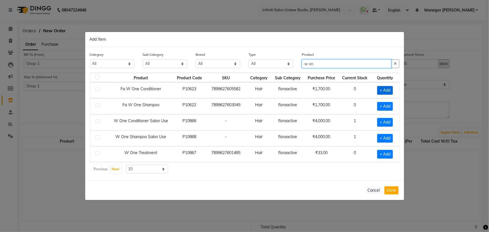
type input "w on"
click at [388, 90] on span "+ Add" at bounding box center [385, 90] width 16 height 9
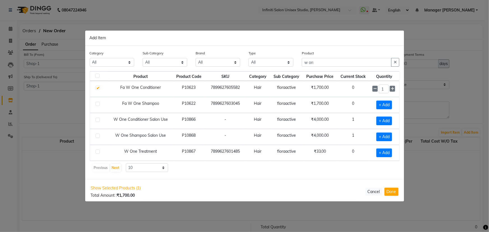
checkbox input "true"
click at [391, 89] on icon at bounding box center [392, 89] width 4 height 4
type input "2"
click at [388, 105] on span "+ Add" at bounding box center [384, 105] width 16 height 9
checkbox input "true"
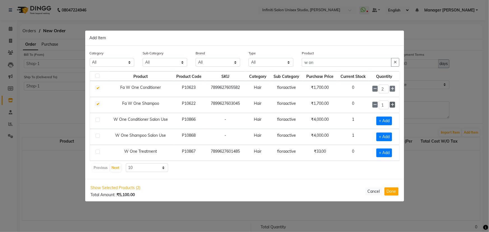
click at [390, 104] on icon at bounding box center [392, 105] width 4 height 4
type input "2"
click at [390, 191] on button "Done" at bounding box center [391, 191] width 14 height 8
select select "2851"
select select "4640"
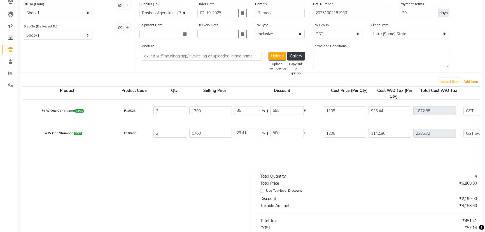
scroll to position [25, 0]
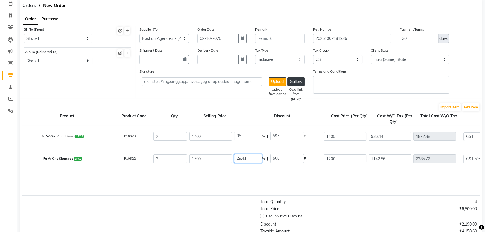
drag, startPoint x: 249, startPoint y: 156, endPoint x: 237, endPoint y: 158, distance: 12.2
click at [237, 158] on input "29.41" at bounding box center [248, 158] width 28 height 9
type input "499.97"
type input "1200.03"
type input "1142.89"
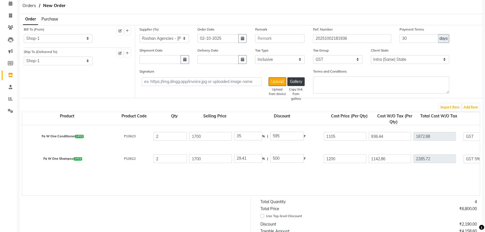
type input "2285.78"
type input "2400.07"
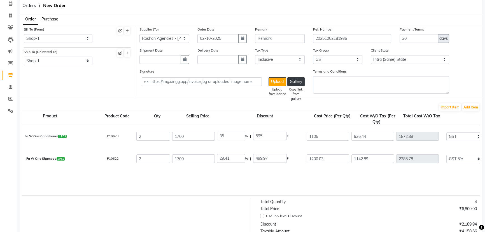
scroll to position [0, 0]
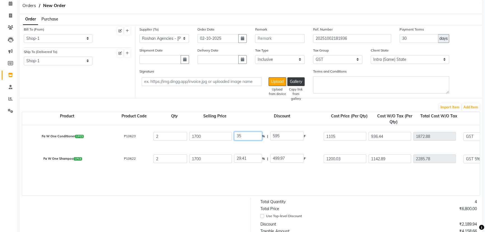
drag, startPoint x: 244, startPoint y: 135, endPoint x: 230, endPoint y: 139, distance: 14.9
type input "25"
type input "425"
type input "1275"
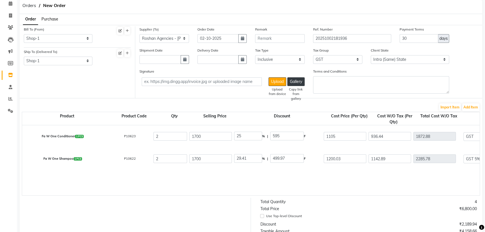
type input "1080.51"
type input "2161.02"
type input "388.98"
type input "2550"
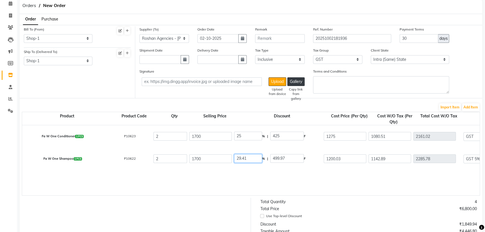
drag, startPoint x: 247, startPoint y: 158, endPoint x: 234, endPoint y: 159, distance: 12.9
click at [234, 159] on input "29.41" at bounding box center [248, 158] width 28 height 9
type input "25"
type input "425"
type input "1275"
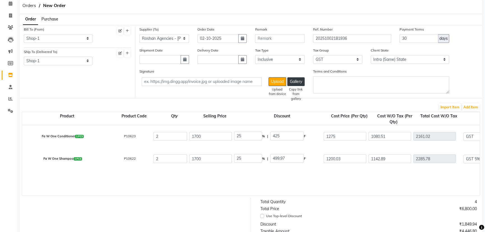
type input "1214.29"
type input "2428.58"
type input "121.43"
type input "2550.01"
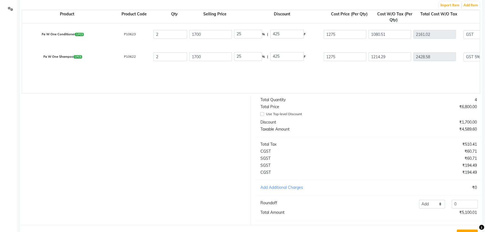
scroll to position [152, 0]
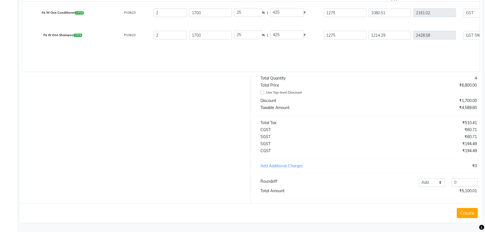
click at [467, 213] on button "Create" at bounding box center [467, 213] width 21 height 10
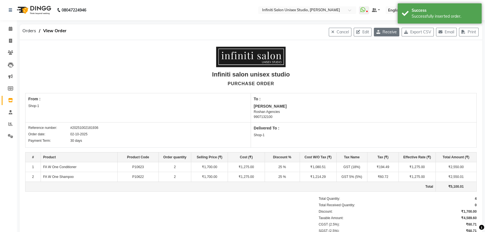
click at [382, 33] on button "Receive" at bounding box center [386, 32] width 25 height 9
select select "989"
select select "990"
select select "2704"
select select "true"
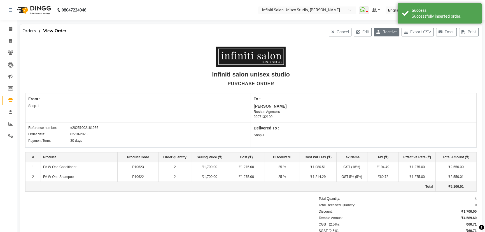
select select "2851"
select select "4640"
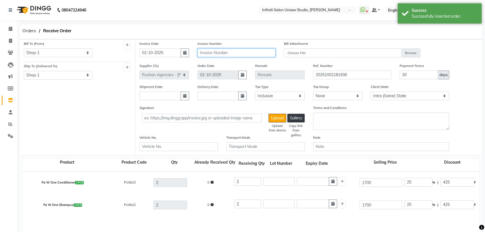
click at [201, 55] on input "text" at bounding box center [236, 52] width 78 height 9
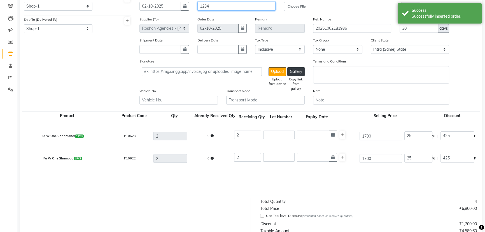
scroll to position [51, 0]
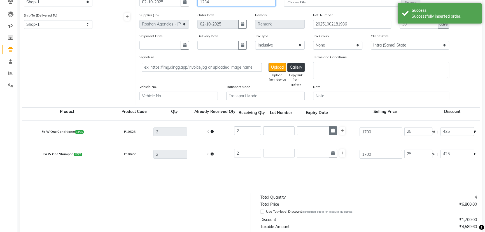
type input "1234"
click at [332, 130] on icon "button" at bounding box center [332, 131] width 3 height 4
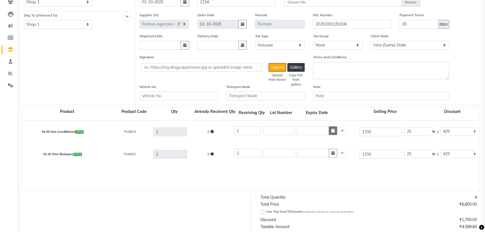
select select "10"
select select "2025"
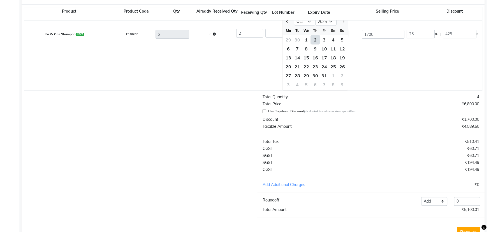
scroll to position [174, 0]
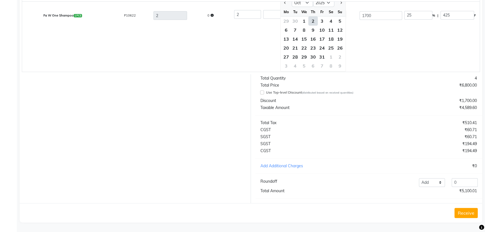
click at [467, 211] on button "Receive" at bounding box center [465, 213] width 23 height 10
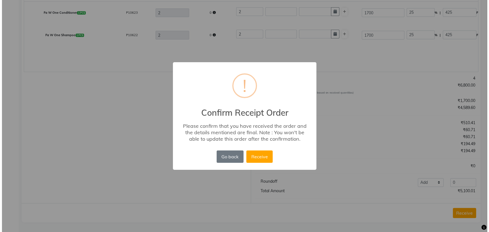
scroll to position [0, 0]
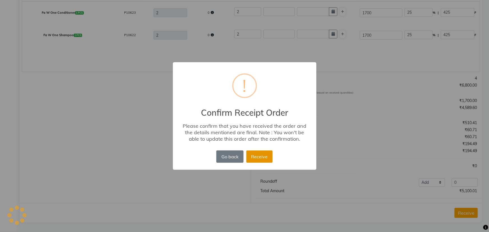
click at [262, 158] on button "Receive" at bounding box center [259, 156] width 26 height 12
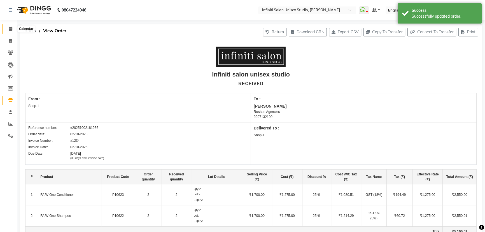
click at [9, 29] on icon at bounding box center [11, 29] width 4 height 4
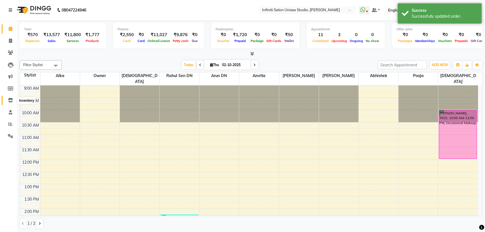
click at [11, 99] on icon at bounding box center [10, 100] width 5 height 4
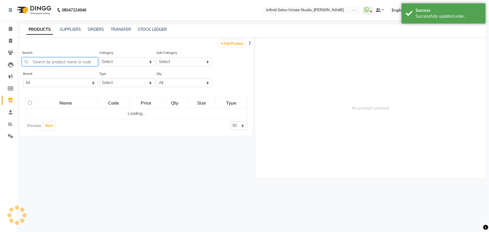
click at [57, 60] on input "text" at bounding box center [60, 61] width 76 height 9
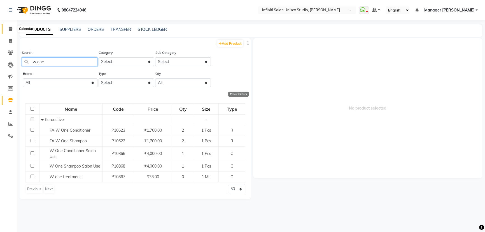
type input "w one"
click at [10, 28] on icon at bounding box center [11, 29] width 4 height 4
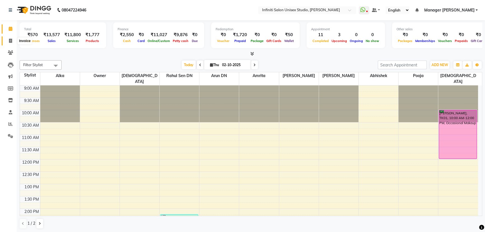
drag, startPoint x: 10, startPoint y: 39, endPoint x: 10, endPoint y: 42, distance: 3.7
click at [10, 39] on icon at bounding box center [10, 41] width 3 height 4
select select "service"
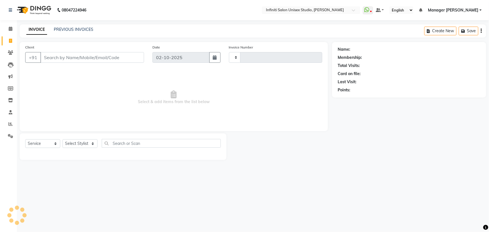
type input "2197"
select select "6511"
click at [60, 61] on input "Client" at bounding box center [92, 57] width 104 height 11
click at [11, 101] on icon at bounding box center [10, 100] width 5 height 4
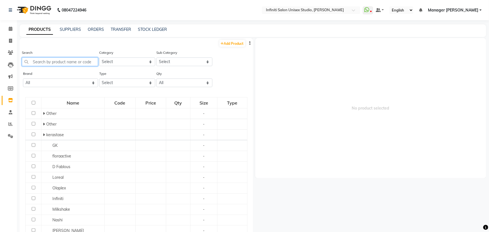
click at [48, 61] on input "text" at bounding box center [60, 61] width 76 height 9
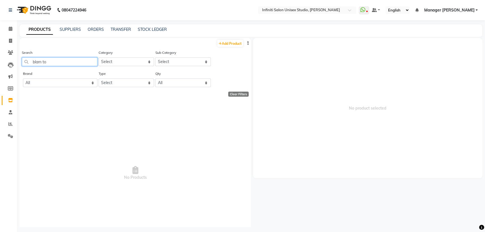
click at [34, 62] on input "blam to" at bounding box center [60, 61] width 76 height 9
click at [37, 62] on input "bam to" at bounding box center [60, 61] width 76 height 9
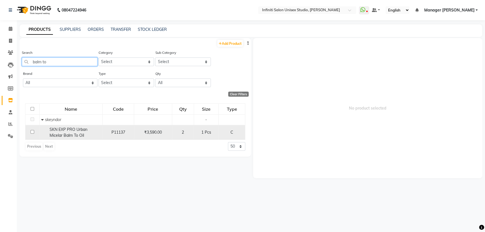
type input "balm to"
click at [31, 132] on input "checkbox" at bounding box center [33, 132] width 4 height 4
checkbox input "true"
select select
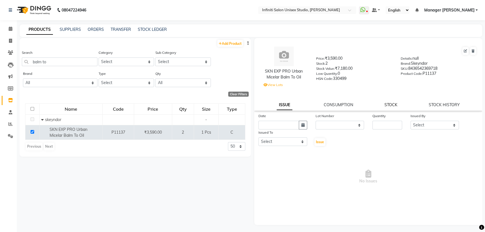
click at [390, 105] on link "STOCK" at bounding box center [390, 104] width 13 height 5
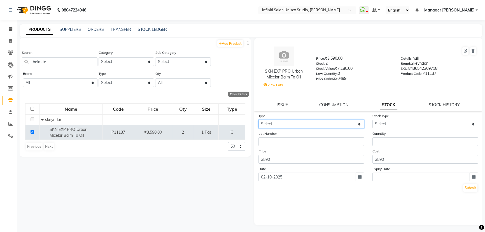
click at [263, 125] on select "Select In Out" at bounding box center [311, 124] width 106 height 9
select select "out"
click at [258, 121] on select "Select In Out" at bounding box center [311, 124] width 106 height 9
select select
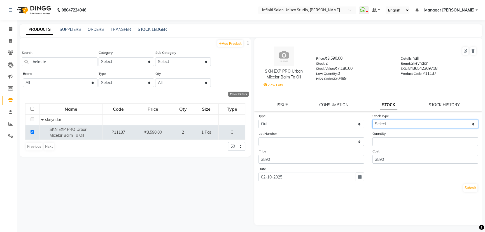
click at [392, 125] on select "Select Internal Use Damaged Expired Adjustment Return Other" at bounding box center [425, 124] width 106 height 9
select select "internal use"
click at [372, 121] on select "Select Internal Use Damaged Expired Adjustment Return Other" at bounding box center [425, 124] width 106 height 9
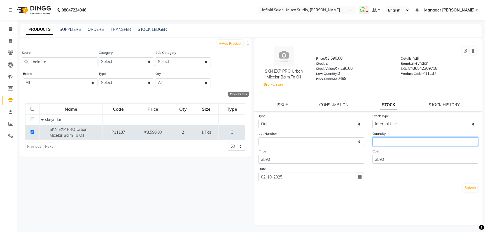
click at [384, 144] on input "number" at bounding box center [425, 141] width 106 height 9
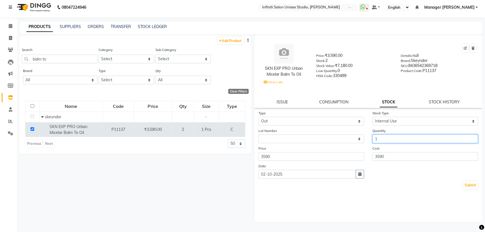
scroll to position [3, 0]
type input "1"
click at [470, 187] on button "Submit" at bounding box center [470, 185] width 14 height 8
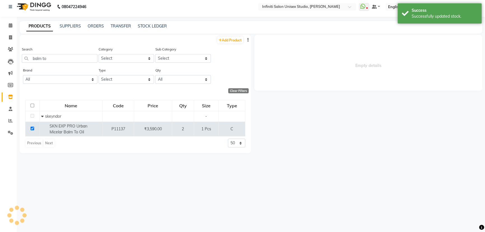
select select
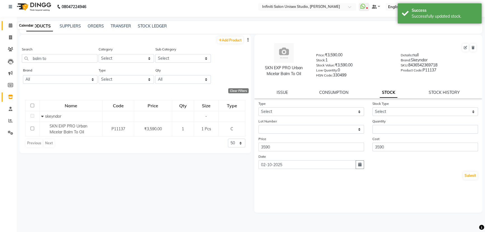
drag, startPoint x: 11, startPoint y: 26, endPoint x: 17, endPoint y: 30, distance: 7.8
click at [11, 26] on icon at bounding box center [11, 25] width 4 height 4
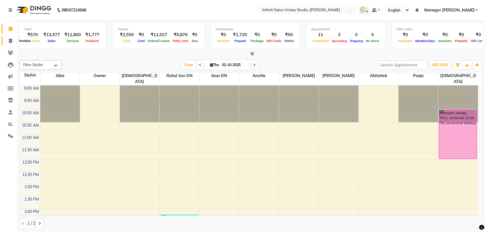
click at [11, 39] on icon at bounding box center [10, 41] width 3 height 4
select select "6511"
select select "service"
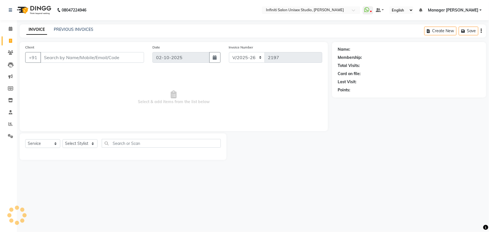
click at [67, 57] on input "Client" at bounding box center [92, 57] width 104 height 11
click at [52, 57] on input "Client" at bounding box center [92, 57] width 104 height 11
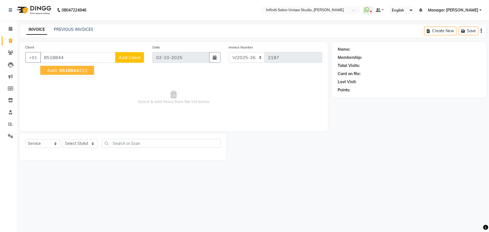
click at [66, 70] on span "8518844" at bounding box center [69, 70] width 20 height 6
type input "8518844222"
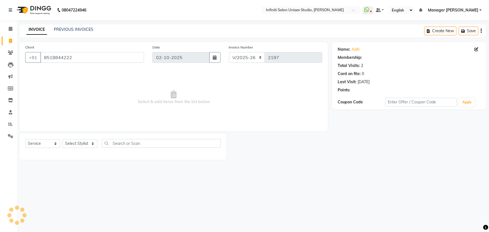
select select "1: Object"
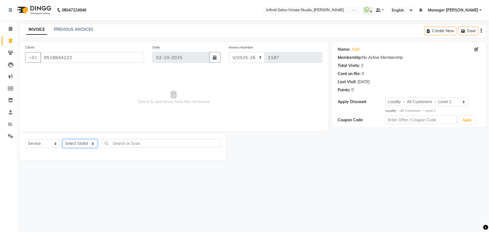
click at [80, 147] on select "Select Stylist [PERSON_NAME] Amrita Arun DN Bharti [PERSON_NAME] Owner [PERSON_…" at bounding box center [79, 143] width 35 height 9
select select "80976"
click at [62, 139] on select "Select Stylist [PERSON_NAME] Amrita Arun DN Bharti [PERSON_NAME] Owner [PERSON_…" at bounding box center [79, 143] width 35 height 9
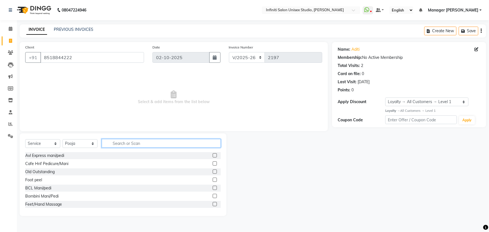
click at [113, 144] on input "text" at bounding box center [161, 143] width 119 height 9
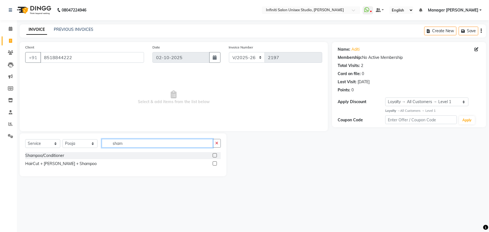
type input "sham"
click at [92, 144] on select "Select Stylist [PERSON_NAME] Amrita Arun DN Bharti [PERSON_NAME] Owner [PERSON_…" at bounding box center [79, 143] width 35 height 9
click at [215, 154] on label at bounding box center [215, 155] width 4 height 4
click at [215, 154] on input "checkbox" at bounding box center [215, 156] width 4 height 4
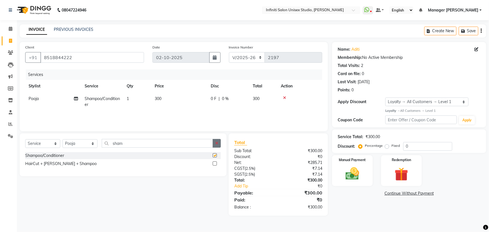
checkbox input "false"
click at [217, 143] on icon "button" at bounding box center [216, 143] width 3 height 4
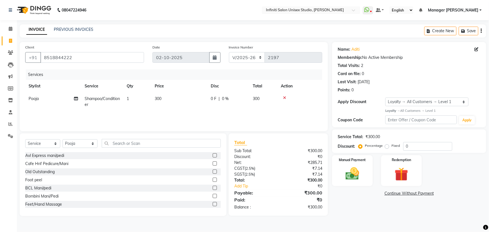
click at [158, 98] on span "300" at bounding box center [158, 98] width 7 height 5
select select "80976"
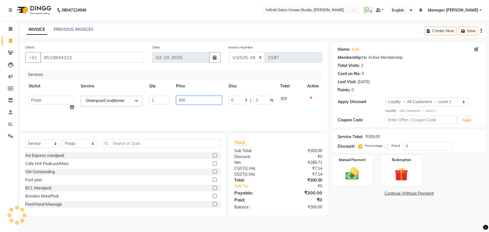
drag, startPoint x: 181, startPoint y: 99, endPoint x: 172, endPoint y: 99, distance: 8.4
click at [173, 99] on td "300" at bounding box center [199, 102] width 53 height 21
type input "600"
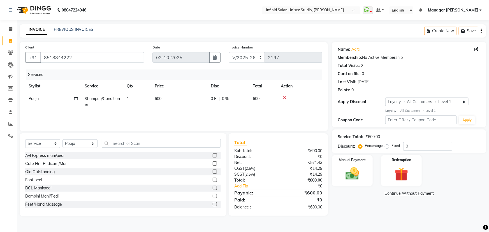
click at [179, 108] on td "600" at bounding box center [179, 101] width 56 height 18
select select "80976"
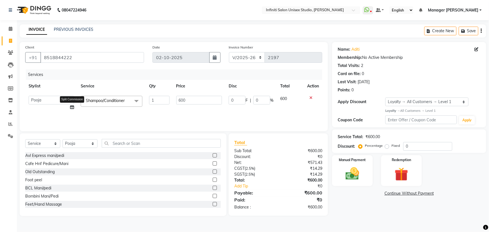
click at [73, 107] on icon at bounding box center [72, 107] width 4 height 4
select select "80976"
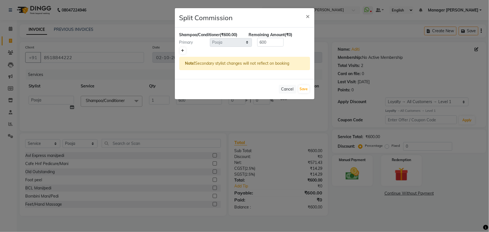
click at [182, 50] on icon at bounding box center [182, 50] width 3 height 3
type input "300"
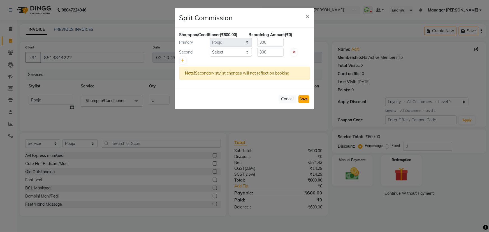
click at [303, 97] on button "Save" at bounding box center [303, 99] width 11 height 8
click at [219, 53] on select "Select Abhishek Alka Amrita Arun DN Bharti Nigam Krishna Owner Pooja Rahul Sen …" at bounding box center [231, 52] width 42 height 9
select select "49890"
click at [210, 48] on select "Select Abhishek Alka Amrita Arun DN Bharti Nigam Krishna Owner Pooja Rahul Sen …" at bounding box center [231, 52] width 42 height 9
click at [303, 97] on button "Save" at bounding box center [303, 99] width 11 height 8
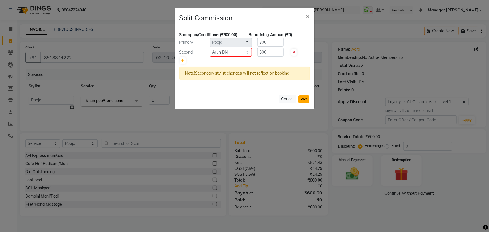
select select "Select"
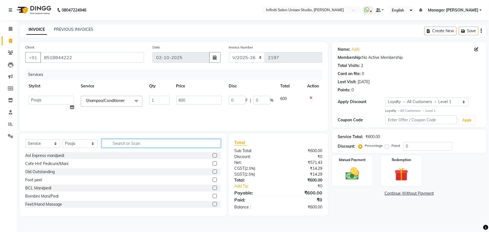
click at [119, 143] on input "text" at bounding box center [161, 143] width 119 height 9
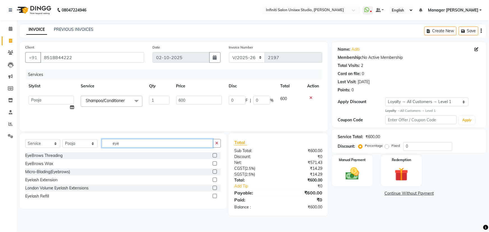
type input "eye"
click at [214, 154] on label at bounding box center [215, 155] width 4 height 4
click at [214, 154] on input "checkbox" at bounding box center [215, 156] width 4 height 4
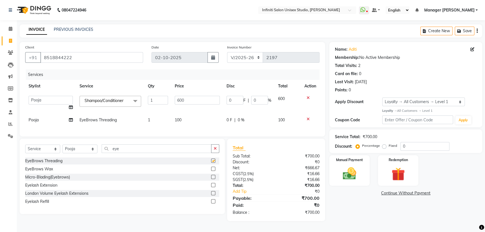
checkbox input "false"
click at [214, 150] on icon "button" at bounding box center [215, 148] width 3 height 4
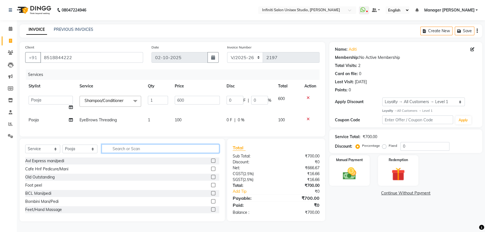
click at [111, 152] on input "text" at bounding box center [161, 148] width 118 height 9
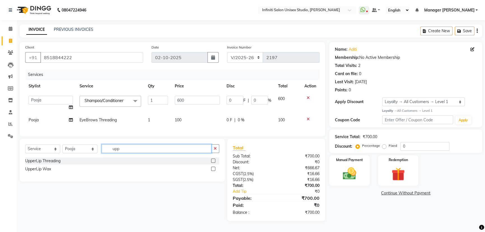
type input "upp"
click at [212, 163] on label at bounding box center [213, 160] width 4 height 4
click at [212, 163] on input "checkbox" at bounding box center [213, 161] width 4 height 4
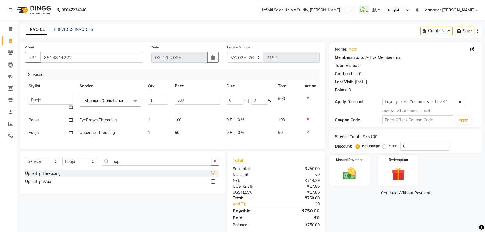
checkbox input "false"
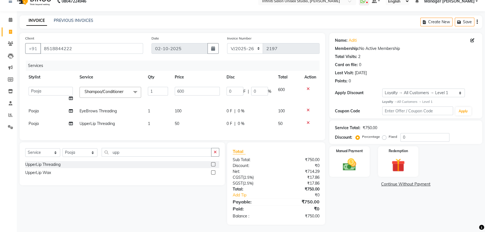
scroll to position [14, 0]
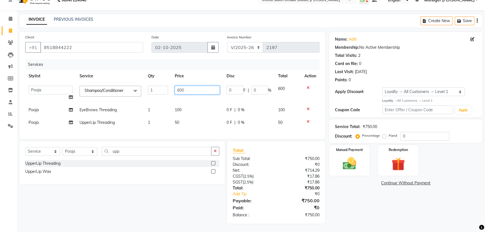
drag, startPoint x: 179, startPoint y: 85, endPoint x: 175, endPoint y: 85, distance: 4.0
click at [175, 86] on input "600" at bounding box center [197, 90] width 45 height 9
drag, startPoint x: 179, startPoint y: 85, endPoint x: 174, endPoint y: 86, distance: 4.8
click at [175, 86] on input "500" at bounding box center [197, 90] width 45 height 9
type input "600"
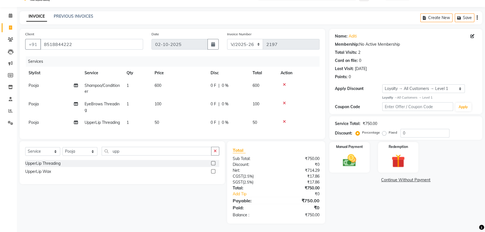
click at [215, 86] on span "0 F" at bounding box center [214, 86] width 6 height 6
select select "80976"
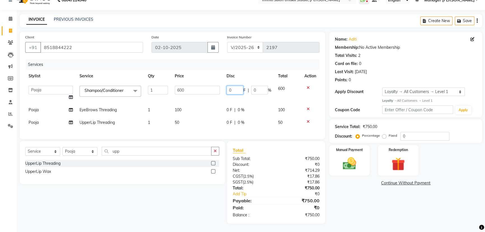
click at [235, 86] on input "0" at bounding box center [235, 90] width 17 height 9
type input "0100"
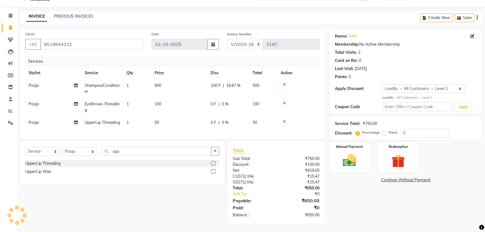
click at [216, 97] on tbody "Pooja Shampoo/Conditioner 1 600 100 F | 16.67 % 500 Pooja EyeBrows Threading 1 …" at bounding box center [172, 104] width 294 height 50
click at [75, 83] on icon at bounding box center [76, 85] width 4 height 4
select select "80976"
select select "49890"
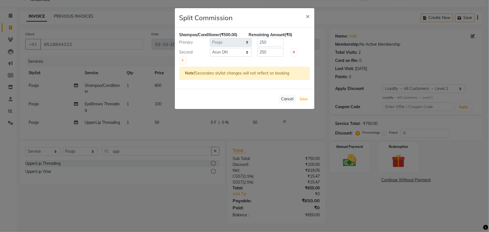
click at [306, 99] on button "Save" at bounding box center [303, 99] width 11 height 8
select select "Select"
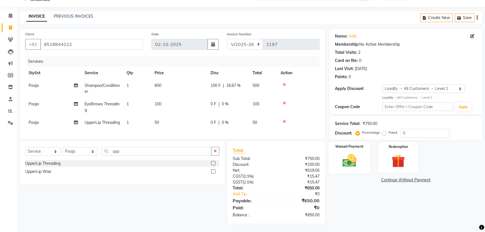
click at [352, 152] on img at bounding box center [349, 160] width 23 height 16
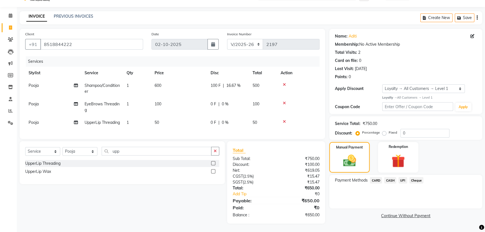
click at [404, 177] on span "UPI" at bounding box center [402, 180] width 9 height 6
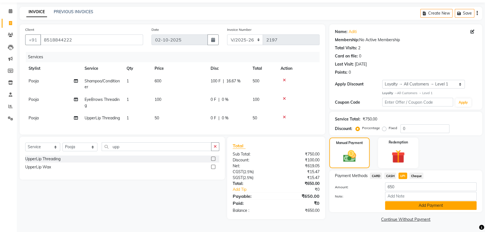
click at [418, 201] on button "Add Payment" at bounding box center [431, 205] width 92 height 9
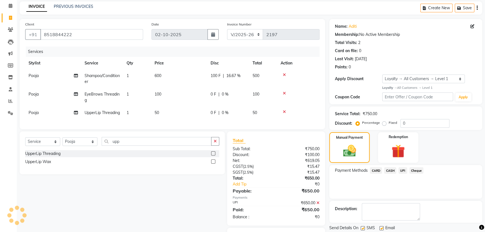
scroll to position [62, 0]
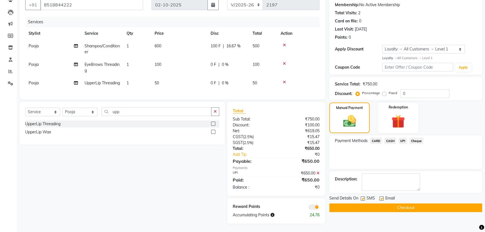
click at [412, 203] on button "Checkout" at bounding box center [405, 207] width 153 height 9
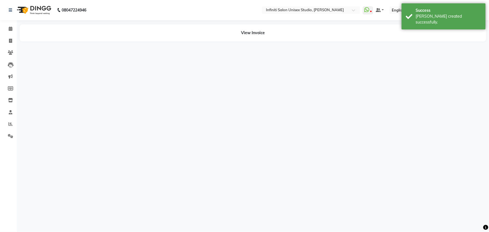
select select "80976"
select select "49890"
select select "80976"
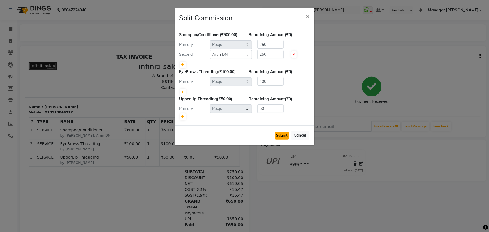
click at [280, 134] on button "Submit" at bounding box center [282, 136] width 14 height 8
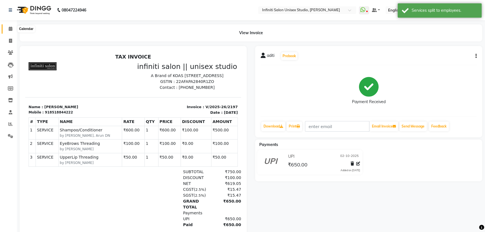
click at [7, 26] on span at bounding box center [11, 29] width 10 height 6
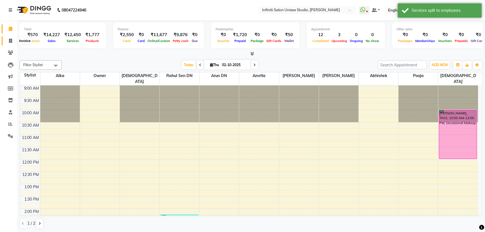
click at [11, 42] on icon at bounding box center [10, 41] width 3 height 4
select select "6511"
select select "service"
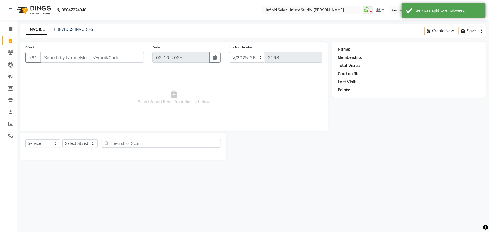
click at [50, 58] on input "Client" at bounding box center [92, 57] width 104 height 11
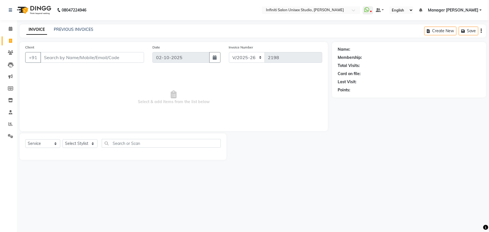
click at [50, 58] on input "Client" at bounding box center [92, 57] width 104 height 11
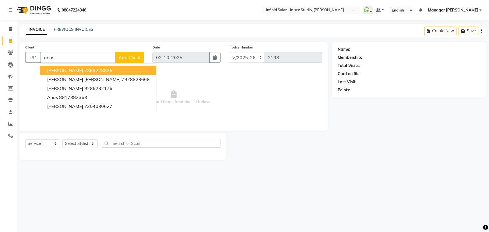
click at [84, 72] on ngb-highlight "7869228826" at bounding box center [98, 70] width 28 height 6
type input "7869228826"
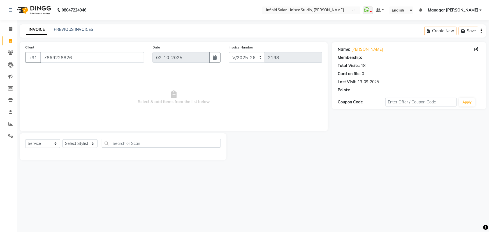
select select "1: Object"
click at [354, 50] on link "Anas" at bounding box center [366, 49] width 31 height 6
click at [77, 142] on select "Select Stylist [PERSON_NAME] Amrita Arun DN Bharti [PERSON_NAME] Owner [PERSON_…" at bounding box center [79, 143] width 35 height 9
select select "49888"
click at [62, 139] on select "Select Stylist [PERSON_NAME] Amrita Arun DN Bharti [PERSON_NAME] Owner [PERSON_…" at bounding box center [79, 143] width 35 height 9
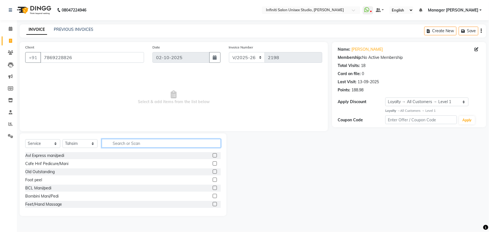
click at [120, 143] on input "text" at bounding box center [161, 143] width 119 height 9
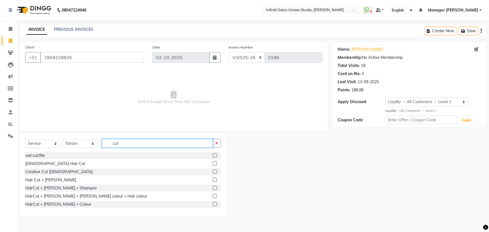
type input "cut"
click at [213, 188] on label at bounding box center [215, 188] width 4 height 4
click at [213, 188] on input "checkbox" at bounding box center [215, 188] width 4 height 4
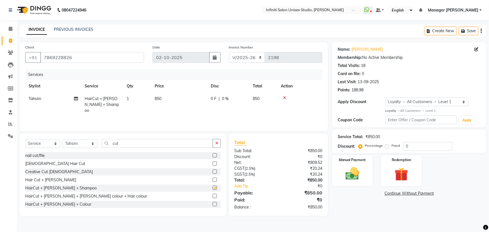
checkbox input "false"
click at [215, 95] on td "0 F | 0 %" at bounding box center [228, 104] width 42 height 24
select select "49888"
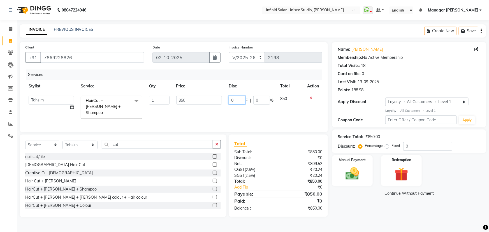
click at [239, 100] on input "0" at bounding box center [236, 100] width 17 height 9
type input "0100"
click at [248, 106] on td "0100 F | 0 %" at bounding box center [251, 107] width 52 height 30
select select "49888"
click at [359, 170] on img at bounding box center [352, 173] width 23 height 16
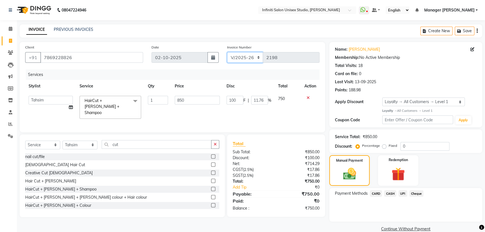
drag, startPoint x: 234, startPoint y: 55, endPoint x: 238, endPoint y: 61, distance: 7.2
click at [234, 55] on select "CI/2025-26 V/2025-26" at bounding box center [245, 57] width 36 height 11
select select "7941"
click at [227, 52] on select "CI/2025-26 V/2025-26" at bounding box center [245, 57] width 36 height 11
type input "1024"
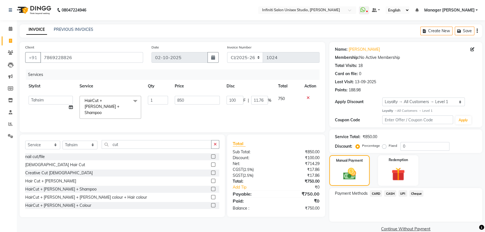
click at [391, 192] on span "CASH" at bounding box center [390, 193] width 12 height 6
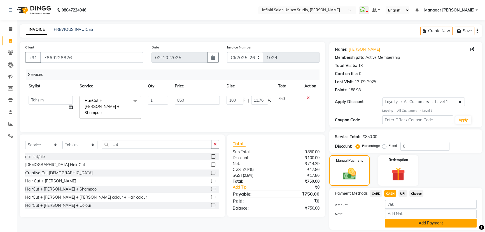
click at [405, 220] on button "Add Payment" at bounding box center [431, 223] width 92 height 9
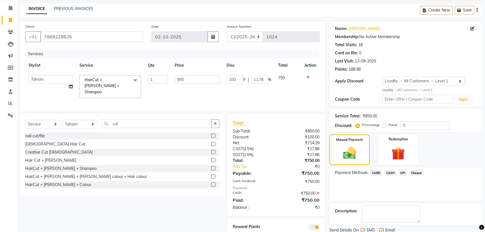
scroll to position [41, 0]
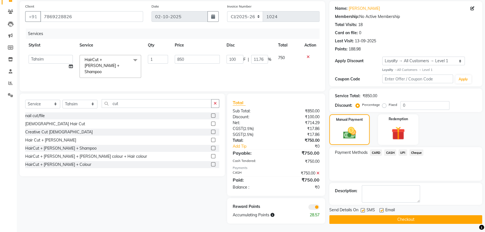
click at [409, 220] on button "Checkout" at bounding box center [405, 219] width 153 height 9
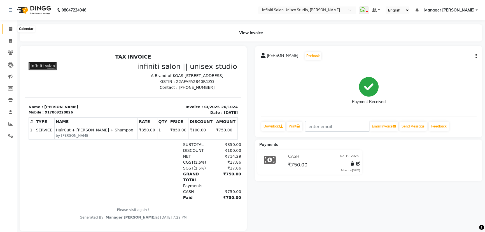
click at [9, 29] on icon at bounding box center [11, 29] width 4 height 4
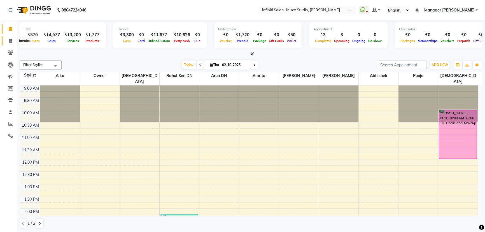
click at [9, 39] on icon at bounding box center [10, 41] width 3 height 4
select select "6511"
select select "service"
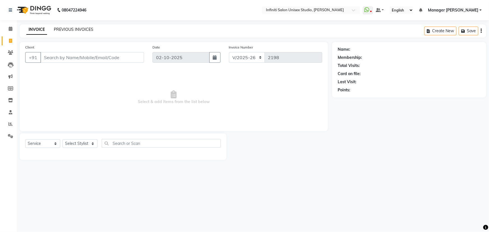
click at [71, 31] on link "PREVIOUS INVOICES" at bounding box center [73, 29] width 39 height 5
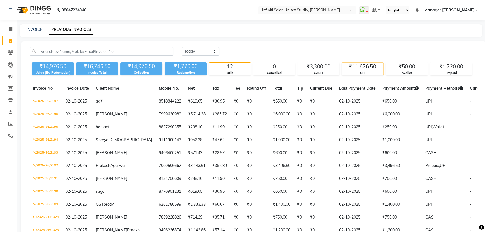
click at [364, 72] on div "UPI" at bounding box center [362, 73] width 41 height 5
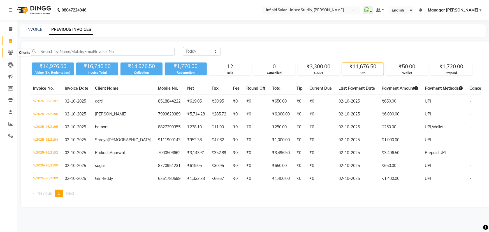
click at [10, 53] on icon at bounding box center [10, 52] width 5 height 4
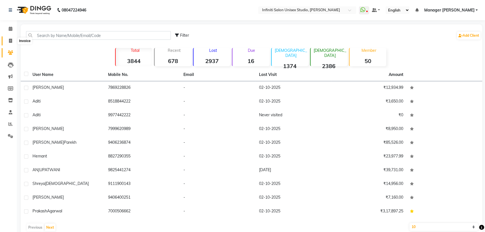
click at [9, 40] on icon at bounding box center [10, 41] width 3 height 4
select select "6511"
select select "service"
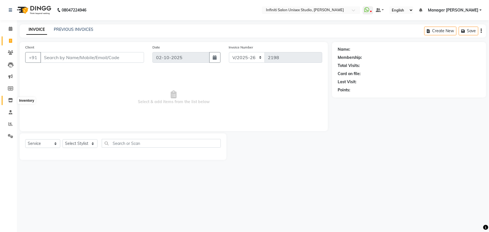
click at [11, 100] on icon at bounding box center [10, 100] width 5 height 4
select select
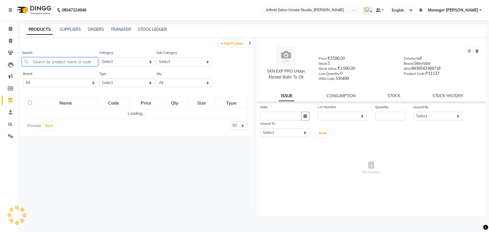
click at [46, 62] on input "text" at bounding box center [60, 61] width 76 height 9
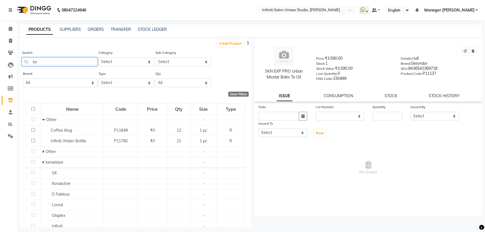
type input "lore"
drag, startPoint x: 39, startPoint y: 61, endPoint x: 32, endPoint y: 63, distance: 7.5
click at [32, 63] on input "lore" at bounding box center [60, 61] width 76 height 9
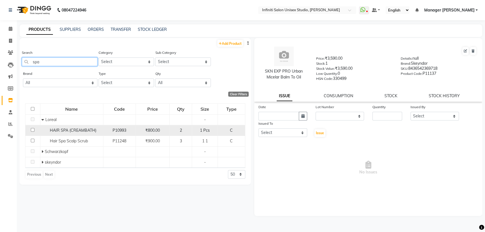
type input "spa"
click at [31, 130] on input "checkbox" at bounding box center [33, 130] width 4 height 4
checkbox input "true"
select select
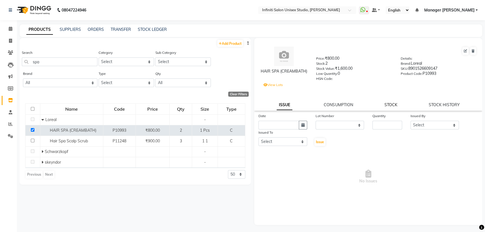
click at [390, 104] on link "STOCK" at bounding box center [390, 104] width 13 height 5
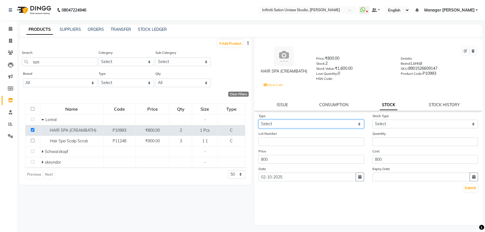
click at [279, 125] on select "Select In Out" at bounding box center [311, 124] width 106 height 9
select select "out"
click at [258, 121] on select "Select In Out" at bounding box center [311, 124] width 106 height 9
select select
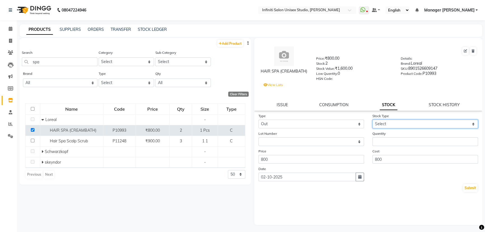
click at [390, 125] on select "Select Internal Use Damaged Expired Adjustment Return Other" at bounding box center [425, 124] width 106 height 9
select select "internal use"
click at [372, 121] on select "Select Internal Use Damaged Expired Adjustment Return Other" at bounding box center [425, 124] width 106 height 9
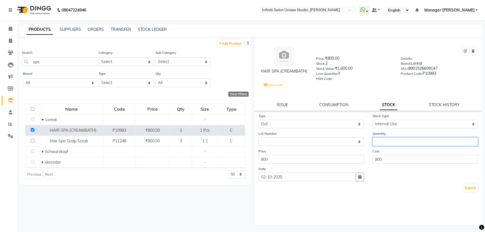
click at [378, 145] on input "number" at bounding box center [425, 141] width 106 height 9
type input "1"
click at [469, 190] on button "Submit" at bounding box center [470, 188] width 14 height 8
select select
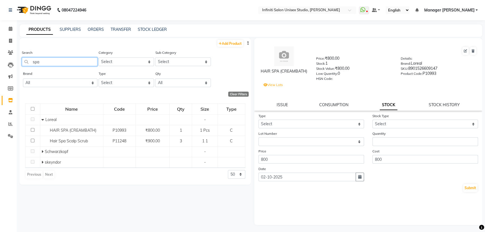
click at [40, 61] on input "spa" at bounding box center [60, 61] width 76 height 9
type input "s"
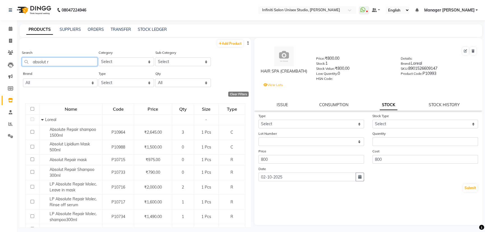
type input "absolut re"
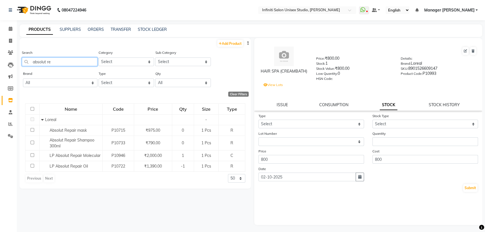
drag, startPoint x: 55, startPoint y: 60, endPoint x: 31, endPoint y: 63, distance: 23.8
click at [31, 63] on input "absolut re" at bounding box center [60, 61] width 76 height 9
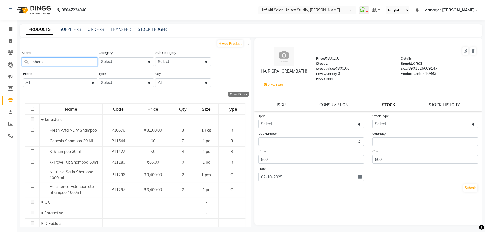
type input "sham"
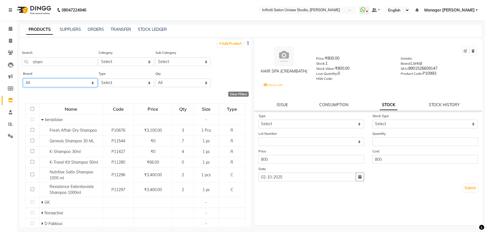
click at [80, 85] on select "All Bcl Beattitude Be Care Love Biolume Biosoft Cheryls Dermalogica D Fabulous …" at bounding box center [60, 82] width 74 height 9
select select "loreal"
click at [23, 79] on select "All Bcl Beattitude Be Care Love Biolume Biosoft Cheryls Dermalogica D Fabulous …" at bounding box center [60, 82] width 74 height 9
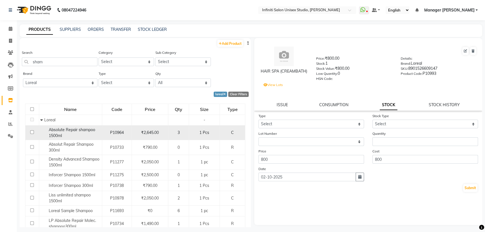
click at [31, 132] on input "checkbox" at bounding box center [32, 132] width 4 height 4
checkbox input "true"
select select
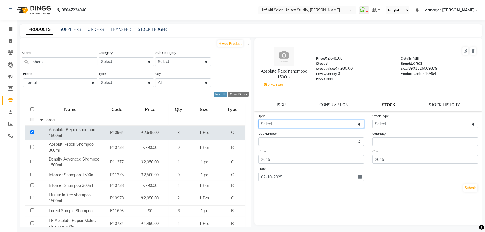
drag, startPoint x: 279, startPoint y: 126, endPoint x: 277, endPoint y: 129, distance: 3.6
click at [279, 125] on select "Select In Out" at bounding box center [311, 124] width 106 height 9
select select "out"
click at [258, 121] on select "Select In Out" at bounding box center [311, 124] width 106 height 9
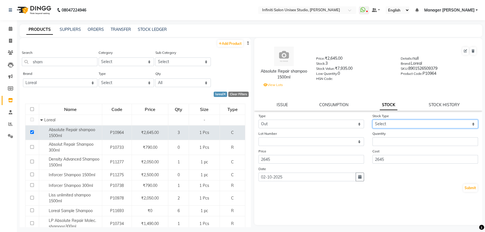
click at [390, 127] on select "Select Internal Use Damaged Expired Adjustment Return Other" at bounding box center [425, 124] width 106 height 9
select select "internal use"
click at [372, 121] on select "Select Internal Use Damaged Expired Adjustment Return Other" at bounding box center [425, 124] width 106 height 9
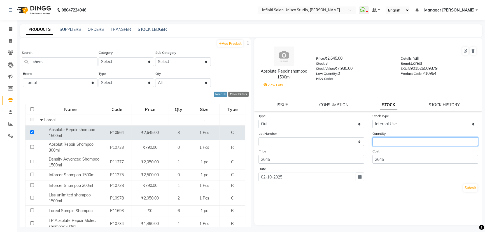
click at [378, 144] on input "number" at bounding box center [425, 141] width 106 height 9
type input "1"
click at [466, 190] on button "Submit" at bounding box center [470, 188] width 14 height 8
select select
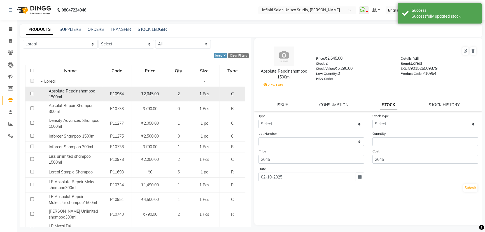
scroll to position [51, 0]
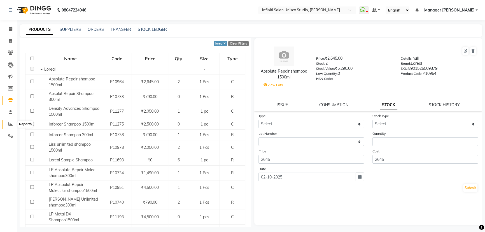
click at [8, 122] on span at bounding box center [11, 124] width 10 height 6
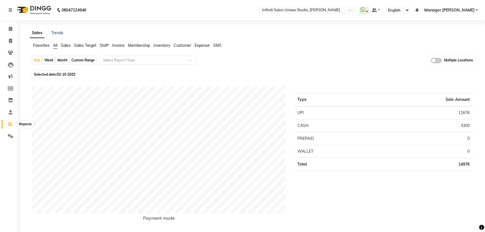
click at [11, 123] on icon at bounding box center [10, 124] width 4 height 4
click at [38, 61] on div "Day" at bounding box center [36, 60] width 9 height 8
select select "10"
select select "2025"
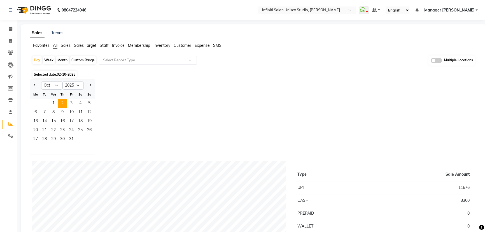
click at [104, 44] on span "Staff" at bounding box center [104, 45] width 9 height 5
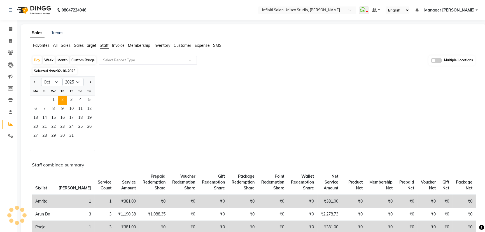
click at [114, 60] on input "text" at bounding box center [142, 60] width 81 height 6
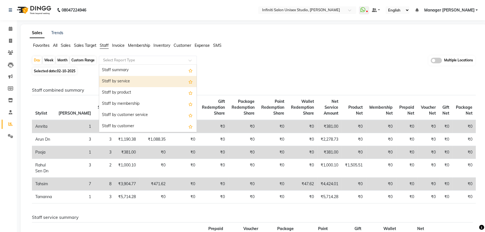
click at [119, 80] on div "Staff by service" at bounding box center [147, 81] width 97 height 11
select select "csv"
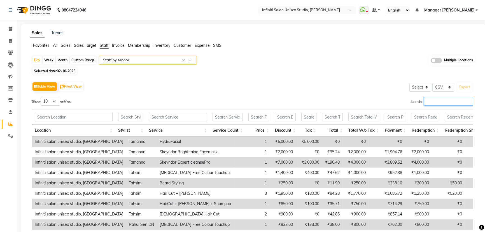
click at [428, 101] on input "Search:" at bounding box center [448, 101] width 49 height 9
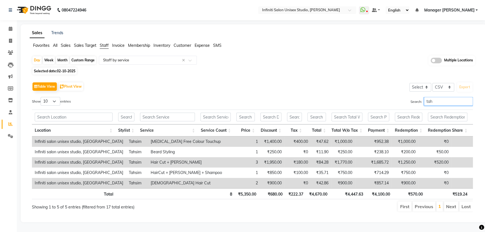
type input "tah"
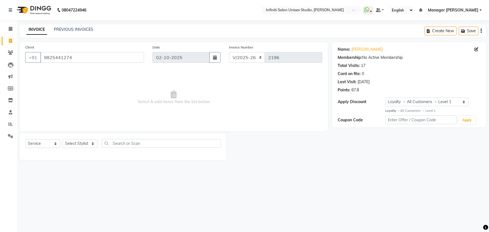
select select "6511"
select select "service"
select select "1: Object"
click at [85, 145] on select "Select Stylist [PERSON_NAME] Amrita Arun DN Bharti [PERSON_NAME] Owner [PERSON_…" at bounding box center [79, 143] width 35 height 9
select select "49892"
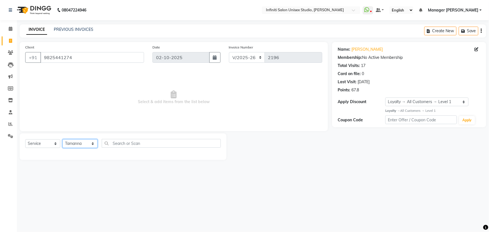
click at [62, 139] on select "Select Stylist [PERSON_NAME] Amrita Arun DN Bharti [PERSON_NAME] Owner [PERSON_…" at bounding box center [79, 143] width 35 height 9
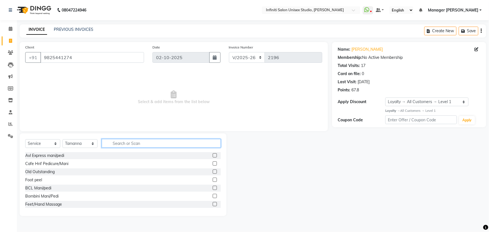
click at [115, 143] on input "text" at bounding box center [161, 143] width 119 height 9
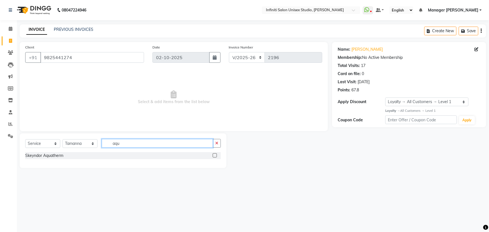
type input "aqu"
click at [215, 155] on label at bounding box center [215, 155] width 4 height 4
click at [215, 155] on input "checkbox" at bounding box center [215, 156] width 4 height 4
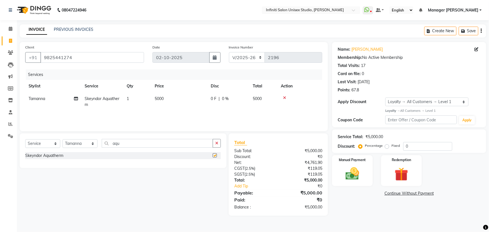
checkbox input "false"
click at [213, 97] on span "0 F" at bounding box center [214, 99] width 6 height 6
select select "49892"
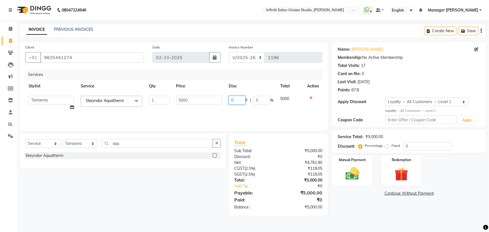
click at [234, 100] on input "0" at bounding box center [236, 100] width 17 height 9
type input "01000"
click at [230, 113] on div "Services Stylist Service Qty Price Disc Total Action Abhishek Alka Amrita Arun …" at bounding box center [173, 97] width 297 height 56
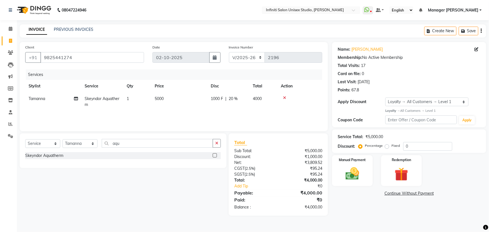
click at [216, 143] on icon "button" at bounding box center [216, 143] width 3 height 4
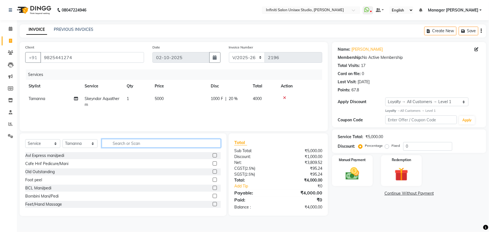
click at [115, 144] on input "text" at bounding box center [161, 143] width 119 height 9
type input "leg"
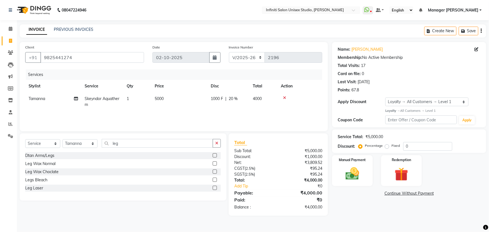
click at [214, 171] on label at bounding box center [215, 171] width 4 height 4
click at [214, 171] on input "checkbox" at bounding box center [215, 172] width 4 height 4
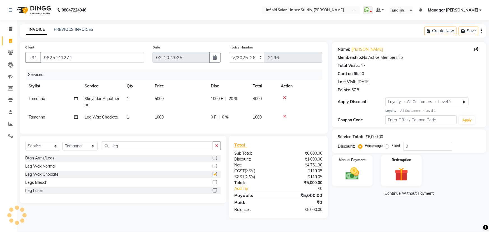
checkbox input "false"
click at [215, 148] on icon "button" at bounding box center [216, 146] width 3 height 4
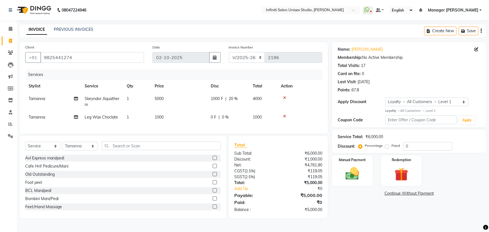
click at [159, 117] on span "1000" at bounding box center [159, 117] width 9 height 5
select select "49892"
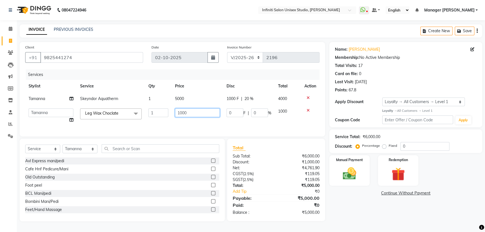
drag, startPoint x: 180, startPoint y: 112, endPoint x: 177, endPoint y: 111, distance: 3.1
click at [177, 111] on input "1000" at bounding box center [197, 112] width 45 height 9
drag, startPoint x: 182, startPoint y: 112, endPoint x: 176, endPoint y: 112, distance: 5.9
click at [176, 112] on input "1000" at bounding box center [197, 112] width 45 height 9
type input "900"
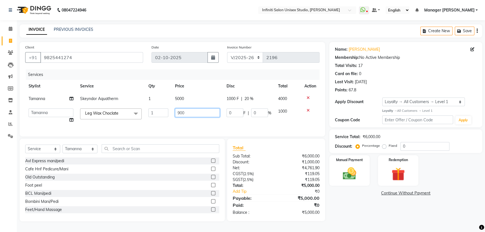
click at [192, 113] on input "900" at bounding box center [197, 112] width 45 height 9
click at [186, 127] on div "Services Stylist Service Qty Price Disc Total Action Tamanna Skeyndor Aquatherm…" at bounding box center [172, 99] width 294 height 61
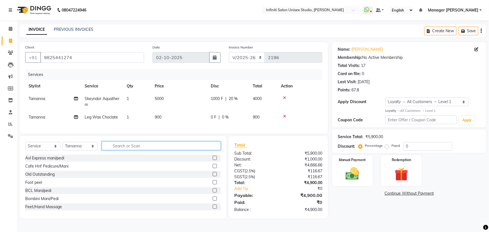
click at [116, 150] on input "text" at bounding box center [161, 145] width 119 height 9
type input "arm"
click at [213, 168] on label at bounding box center [215, 166] width 4 height 4
click at [213, 168] on input "checkbox" at bounding box center [215, 166] width 4 height 4
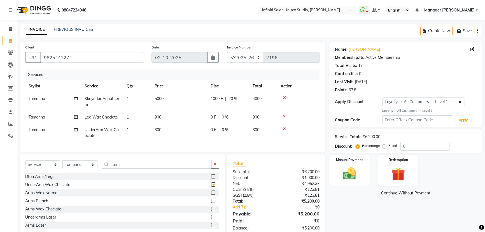
checkbox input "false"
click at [211, 211] on label at bounding box center [213, 209] width 4 height 4
click at [211, 211] on input "checkbox" at bounding box center [213, 209] width 4 height 4
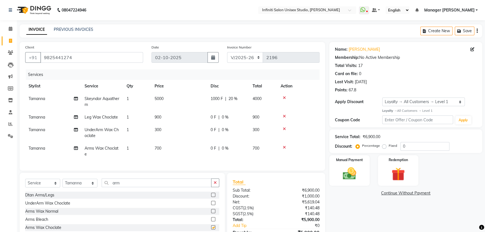
checkbox input "false"
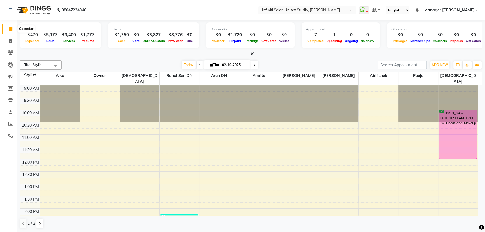
click at [11, 29] on icon at bounding box center [11, 29] width 4 height 4
click at [9, 39] on icon at bounding box center [10, 41] width 3 height 4
select select "service"
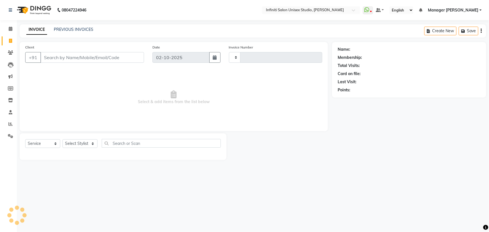
type input "2197"
select select "6511"
click at [64, 30] on link "PREVIOUS INVOICES" at bounding box center [73, 29] width 39 height 5
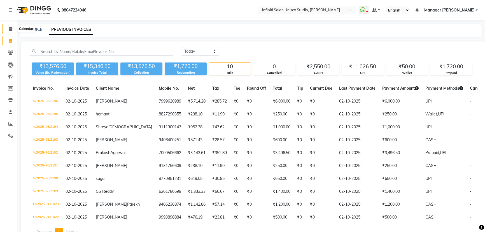
click at [10, 29] on icon at bounding box center [11, 29] width 4 height 4
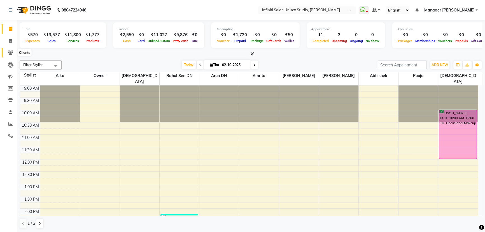
click at [10, 52] on icon at bounding box center [10, 52] width 5 height 4
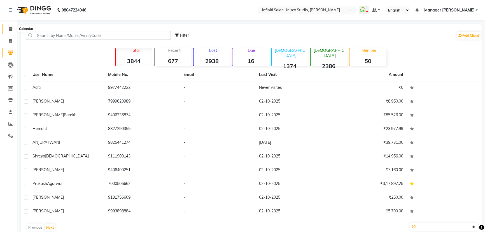
click at [11, 27] on icon at bounding box center [11, 29] width 4 height 4
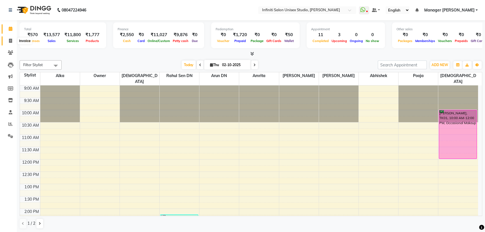
click at [10, 42] on icon at bounding box center [10, 41] width 3 height 4
select select "6511"
select select "service"
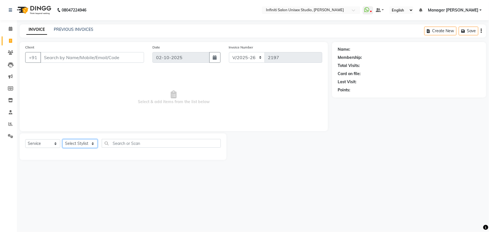
click at [86, 145] on select "Select Stylist [PERSON_NAME] Amrita Arun DN Bharti [PERSON_NAME] Owner [PERSON_…" at bounding box center [79, 143] width 35 height 9
select select "49887"
click at [62, 139] on select "Select Stylist [PERSON_NAME] Amrita Arun DN Bharti [PERSON_NAME] Owner [PERSON_…" at bounding box center [79, 143] width 35 height 9
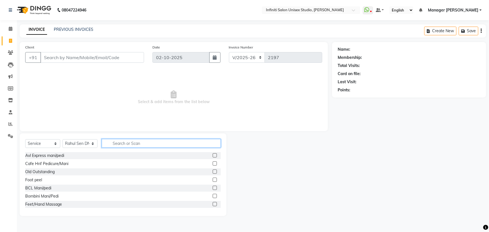
click at [114, 141] on input "text" at bounding box center [161, 143] width 119 height 9
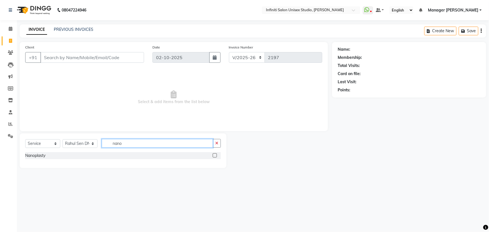
type input "nano"
click at [216, 155] on label at bounding box center [215, 155] width 4 height 4
click at [216, 155] on input "checkbox" at bounding box center [215, 156] width 4 height 4
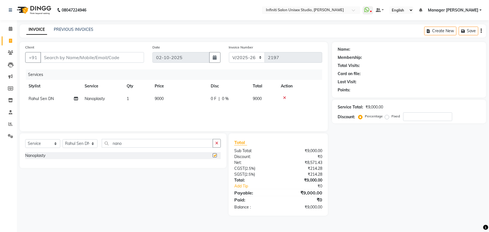
checkbox input "false"
click at [157, 97] on span "9000" at bounding box center [159, 98] width 9 height 5
select select "49887"
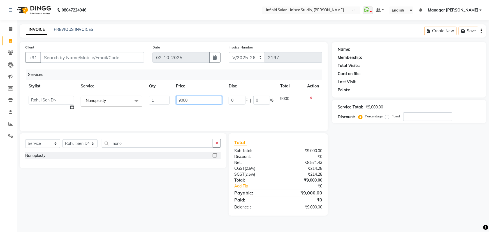
drag, startPoint x: 186, startPoint y: 100, endPoint x: 178, endPoint y: 99, distance: 8.1
click at [178, 99] on input "9000" at bounding box center [199, 100] width 46 height 9
type input "12000"
click at [185, 111] on div "Services Stylist Service Qty Price Disc Total Action Abhishek Alka Amrita Arun …" at bounding box center [173, 97] width 297 height 56
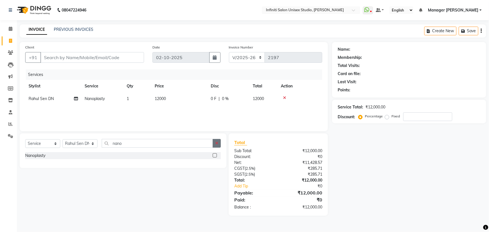
click at [218, 142] on icon "button" at bounding box center [216, 143] width 3 height 4
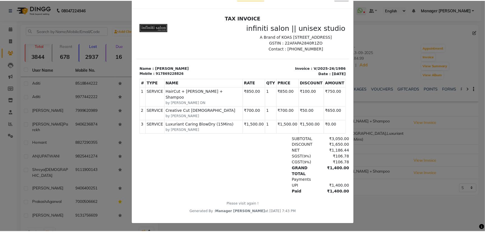
scroll to position [4, 0]
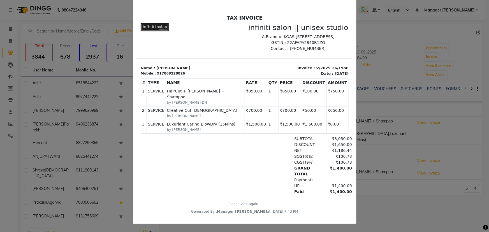
click at [397, 211] on ngb-modal-window "INVOICE View Invoice Close" at bounding box center [244, 116] width 489 height 232
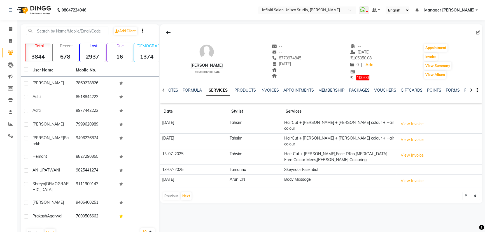
click at [412, 125] on button "View Invoice" at bounding box center [412, 124] width 28 height 9
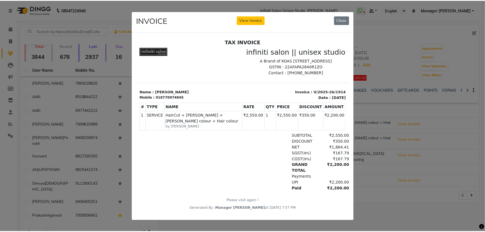
scroll to position [4, 0]
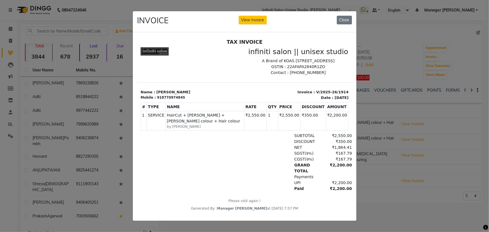
click at [10, 40] on ngb-modal-window "INVOICE View Invoice Close" at bounding box center [244, 116] width 489 height 232
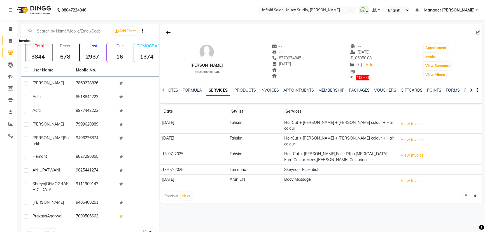
click at [7, 39] on span at bounding box center [11, 41] width 10 height 6
select select "service"
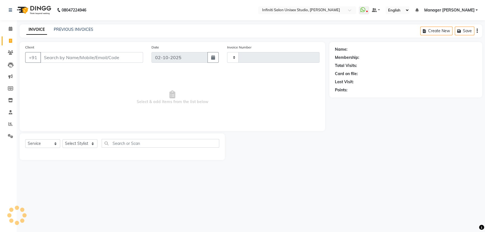
type input "2198"
select select "6511"
click at [60, 60] on input "Client" at bounding box center [92, 57] width 104 height 11
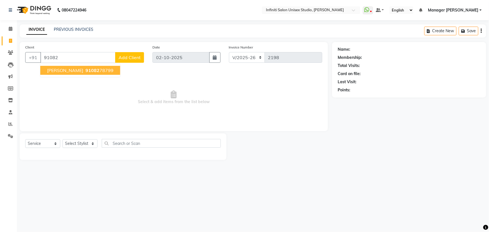
click at [72, 71] on span "[PERSON_NAME]" at bounding box center [65, 70] width 36 height 6
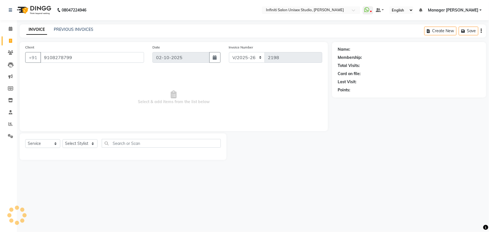
type input "9108278799"
select select "1: Object"
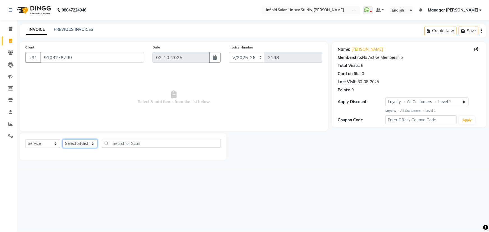
click at [72, 143] on select "Select Stylist [PERSON_NAME] Amrita Arun DN Bharti [PERSON_NAME] Owner [PERSON_…" at bounding box center [79, 143] width 35 height 9
select select "49888"
click at [62, 139] on select "Select Stylist [PERSON_NAME] Amrita Arun DN Bharti [PERSON_NAME] Owner [PERSON_…" at bounding box center [79, 143] width 35 height 9
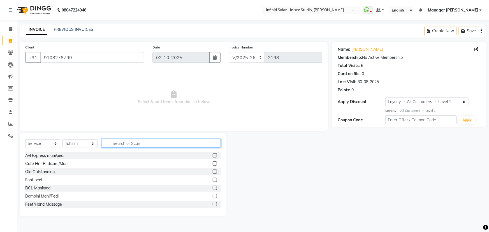
click at [113, 145] on input "text" at bounding box center [161, 143] width 119 height 9
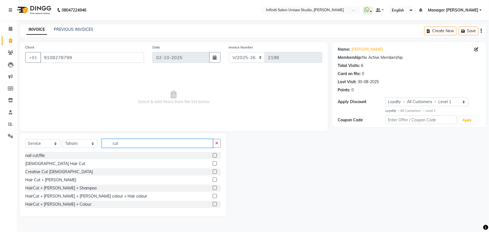
type input "cut"
click at [213, 164] on label at bounding box center [215, 163] width 4 height 4
click at [213, 164] on input "checkbox" at bounding box center [215, 164] width 4 height 4
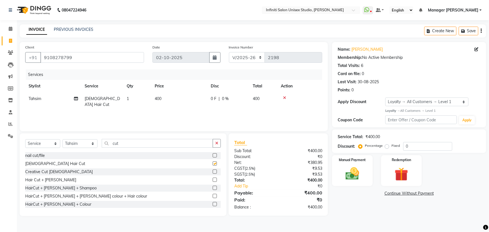
checkbox input "false"
click at [156, 95] on td "400" at bounding box center [179, 101] width 56 height 18
select select "49888"
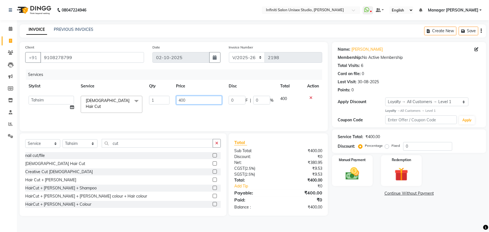
drag, startPoint x: 180, startPoint y: 99, endPoint x: 173, endPoint y: 100, distance: 7.3
click at [174, 100] on td "400" at bounding box center [199, 104] width 53 height 24
type input "500"
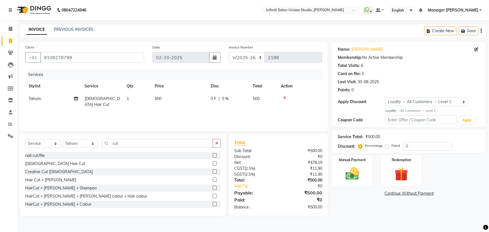
click at [191, 109] on div "Services Stylist Service Qty Price Disc Total Action Tahsim [DEMOGRAPHIC_DATA] …" at bounding box center [173, 97] width 297 height 56
click at [341, 161] on label "Manual Payment" at bounding box center [352, 159] width 28 height 5
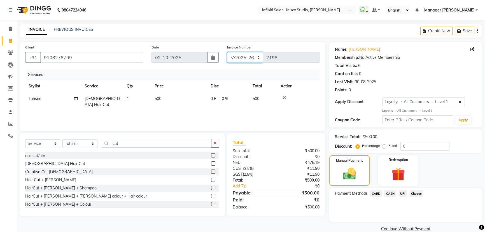
click at [238, 58] on select "CI/2025-26 V/2025-26" at bounding box center [245, 57] width 36 height 11
select select "7941"
click at [227, 52] on select "CI/2025-26 V/2025-26" at bounding box center [245, 57] width 36 height 11
type input "1025"
click at [392, 194] on span "CASH" at bounding box center [390, 193] width 12 height 6
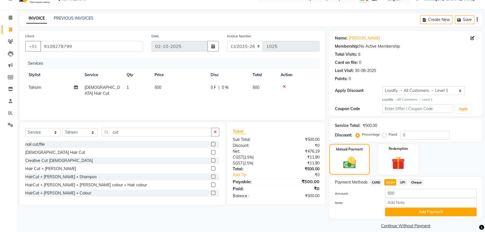
scroll to position [18, 0]
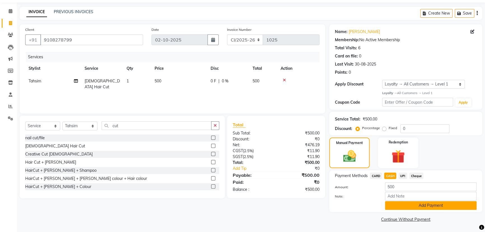
click at [418, 205] on button "Add Payment" at bounding box center [431, 205] width 92 height 9
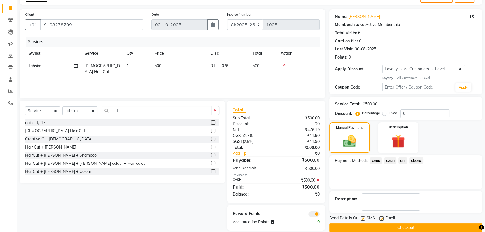
scroll to position [41, 0]
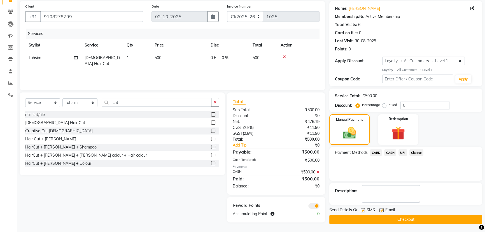
click at [409, 220] on button "Checkout" at bounding box center [405, 219] width 153 height 9
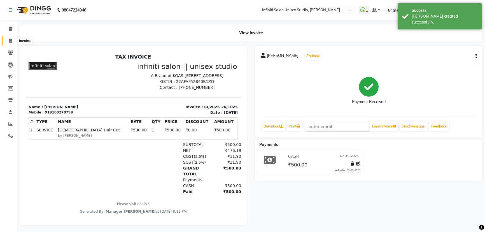
click at [11, 39] on icon at bounding box center [10, 41] width 3 height 4
select select "service"
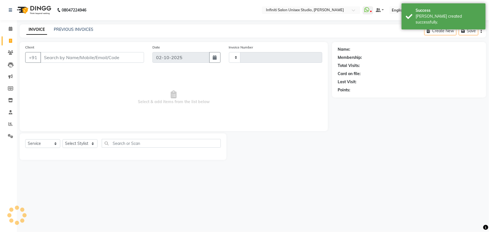
type input "2198"
select select "6511"
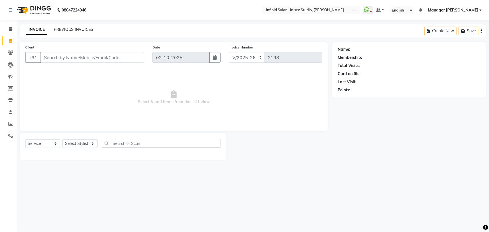
click at [69, 28] on link "PREVIOUS INVOICES" at bounding box center [73, 29] width 39 height 5
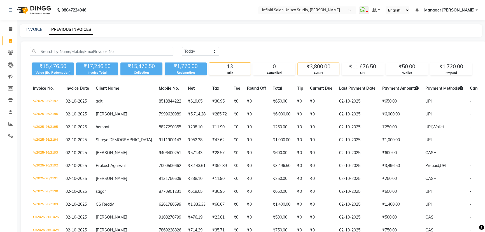
click at [319, 71] on div "CASH" at bounding box center [318, 73] width 41 height 5
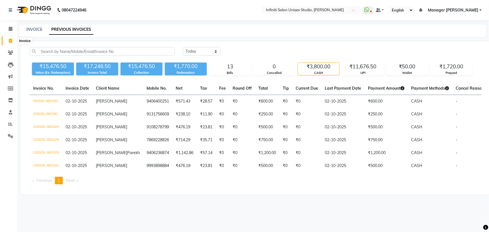
click at [10, 41] on icon at bounding box center [10, 41] width 3 height 4
select select "service"
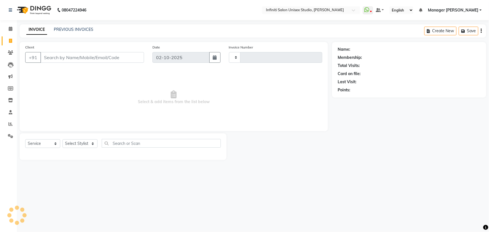
type input "2198"
select select "6511"
click at [54, 57] on input "Client" at bounding box center [92, 57] width 104 height 11
click at [10, 53] on icon at bounding box center [10, 52] width 5 height 4
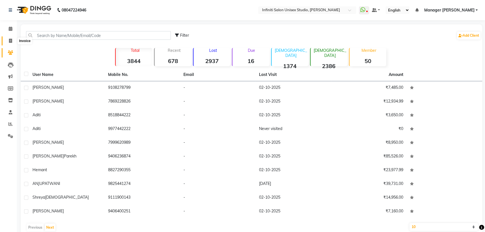
click at [11, 39] on icon at bounding box center [10, 41] width 3 height 4
select select "service"
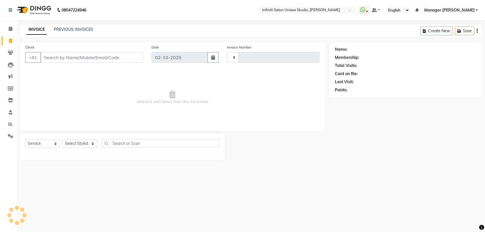
type input "2198"
select select "6511"
click at [85, 29] on link "PREVIOUS INVOICES" at bounding box center [73, 29] width 39 height 5
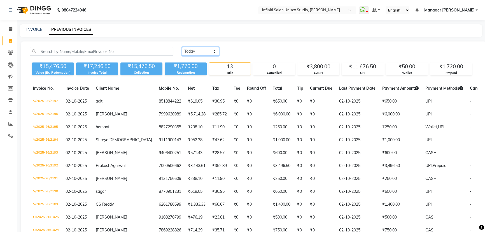
click at [207, 49] on select "Today Yesterday Custom Range" at bounding box center [201, 51] width 38 height 9
click at [182, 47] on select "Today Yesterday Custom Range" at bounding box center [201, 51] width 38 height 9
click at [310, 69] on div "₹3,800.00" at bounding box center [318, 67] width 41 height 8
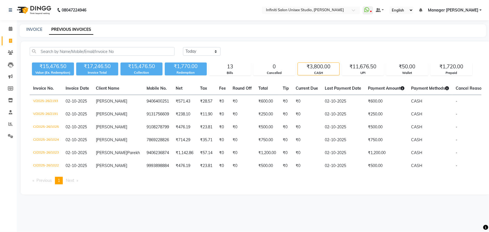
scroll to position [0, 8]
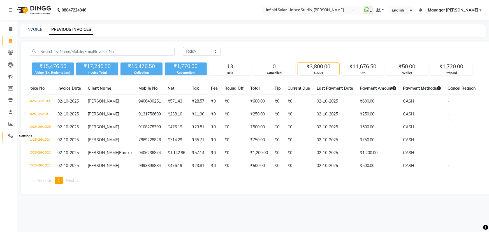
click at [10, 139] on span at bounding box center [11, 136] width 10 height 6
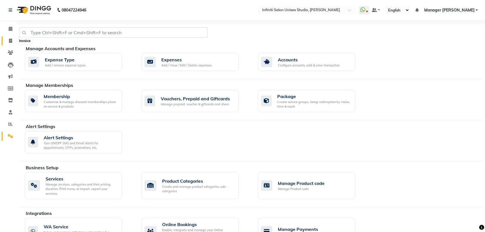
click at [10, 41] on icon at bounding box center [10, 41] width 3 height 4
select select "service"
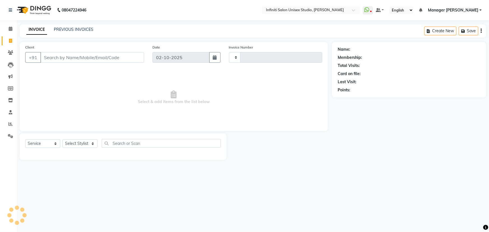
click at [56, 56] on input "Client" at bounding box center [92, 57] width 104 height 11
type input "2198"
select select "6511"
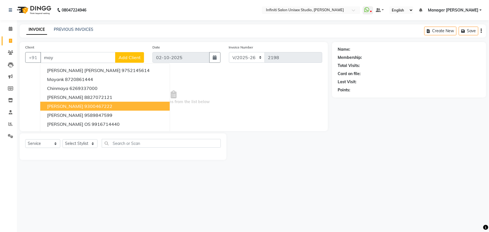
click at [84, 106] on ngb-highlight "9300467222" at bounding box center [98, 106] width 28 height 6
type input "9300467222"
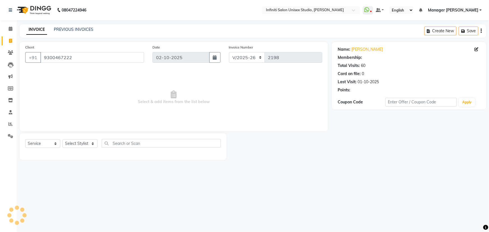
select select "2: Object"
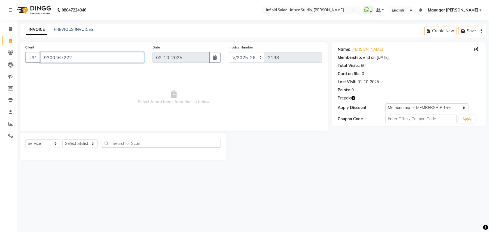
drag, startPoint x: 42, startPoint y: 59, endPoint x: 74, endPoint y: 59, distance: 31.9
click at [74, 59] on input "9300467222" at bounding box center [92, 57] width 104 height 11
click at [6, 134] on span at bounding box center [11, 136] width 10 height 6
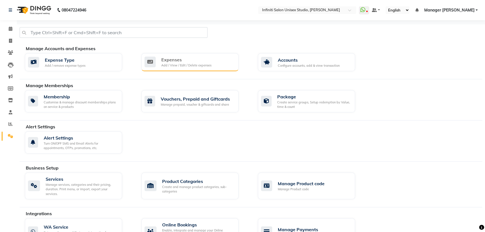
click at [164, 63] on div "Add / View / Edit / Delete expenses" at bounding box center [186, 65] width 50 height 5
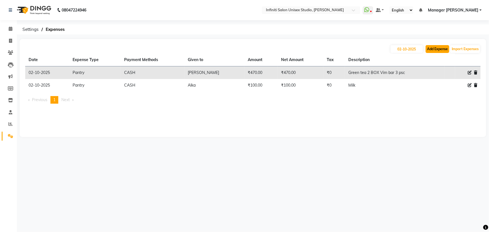
click at [434, 48] on button "Add Expense" at bounding box center [437, 49] width 24 height 8
select select "1"
select select "5538"
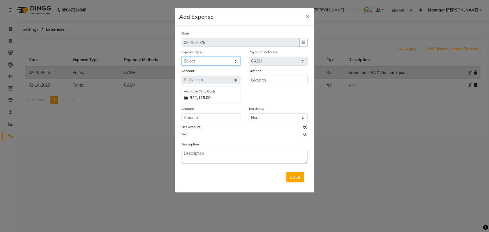
click at [194, 63] on select "Select Advance Salary Client Snacks Fuel Incentive Maintenance Miscellaneous Pa…" at bounding box center [210, 61] width 59 height 9
select select "12400"
click at [181, 57] on select "Select Advance Salary Client Snacks Fuel Incentive Maintenance Miscellaneous Pa…" at bounding box center [210, 61] width 59 height 9
click at [192, 117] on input "number" at bounding box center [210, 117] width 59 height 9
type input "100"
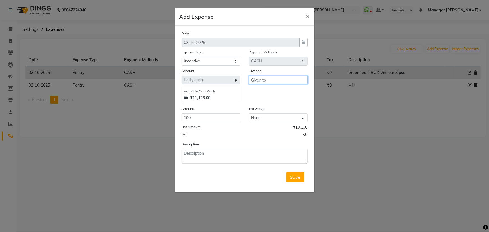
click at [255, 81] on input "text" at bounding box center [278, 80] width 59 height 9
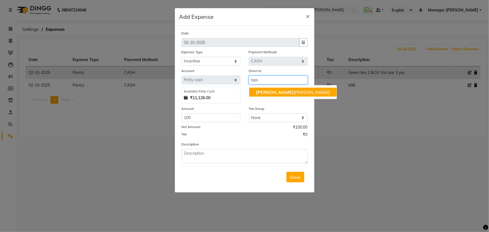
click at [268, 92] on ngb-highlight "Tam anna" at bounding box center [293, 92] width 74 height 6
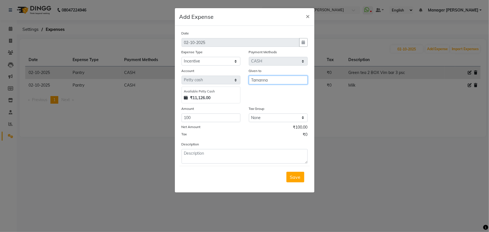
type input "Tamanna"
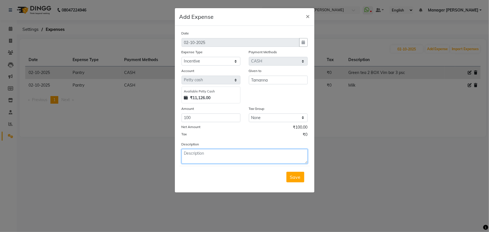
click at [190, 157] on textarea at bounding box center [244, 156] width 126 height 15
drag, startPoint x: 185, startPoint y: 154, endPoint x: 177, endPoint y: 153, distance: 8.4
click at [177, 153] on div "Description buccal" at bounding box center [244, 152] width 134 height 22
click at [200, 154] on textarea "Buccal" at bounding box center [244, 156] width 126 height 15
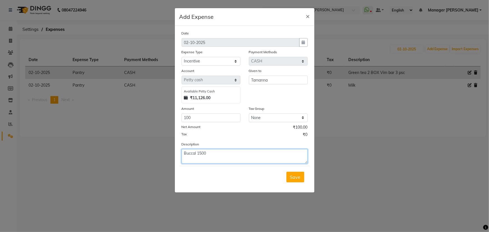
paste textarea "9300467222"
click at [206, 153] on textarea "Buccal 1500 9300467222" at bounding box center [244, 156] width 126 height 15
click at [263, 154] on textarea "Buccal 1500 MAYURI MAM 9300467222" at bounding box center [244, 156] width 126 height 15
type textarea "Buccal 1500 MAYURI MAM 9300467222 DATE 01/10"
click at [296, 178] on span "Save" at bounding box center [295, 177] width 11 height 6
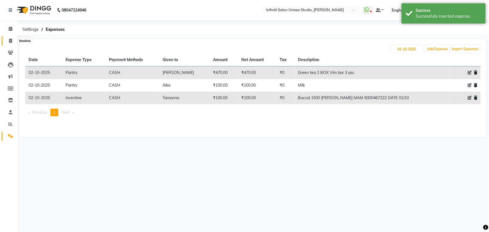
click at [10, 39] on icon at bounding box center [10, 41] width 3 height 4
select select "6511"
select select "service"
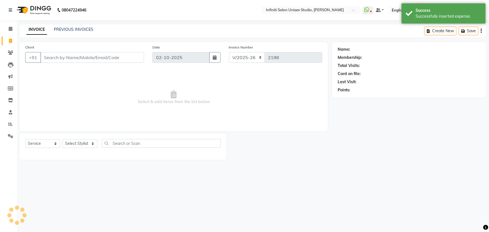
click at [53, 59] on input "Client" at bounding box center [92, 57] width 104 height 11
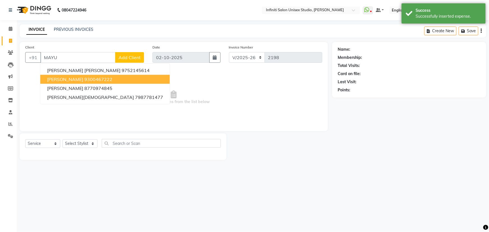
click at [84, 77] on ngb-highlight "9300467222" at bounding box center [98, 79] width 28 height 6
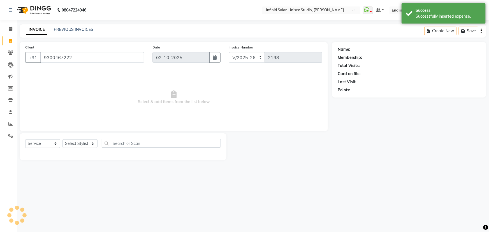
type input "9300467222"
select select "2: Object"
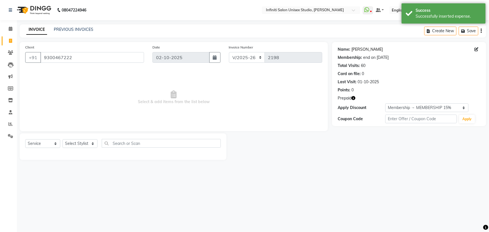
click at [357, 48] on link "Mayuri Parik" at bounding box center [366, 49] width 31 height 6
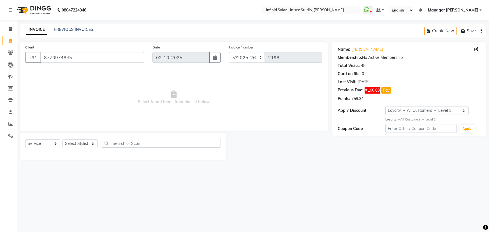
select select "6511"
select select "service"
select select "1: Object"
click at [367, 48] on link "[PERSON_NAME]" at bounding box center [366, 49] width 31 height 6
click at [88, 142] on select "Select Stylist [PERSON_NAME] Amrita Arun DN Bharti [PERSON_NAME] Owner [PERSON_…" at bounding box center [79, 143] width 35 height 9
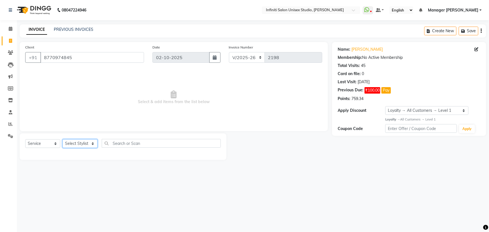
select select "49888"
click at [62, 139] on select "Select Stylist [PERSON_NAME] Amrita Arun DN Bharti [PERSON_NAME] Owner [PERSON_…" at bounding box center [79, 143] width 35 height 9
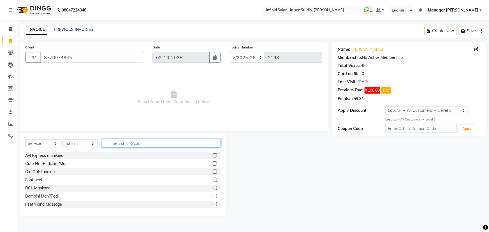
click at [116, 143] on input "text" at bounding box center [161, 143] width 119 height 9
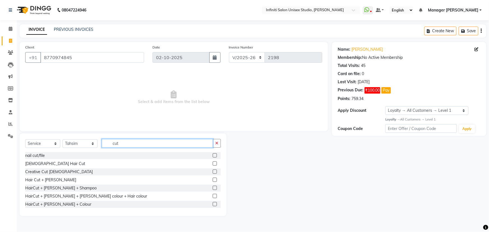
type input "cut"
click at [213, 196] on label at bounding box center [215, 196] width 4 height 4
click at [213, 196] on input "checkbox" at bounding box center [215, 196] width 4 height 4
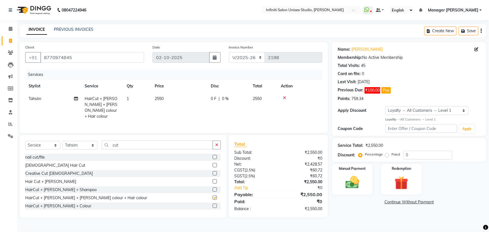
checkbox input "false"
click at [212, 96] on span "0 F" at bounding box center [214, 99] width 6 height 6
select select "49888"
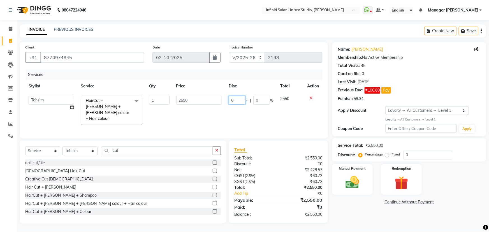
click at [235, 97] on input "0" at bounding box center [236, 100] width 17 height 9
type input "0350"
click at [239, 112] on td "0350 F | 0 %" at bounding box center [251, 110] width 52 height 36
select select "49888"
click at [218, 148] on icon "button" at bounding box center [216, 150] width 3 height 4
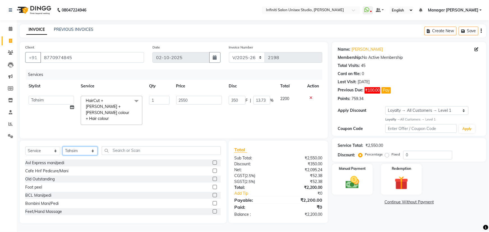
click at [90, 146] on select "Select Stylist Abhishek Alka Amrita Arun DN Bharti Nigam Krishna Owner Pooja Ra…" at bounding box center [79, 150] width 35 height 9
select select "49892"
click at [62, 146] on select "Select Stylist [PERSON_NAME] Amrita Arun DN Bharti [PERSON_NAME] Owner [PERSON_…" at bounding box center [79, 150] width 35 height 9
click at [118, 146] on input "text" at bounding box center [161, 150] width 119 height 9
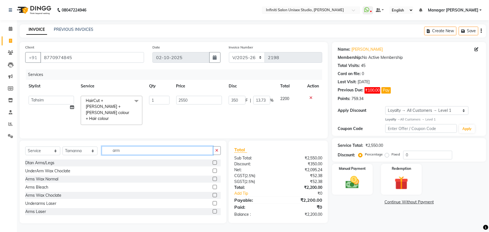
type input "arm"
click at [213, 169] on label at bounding box center [215, 171] width 4 height 4
click at [213, 169] on input "checkbox" at bounding box center [215, 171] width 4 height 4
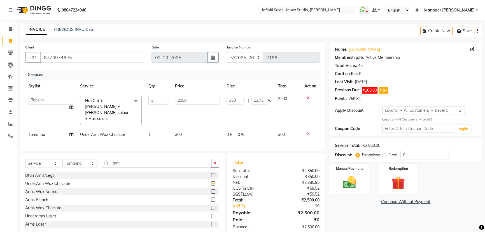
checkbox input "false"
click at [212, 204] on div at bounding box center [215, 207] width 8 height 7
click at [211, 206] on label at bounding box center [213, 208] width 4 height 4
click at [211, 206] on input "checkbox" at bounding box center [213, 208] width 4 height 4
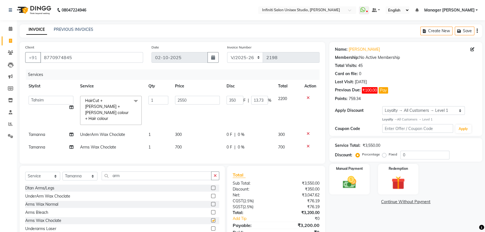
checkbox input "false"
click at [215, 174] on icon "button" at bounding box center [215, 176] width 3 height 4
click at [120, 171] on input "text" at bounding box center [161, 175] width 118 height 9
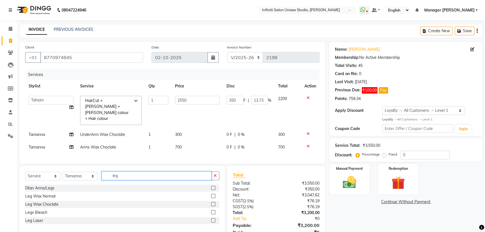
type input "leg"
click at [213, 202] on label at bounding box center [213, 204] width 4 height 4
click at [213, 202] on input "checkbox" at bounding box center [213, 204] width 4 height 4
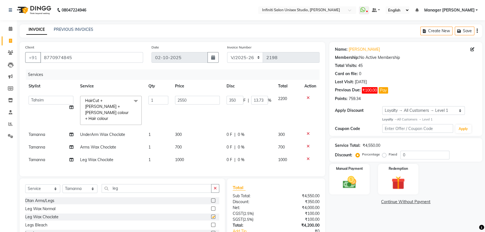
checkbox input "false"
click at [178, 157] on span "1000" at bounding box center [179, 159] width 9 height 5
select select "49892"
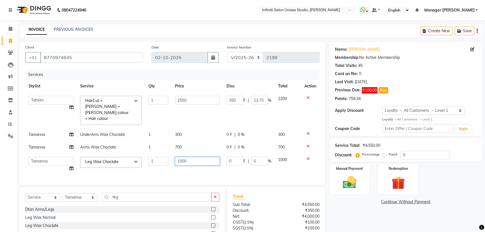
drag, startPoint x: 179, startPoint y: 149, endPoint x: 173, endPoint y: 148, distance: 6.4
click at [173, 153] on td "1000" at bounding box center [198, 163] width 52 height 21
drag, startPoint x: 179, startPoint y: 149, endPoint x: 170, endPoint y: 150, distance: 9.6
click at [171, 153] on tr "Abhishek Alka Amrita Arun DN Bharti Nigam Krishna Owner Pooja Rahul Sen DN Ritu…" at bounding box center [172, 163] width 294 height 21
type input "900"
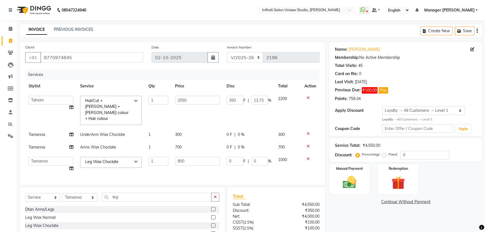
click at [182, 158] on div "Services Stylist Service Qty Price Disc Total Action Abhishek Alka Amrita Arun …" at bounding box center [172, 124] width 294 height 110
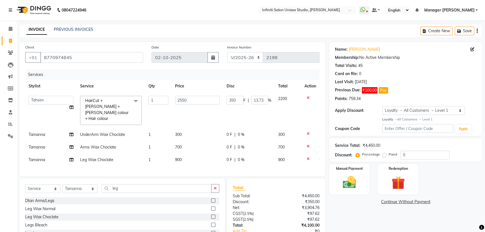
scroll to position [25, 0]
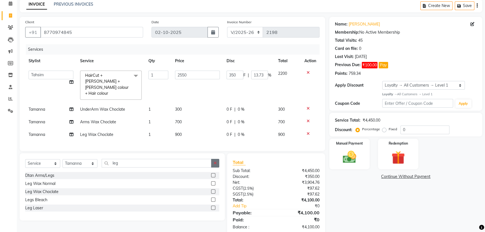
click at [215, 161] on icon "button" at bounding box center [215, 163] width 3 height 4
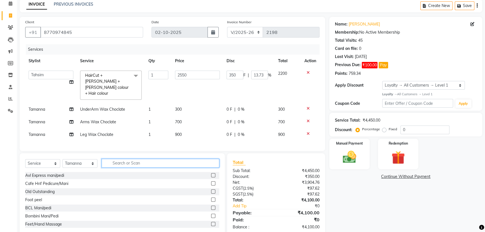
click at [109, 159] on input "text" at bounding box center [161, 163] width 118 height 9
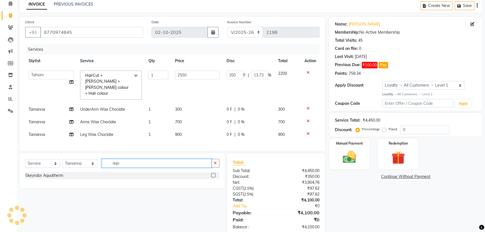
type input "aqu"
click at [213, 173] on label at bounding box center [213, 175] width 4 height 4
click at [213, 174] on input "checkbox" at bounding box center [213, 176] width 4 height 4
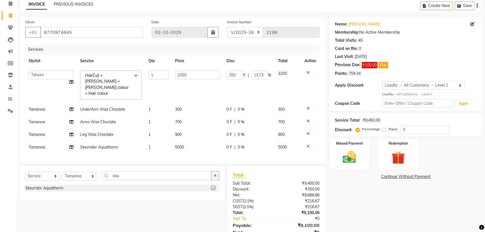
checkbox input "false"
click at [178, 144] on span "5000" at bounding box center [179, 146] width 9 height 5
select select "49892"
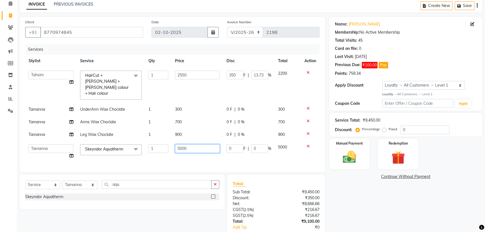
drag, startPoint x: 178, startPoint y: 135, endPoint x: 170, endPoint y: 136, distance: 8.2
click at [170, 141] on tr "Abhishek Alka Amrita Arun DN Bharti Nigam Krishna Owner Pooja Rahul Sen DN Ritu…" at bounding box center [172, 151] width 294 height 21
type input "5500"
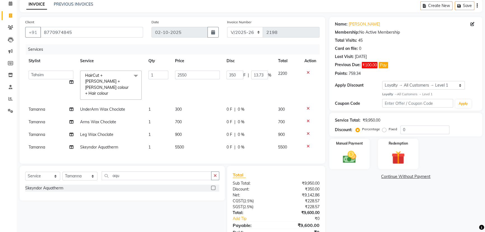
click at [231, 144] on span "0 F" at bounding box center [230, 147] width 6 height 6
select select "49892"
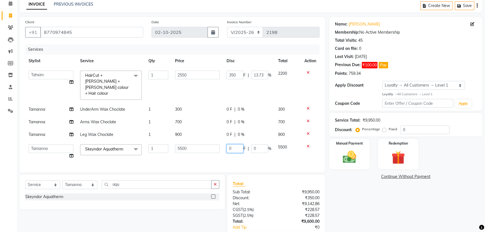
click at [238, 144] on input "0" at bounding box center [235, 148] width 17 height 9
type input "01500"
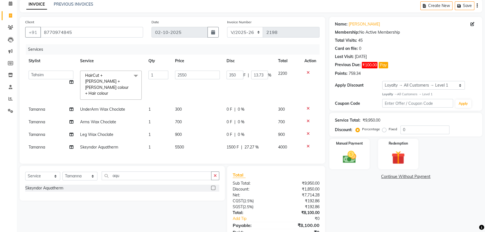
click at [247, 148] on div "Services Stylist Service Qty Price Disc Total Action Abhishek Alka Amrita Arun …" at bounding box center [172, 101] width 294 height 114
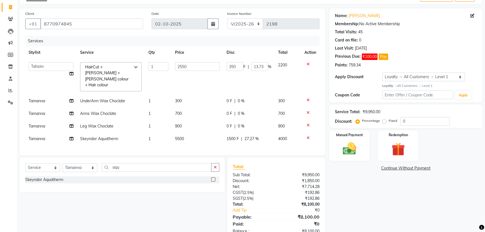
scroll to position [42, 0]
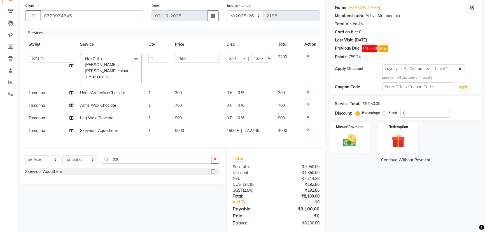
click at [214, 157] on icon "button" at bounding box center [215, 159] width 3 height 4
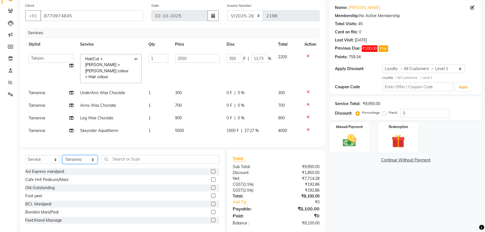
click at [76, 155] on select "Select Stylist [PERSON_NAME] Amrita Arun DN Bharti [PERSON_NAME] Owner [PERSON_…" at bounding box center [79, 159] width 35 height 9
select select "49888"
click at [62, 155] on select "Select Stylist [PERSON_NAME] Amrita Arun DN Bharti [PERSON_NAME] Owner [PERSON_…" at bounding box center [79, 159] width 35 height 9
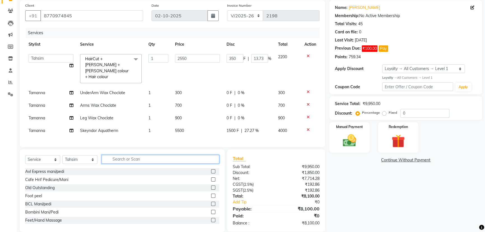
click at [110, 155] on input "text" at bounding box center [161, 159] width 118 height 9
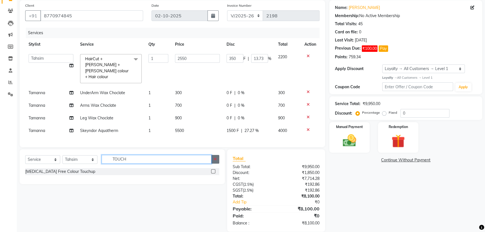
type input "TOUCH"
click at [213, 169] on label at bounding box center [213, 171] width 4 height 4
click at [213, 170] on input "checkbox" at bounding box center [213, 172] width 4 height 4
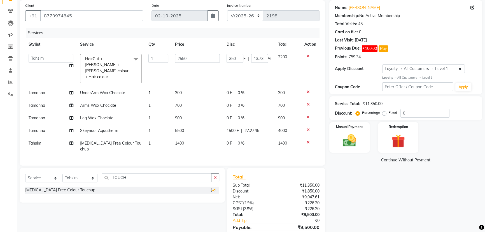
checkbox input "false"
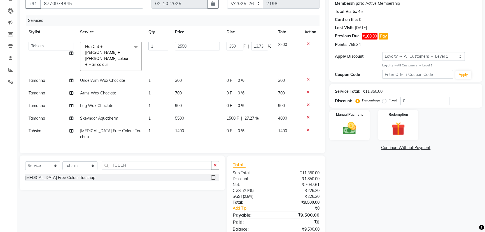
scroll to position [3, 0]
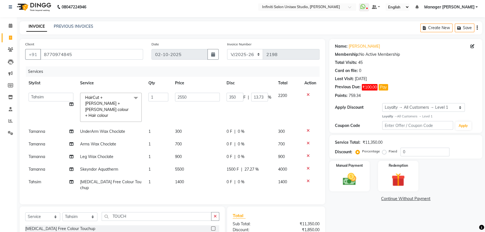
click at [229, 179] on span "0 F" at bounding box center [230, 182] width 6 height 6
select select "49888"
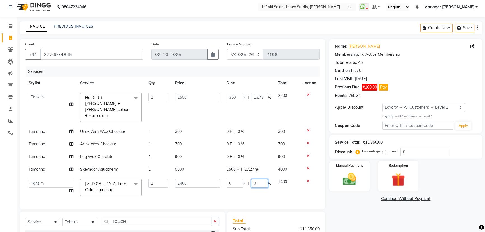
click at [260, 179] on input "0" at bounding box center [259, 183] width 17 height 9
type input "010"
click at [255, 181] on div "Services Stylist Service Qty Price Disc Total Action Abhishek Alka Amrita Arun …" at bounding box center [172, 134] width 294 height 137
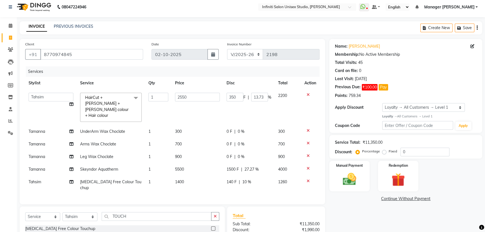
click at [232, 179] on span "140 F" at bounding box center [232, 182] width 10 height 6
select select "49888"
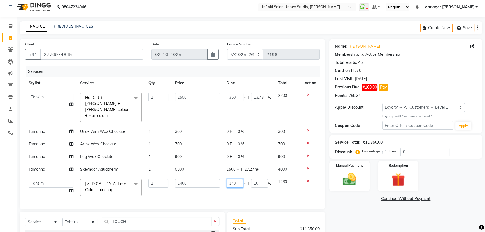
drag, startPoint x: 237, startPoint y: 170, endPoint x: 228, endPoint y: 172, distance: 9.2
click at [228, 179] on input "140" at bounding box center [235, 183] width 17 height 9
type input "200"
click at [222, 184] on div "Services Stylist Service Qty Price Disc Total Action Abhishek Alka Amrita Arun …" at bounding box center [172, 134] width 294 height 137
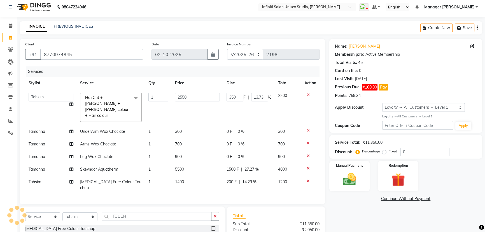
click at [237, 129] on div "0 F | 0 %" at bounding box center [249, 132] width 45 height 6
select select "49892"
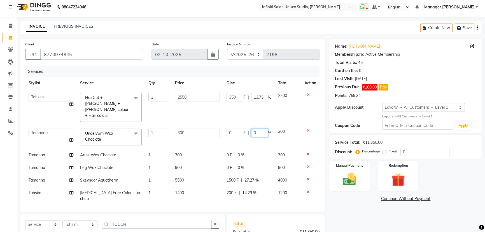
click at [260, 129] on input "0" at bounding box center [259, 133] width 17 height 9
type input "010"
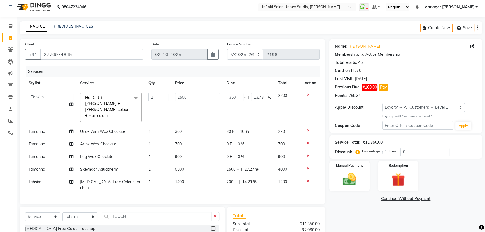
click at [242, 134] on tbody "Abhishek Alka Amrita Arun DN Bharti Nigam Krishna Owner Pooja Rahul Sen DN Ritu…" at bounding box center [172, 141] width 294 height 105
click at [238, 141] on span "0 %" at bounding box center [241, 144] width 7 height 6
select select "49892"
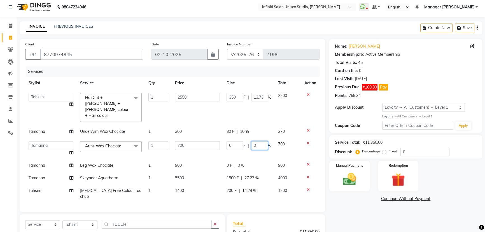
click at [256, 141] on input "0" at bounding box center [259, 145] width 17 height 9
type input "10"
click at [249, 143] on tbody "Abhishek Alka Amrita Arun DN Bharti Nigam Krishna Owner Pooja Rahul Sen DN Ritu…" at bounding box center [172, 145] width 294 height 113
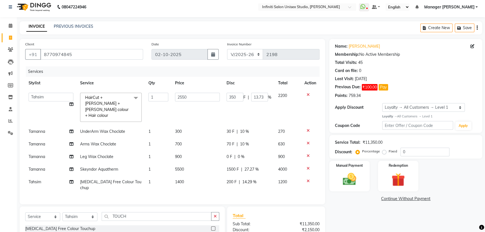
click at [237, 154] on div "0 F | 0 %" at bounding box center [249, 157] width 45 height 6
select select "49892"
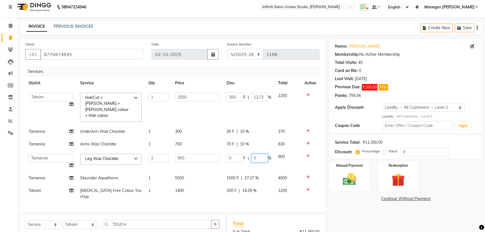
click at [258, 154] on input "0" at bounding box center [259, 158] width 17 height 9
type input "10"
click at [214, 156] on tbody "Abhishek Alka Amrita Arun DN Bharti Nigam Krishna Owner Pooja Rahul Sen DN Ritu…" at bounding box center [172, 145] width 294 height 113
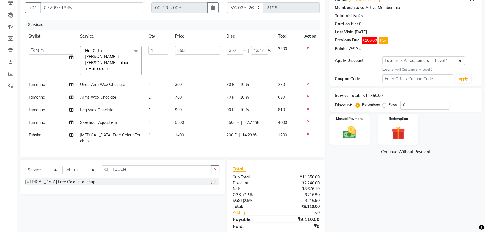
scroll to position [54, 0]
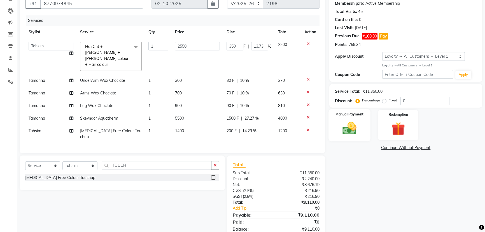
click at [348, 132] on img at bounding box center [349, 128] width 23 height 16
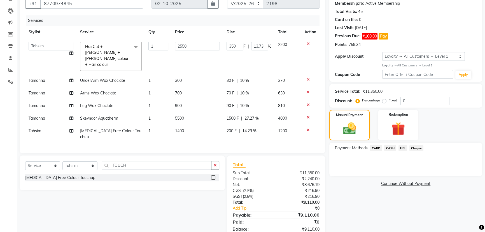
click at [391, 148] on span "CASH" at bounding box center [390, 148] width 12 height 6
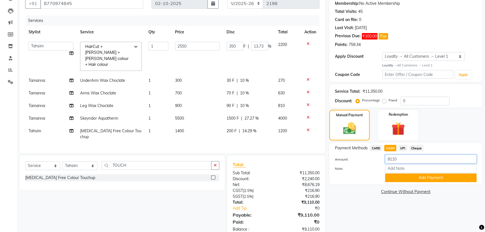
drag, startPoint x: 398, startPoint y: 158, endPoint x: 382, endPoint y: 162, distance: 16.0
click at [382, 162] on div "9110" at bounding box center [431, 159] width 100 height 9
click at [366, 160] on label "Amount:" at bounding box center [356, 159] width 50 height 5
click at [398, 158] on input "9110" at bounding box center [431, 159] width 92 height 9
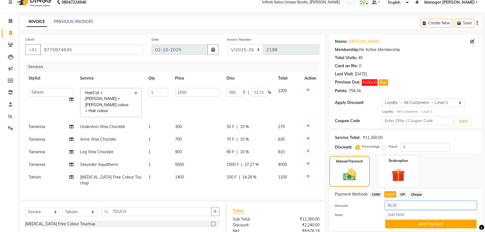
scroll to position [3, 0]
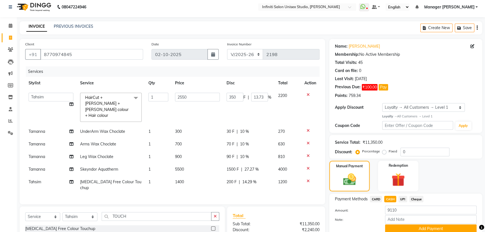
click at [232, 179] on span "200 F" at bounding box center [232, 182] width 10 height 6
select select "49888"
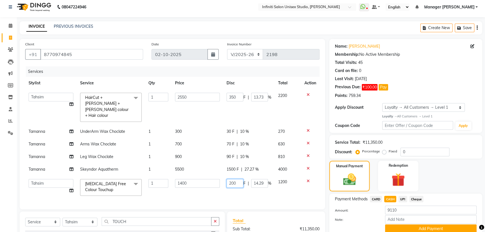
drag, startPoint x: 237, startPoint y: 170, endPoint x: 227, endPoint y: 173, distance: 9.9
click at [227, 179] on input "200" at bounding box center [235, 183] width 17 height 9
type input "310"
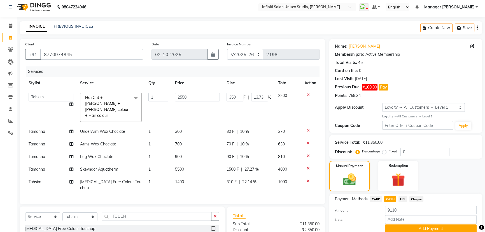
click at [236, 178] on div "Services Stylist Service Qty Price Disc Total Action Abhishek Alka Amrita Arun …" at bounding box center [172, 132] width 294 height 132
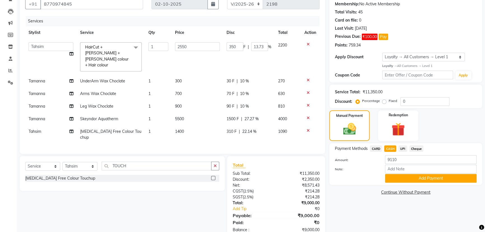
scroll to position [54, 0]
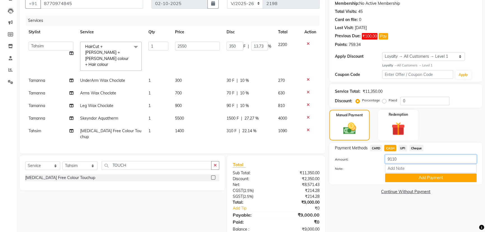
drag, startPoint x: 397, startPoint y: 158, endPoint x: 386, endPoint y: 161, distance: 11.1
click at [386, 161] on input "9110" at bounding box center [431, 159] width 92 height 9
type input "4900"
click at [402, 178] on button "Add Payment" at bounding box center [431, 177] width 92 height 9
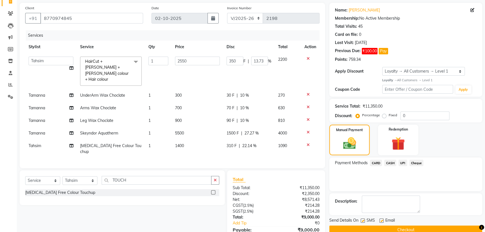
scroll to position [76, 0]
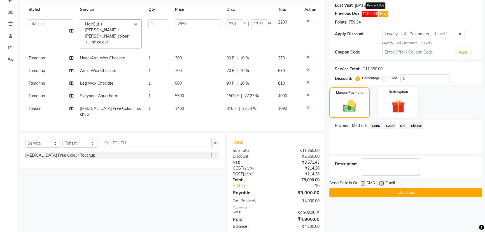
click at [384, 14] on button "Pay" at bounding box center [384, 14] width 10 height 6
select select "1"
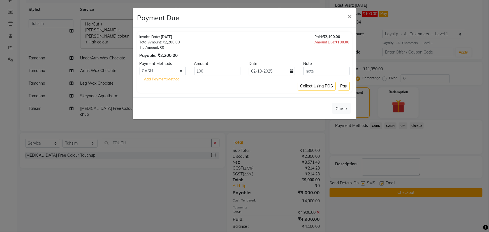
click at [125, 76] on ngb-modal-window "Payment Due × Invoice Date: 12-08-2025 Total Amount: ₹2,200.00 Tip Amount: ₹0 P…" at bounding box center [244, 116] width 489 height 232
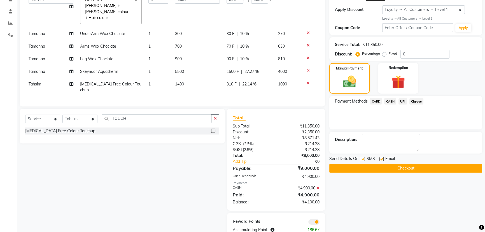
scroll to position [102, 0]
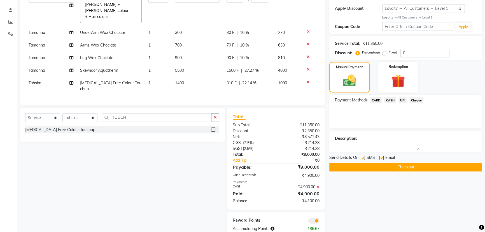
click at [386, 165] on button "Checkout" at bounding box center [405, 167] width 153 height 9
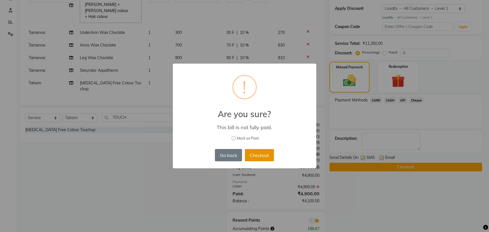
click at [257, 156] on button "Checkout" at bounding box center [259, 155] width 29 height 12
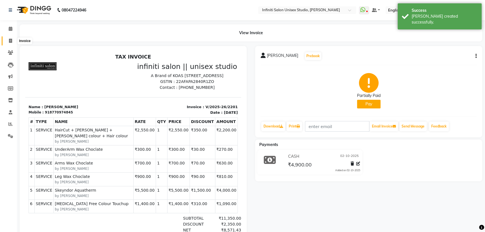
drag, startPoint x: 6, startPoint y: 38, endPoint x: 13, endPoint y: 42, distance: 8.1
click at [6, 38] on span at bounding box center [11, 41] width 10 height 6
select select "6511"
select select "service"
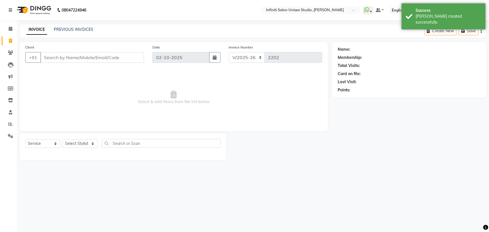
click at [53, 61] on input "Client" at bounding box center [92, 57] width 104 height 11
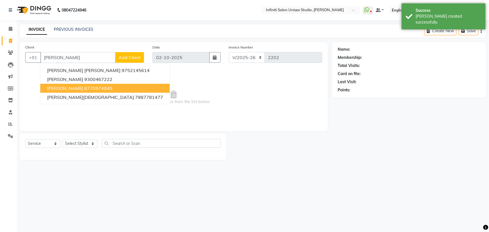
click at [93, 86] on ngb-highlight "8770974845" at bounding box center [98, 88] width 28 height 6
type input "8770974845"
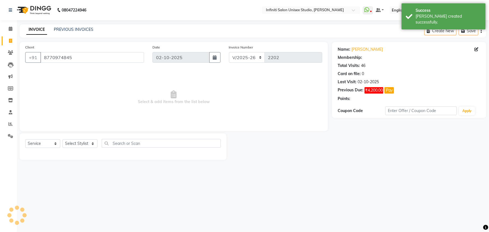
select select "1: Object"
click at [11, 28] on icon at bounding box center [11, 29] width 4 height 4
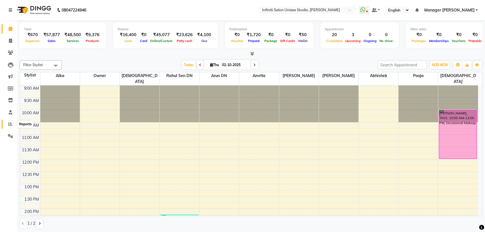
click at [11, 124] on icon at bounding box center [10, 124] width 4 height 4
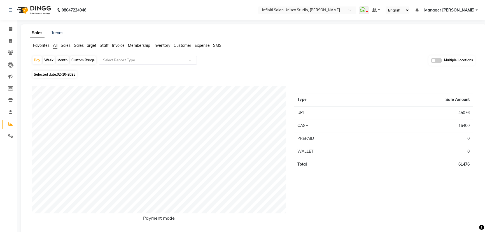
click at [104, 46] on span "Staff" at bounding box center [104, 45] width 9 height 5
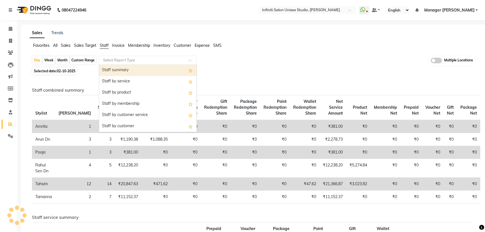
click at [120, 60] on input "text" at bounding box center [142, 60] width 81 height 6
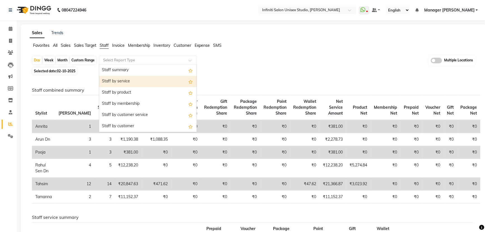
click at [134, 79] on div "Staff by service" at bounding box center [147, 81] width 97 height 11
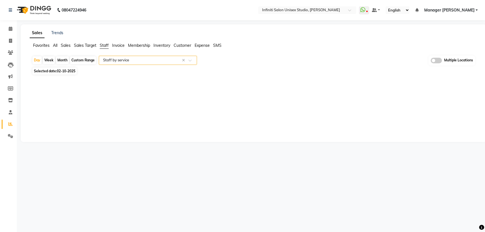
select select "csv"
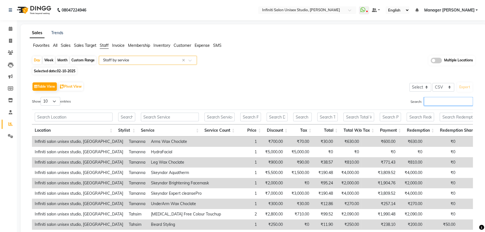
click at [439, 99] on input "Search:" at bounding box center [448, 101] width 49 height 9
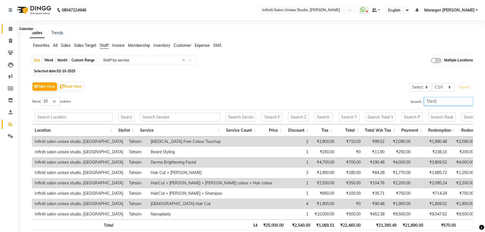
type input "TAHS"
click at [11, 27] on icon at bounding box center [11, 29] width 4 height 4
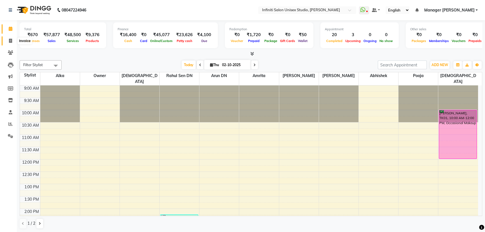
click at [10, 39] on icon at bounding box center [10, 41] width 3 height 4
select select "service"
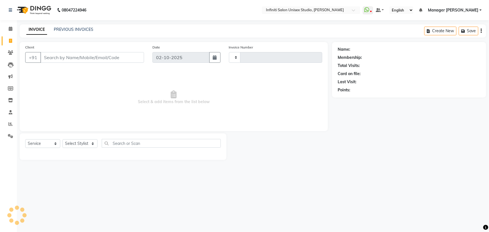
type input "2202"
select select "6511"
click at [83, 57] on input "Client" at bounding box center [92, 57] width 104 height 11
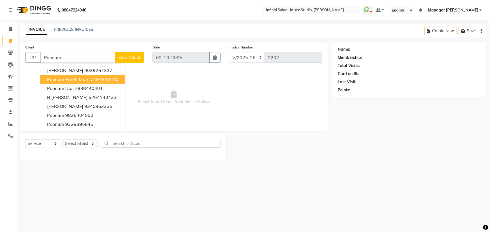
click at [95, 78] on ngb-highlight "7494840480" at bounding box center [104, 79] width 28 height 6
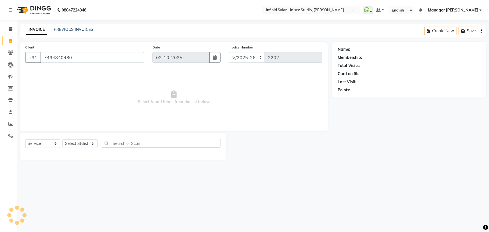
type input "7494840480"
select select "1: Object"
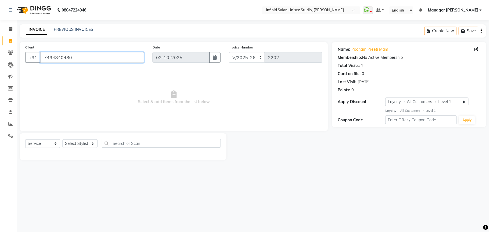
click at [73, 58] on input "7494840480" at bounding box center [92, 57] width 104 height 11
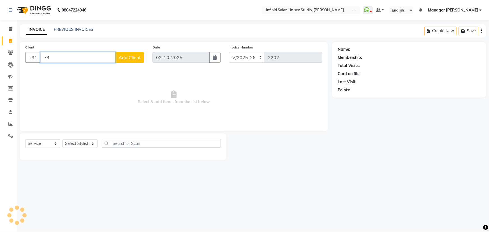
type input "7"
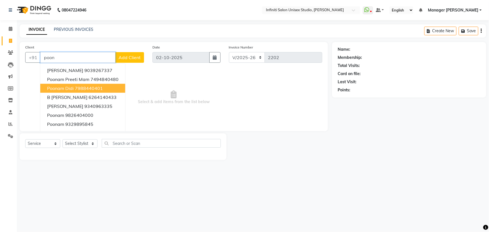
click at [83, 88] on ngb-highlight "7988440401" at bounding box center [89, 88] width 28 height 6
type input "7988440401"
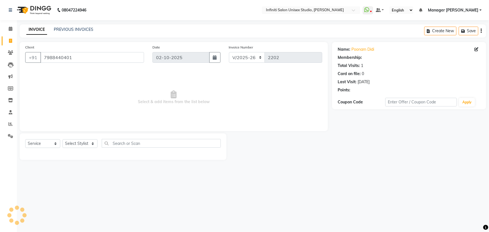
select select "1: Object"
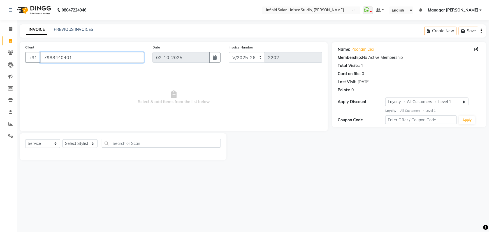
click at [77, 58] on input "7988440401" at bounding box center [92, 57] width 104 height 11
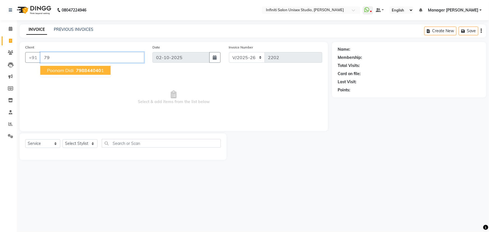
type input "7"
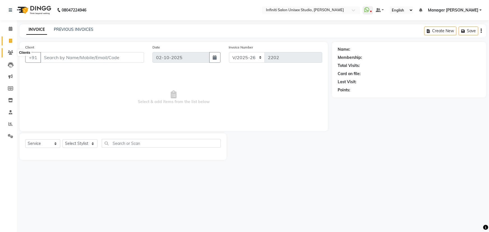
click at [12, 52] on icon at bounding box center [10, 52] width 5 height 4
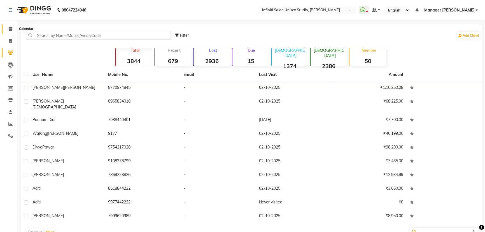
click at [11, 29] on icon at bounding box center [11, 29] width 4 height 4
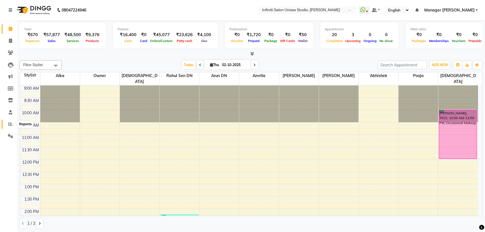
click at [10, 124] on icon at bounding box center [10, 124] width 4 height 4
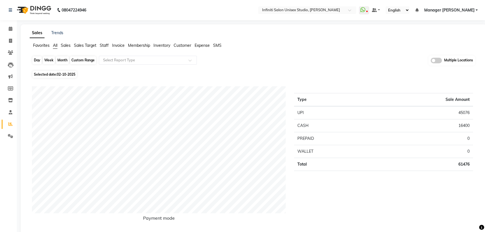
click at [35, 59] on div "Day" at bounding box center [36, 60] width 9 height 8
select select "10"
select select "2025"
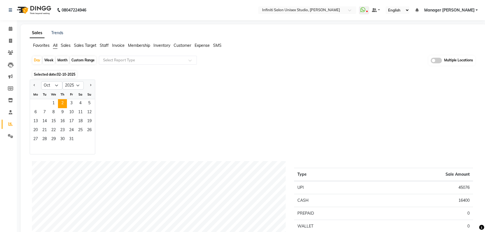
click at [104, 44] on span "Staff" at bounding box center [104, 45] width 9 height 5
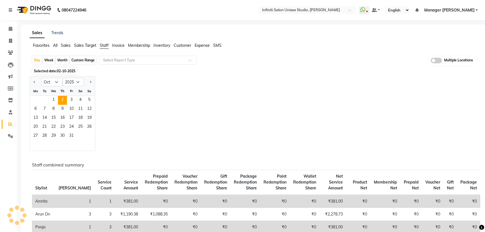
click at [115, 61] on input "text" at bounding box center [142, 60] width 81 height 6
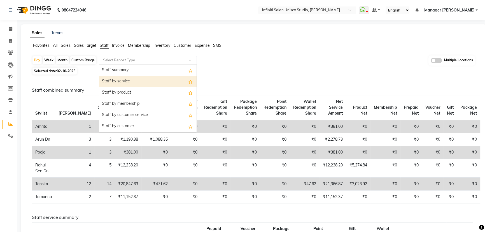
click at [122, 80] on div "Staff by service" at bounding box center [147, 81] width 97 height 11
select select "csv"
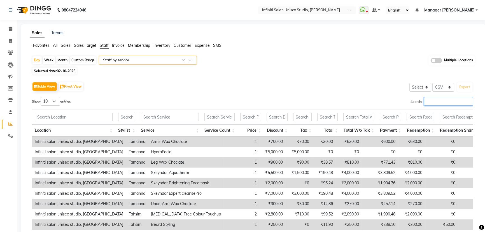
click at [433, 100] on input "Search:" at bounding box center [448, 101] width 49 height 9
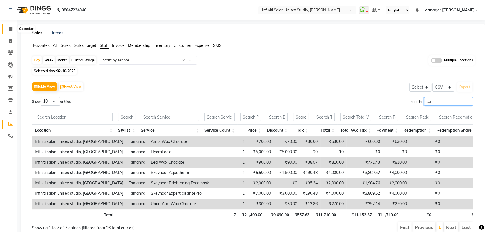
type input "tam"
click at [9, 29] on icon at bounding box center [11, 29] width 4 height 4
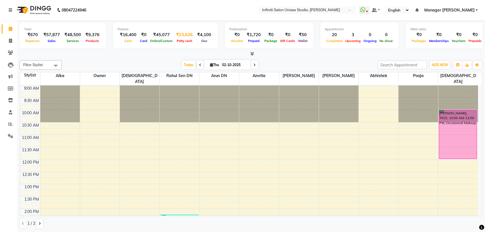
click at [183, 41] on span "Petty cash" at bounding box center [184, 41] width 18 height 4
select select "5538"
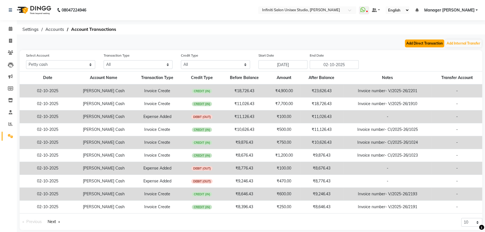
click at [420, 42] on button "Add Direct Transaction" at bounding box center [424, 43] width 39 height 8
select select "direct"
select select "5538"
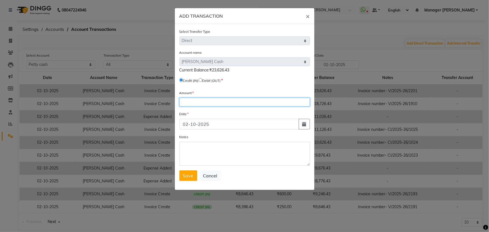
click at [184, 104] on input "number" at bounding box center [244, 102] width 130 height 9
click at [202, 79] on input "radio" at bounding box center [201, 80] width 4 height 4
radio input "true"
click at [191, 104] on input "number" at bounding box center [244, 102] width 130 height 9
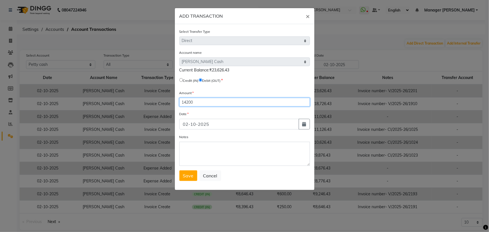
type input "14200"
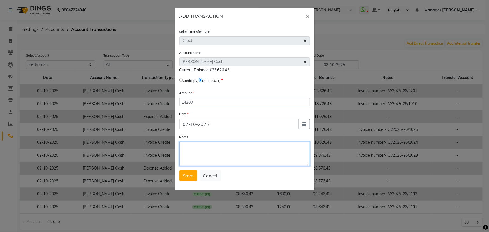
click at [186, 151] on textarea "Notes" at bounding box center [244, 154] width 130 height 24
type textarea "c"
type textarea "Handover 14200 cash in counter 9426 closing by AP"
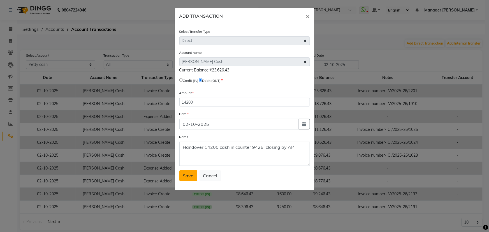
click at [191, 180] on button "Save" at bounding box center [188, 175] width 18 height 11
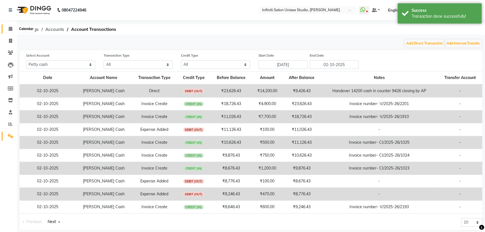
click at [9, 29] on icon at bounding box center [11, 29] width 4 height 4
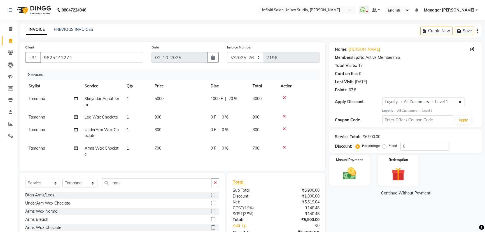
select select "6511"
select select "service"
select select "49892"
select select "1: Object"
click at [77, 28] on link "PREVIOUS INVOICES" at bounding box center [73, 29] width 39 height 5
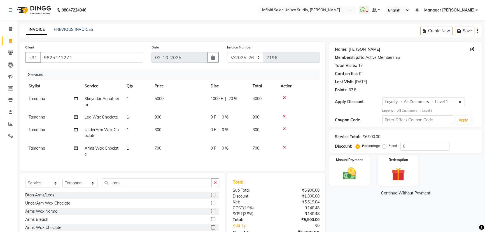
click at [357, 48] on link "[PERSON_NAME]" at bounding box center [364, 49] width 31 height 6
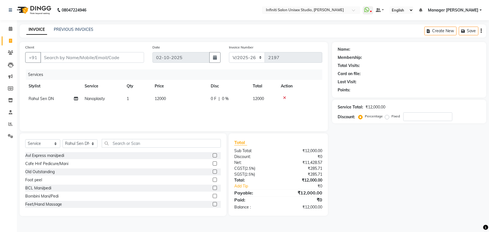
select select "6511"
select select "service"
select select "49887"
click at [160, 99] on span "12000" at bounding box center [160, 98] width 11 height 5
select select "49887"
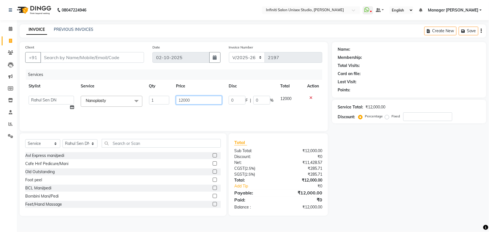
drag, startPoint x: 183, startPoint y: 101, endPoint x: 169, endPoint y: 102, distance: 13.2
click at [169, 102] on tr "Abhishek Alka Amrita Arun DN Bharti [PERSON_NAME] Owner Pooja Rahul Sen DN Ritu…" at bounding box center [173, 102] width 297 height 21
type input "10000"
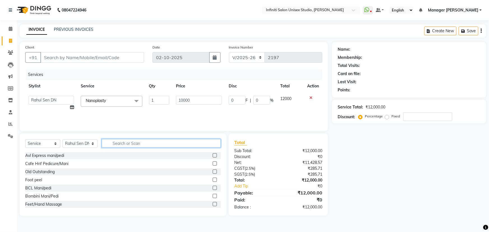
click at [117, 146] on input "text" at bounding box center [161, 143] width 119 height 9
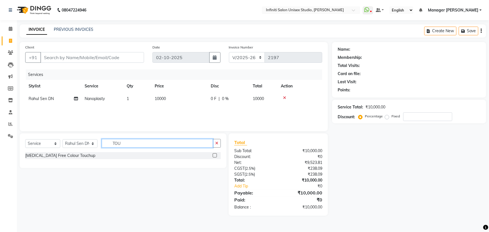
type input "TOU"
click at [213, 155] on label at bounding box center [215, 155] width 4 height 4
click at [213, 155] on input "checkbox" at bounding box center [215, 156] width 4 height 4
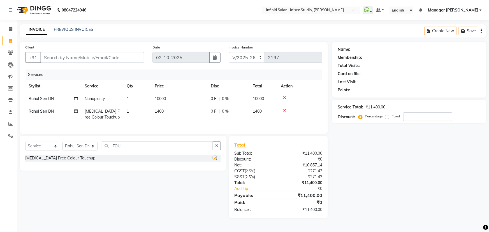
checkbox input "false"
click at [211, 111] on span "0 F" at bounding box center [214, 111] width 6 height 6
select select "49887"
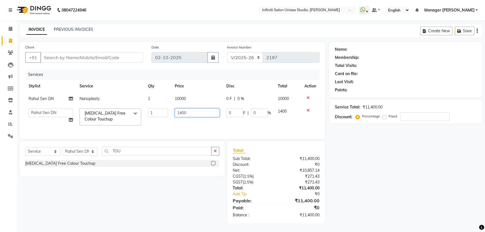
drag, startPoint x: 179, startPoint y: 111, endPoint x: 166, endPoint y: 108, distance: 12.9
click at [166, 108] on tr "Abhishek Alka Amrita Arun DN Bharti [PERSON_NAME] Owner Pooja Rahul Sen DN Ritu…" at bounding box center [172, 117] width 294 height 24
type input "1200"
click at [209, 124] on div "Services Stylist Service Qty Price Disc Total Action Rahul Sen DN Nanoplasty 1 …" at bounding box center [172, 101] width 294 height 64
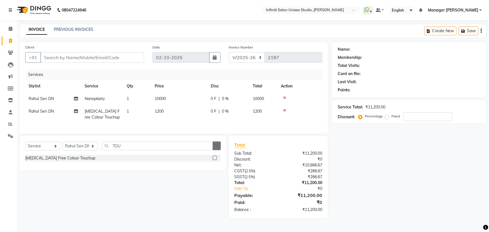
click at [217, 148] on icon "button" at bounding box center [216, 146] width 3 height 4
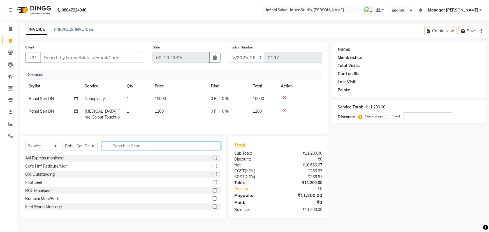
click at [115, 149] on input "text" at bounding box center [161, 145] width 119 height 9
type input "L"
click at [48, 150] on select "Select Service Product Membership Package Voucher Prepaid Gift Card" at bounding box center [42, 146] width 35 height 9
select select "product"
click at [25, 146] on select "Select Service Product Membership Package Voucher Prepaid Gift Card" at bounding box center [42, 146] width 35 height 9
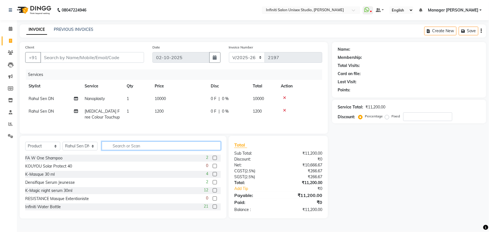
click at [119, 149] on input "text" at bounding box center [161, 145] width 119 height 9
type input "W ON"
click at [213, 160] on label at bounding box center [215, 158] width 4 height 4
click at [213, 160] on input "checkbox" at bounding box center [215, 158] width 4 height 4
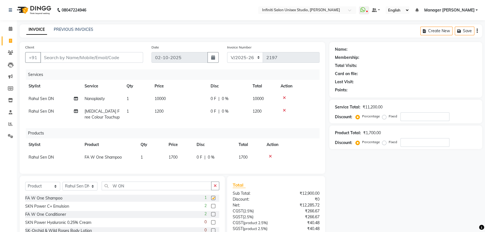
checkbox input "false"
click at [211, 216] on label at bounding box center [213, 214] width 4 height 4
click at [211, 216] on input "checkbox" at bounding box center [213, 215] width 4 height 4
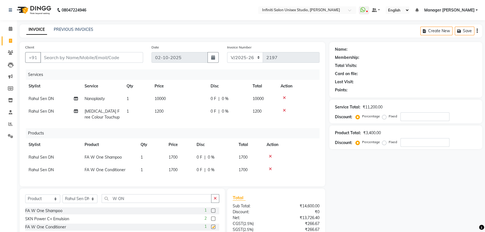
checkbox input "false"
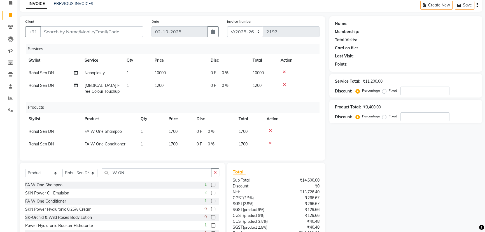
scroll to position [24, 0]
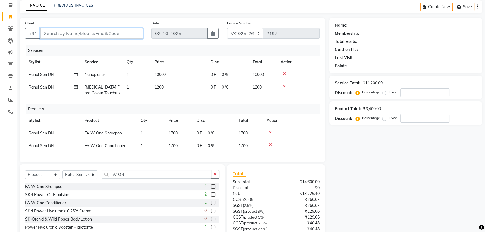
click at [59, 34] on input "Client" at bounding box center [91, 33] width 103 height 11
type input "9"
type input "0"
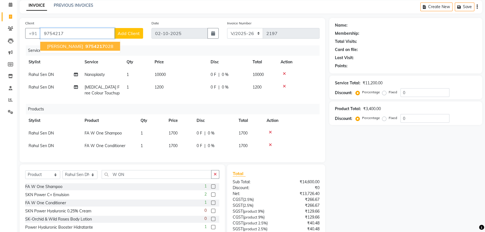
click at [70, 46] on span "[PERSON_NAME]" at bounding box center [65, 46] width 36 height 6
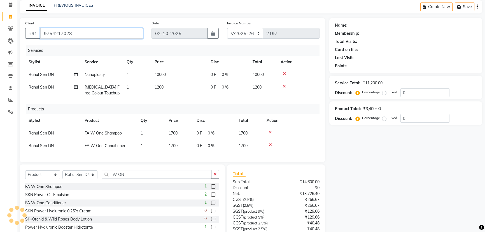
type input "9754217028"
select select "1: Object"
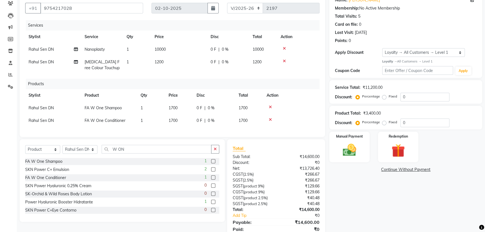
scroll to position [50, 0]
click at [214, 151] on icon "button" at bounding box center [215, 149] width 3 height 4
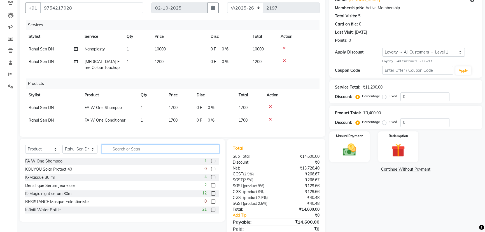
click at [111, 153] on input "text" at bounding box center [161, 148] width 118 height 9
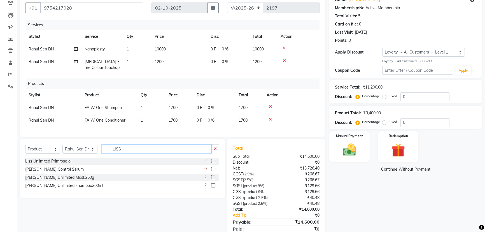
type input "LISS"
click at [213, 163] on label at bounding box center [213, 161] width 4 height 4
click at [213, 163] on input "checkbox" at bounding box center [213, 161] width 4 height 4
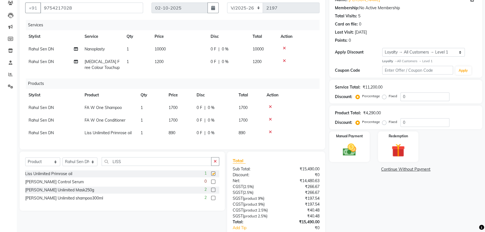
checkbox input "false"
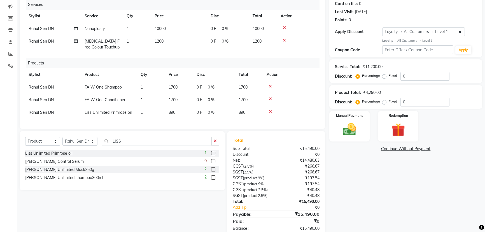
scroll to position [88, 0]
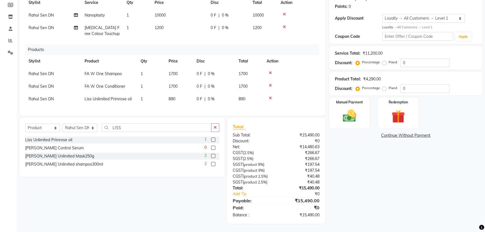
click at [389, 85] on label "Fixed" at bounding box center [393, 87] width 8 height 5
click at [384, 86] on input "Fixed" at bounding box center [385, 88] width 4 height 4
radio input "true"
click at [409, 84] on input "0" at bounding box center [424, 88] width 49 height 9
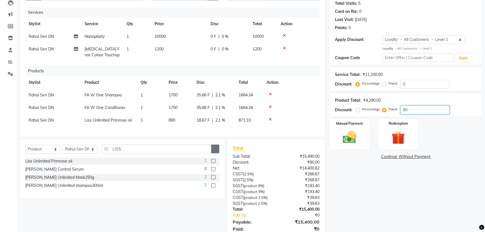
type input "90"
click at [214, 151] on icon "button" at bounding box center [215, 149] width 3 height 4
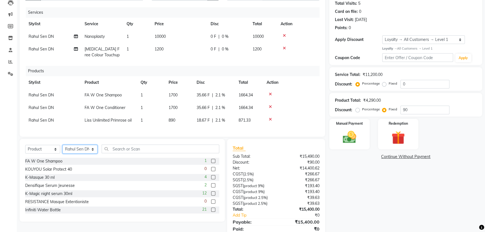
click at [76, 152] on select "Select Stylist [PERSON_NAME] Amrita Arun DN Bharti [PERSON_NAME] Owner [PERSON_…" at bounding box center [79, 149] width 35 height 9
select select "49888"
click at [62, 148] on select "Select Stylist [PERSON_NAME] Amrita Arun DN Bharti [PERSON_NAME] Owner [PERSON_…" at bounding box center [79, 149] width 35 height 9
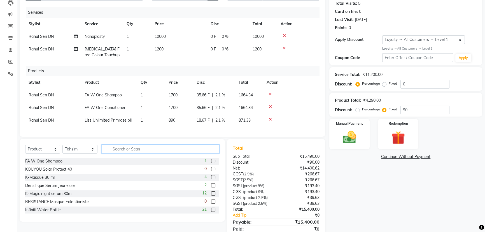
click at [114, 153] on input "text" at bounding box center [161, 148] width 118 height 9
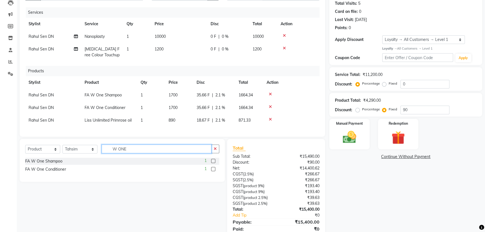
type input "W ONE"
click at [211, 163] on label at bounding box center [213, 161] width 4 height 4
click at [211, 163] on input "checkbox" at bounding box center [213, 161] width 4 height 4
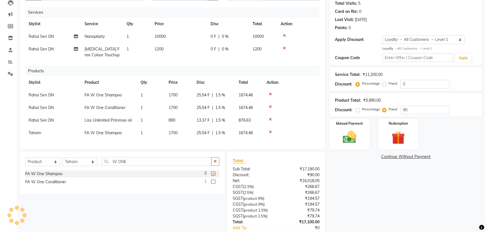
checkbox input "false"
click at [213, 184] on label at bounding box center [213, 181] width 4 height 4
click at [213, 184] on input "checkbox" at bounding box center [213, 182] width 4 height 4
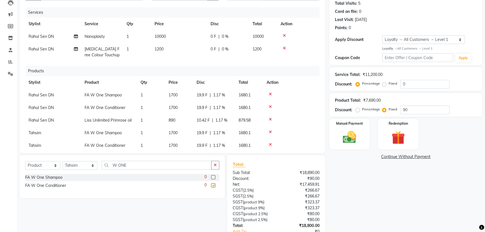
checkbox input "false"
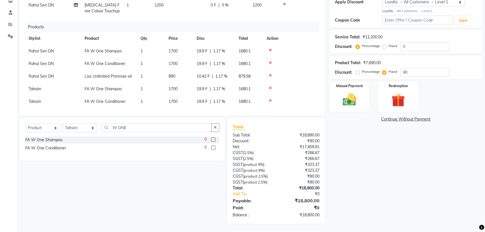
scroll to position [13, 0]
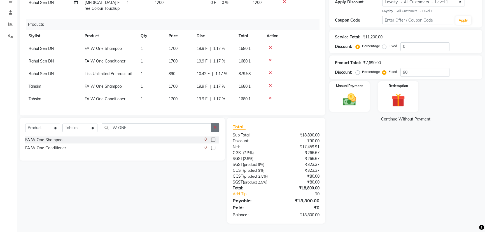
click at [214, 127] on icon "button" at bounding box center [215, 127] width 3 height 4
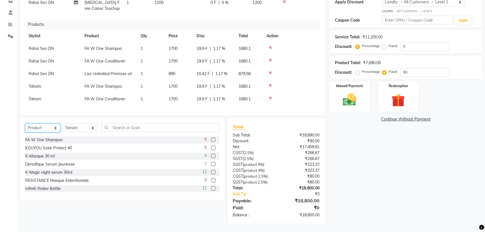
click at [51, 127] on select "Select Service Product Membership Package Voucher Prepaid Gift Card" at bounding box center [42, 127] width 35 height 9
select select "service"
click at [25, 123] on select "Select Service Product Membership Package Voucher Prepaid Gift Card" at bounding box center [42, 127] width 35 height 9
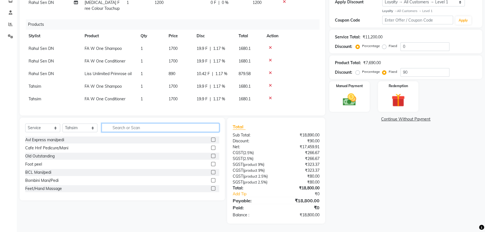
click at [115, 128] on input "text" at bounding box center [161, 127] width 118 height 9
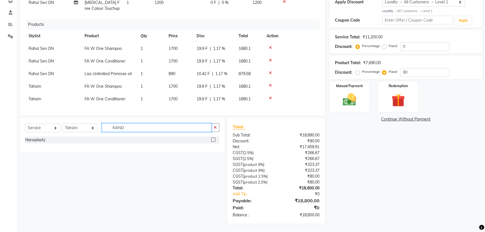
type input "NANO"
click at [212, 138] on label at bounding box center [213, 139] width 4 height 4
click at [212, 138] on input "checkbox" at bounding box center [213, 140] width 4 height 4
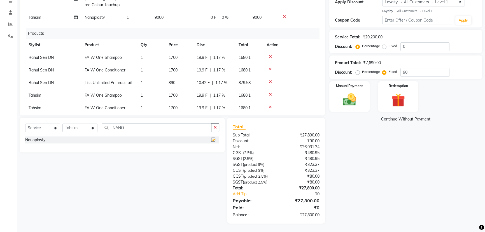
checkbox input "false"
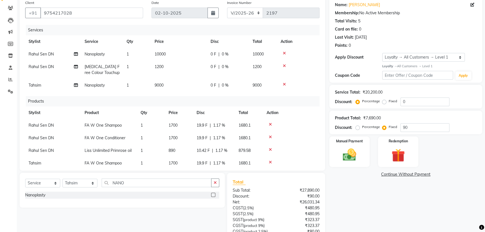
scroll to position [24, 0]
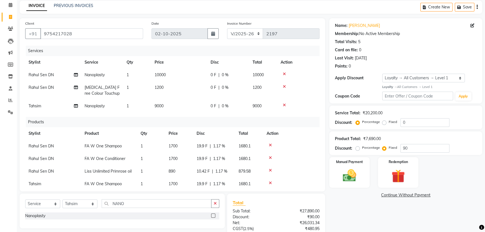
click at [160, 105] on span "9000" at bounding box center [159, 105] width 9 height 5
select select "49888"
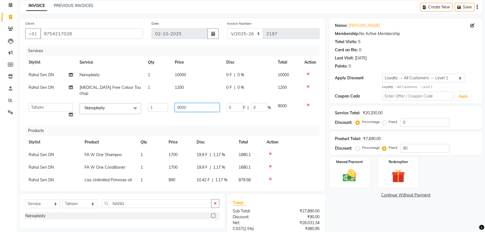
drag, startPoint x: 186, startPoint y: 101, endPoint x: 174, endPoint y: 101, distance: 11.5
click at [175, 103] on input "9000" at bounding box center [197, 107] width 45 height 9
type input "10000"
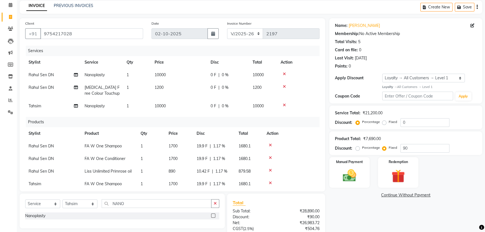
click at [214, 107] on span "0 F" at bounding box center [214, 106] width 6 height 6
select select "49888"
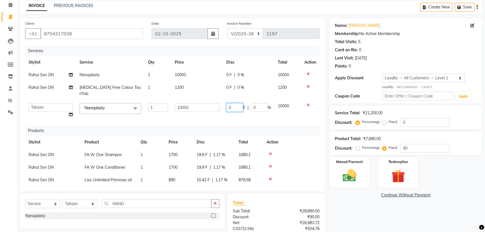
click at [229, 103] on input "0" at bounding box center [234, 107] width 17 height 9
type input "0500"
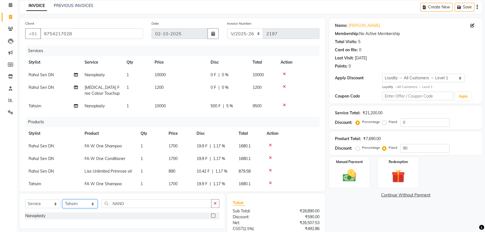
click at [71, 204] on select "Select Stylist [PERSON_NAME] Amrita Arun DN Bharti [PERSON_NAME] Owner [PERSON_…" at bounding box center [79, 203] width 35 height 9
select select "49887"
click at [62, 199] on select "Select Stylist [PERSON_NAME] Amrita Arun DN Bharti [PERSON_NAME] Owner [PERSON_…" at bounding box center [79, 203] width 35 height 9
click at [215, 203] on icon "button" at bounding box center [215, 203] width 3 height 4
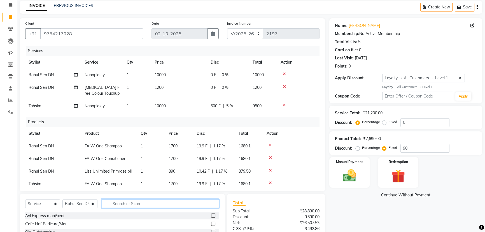
click at [113, 203] on input "text" at bounding box center [161, 203] width 118 height 9
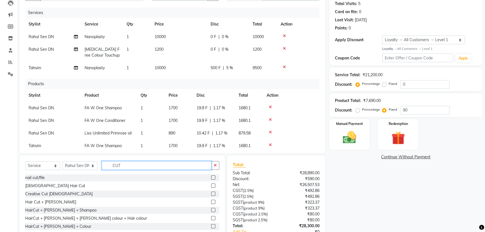
scroll to position [75, 0]
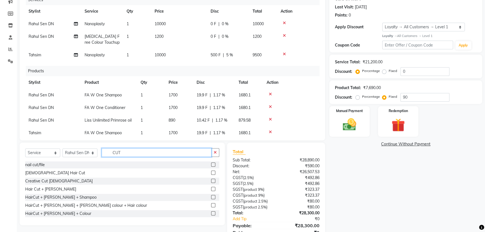
type input "CUT"
click at [211, 188] on label at bounding box center [213, 189] width 4 height 4
click at [211, 188] on input "checkbox" at bounding box center [213, 189] width 4 height 4
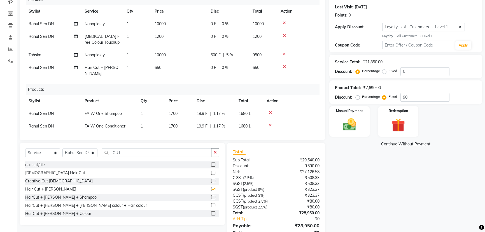
checkbox input "false"
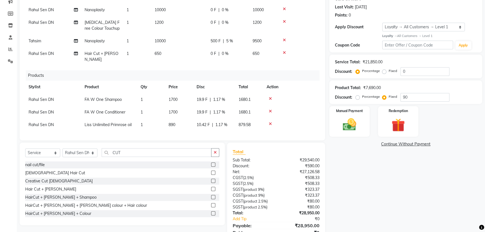
scroll to position [25, 0]
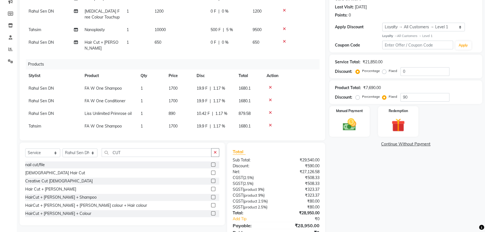
click at [213, 41] on span "0 F" at bounding box center [214, 42] width 6 height 6
select select "49887"
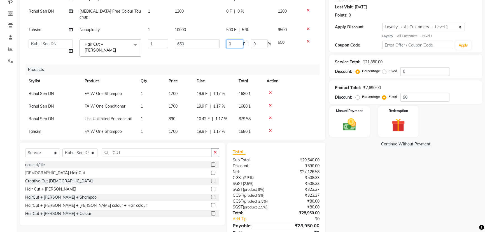
click at [230, 39] on input "0" at bounding box center [234, 43] width 17 height 9
type input "050"
click at [236, 47] on td "050 F | 0 %" at bounding box center [249, 48] width 52 height 24
select select "49887"
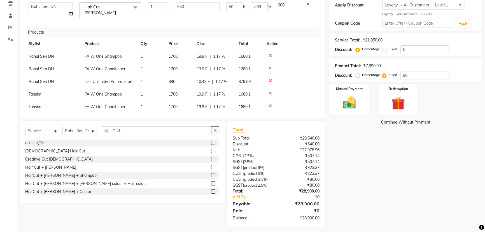
scroll to position [100, 0]
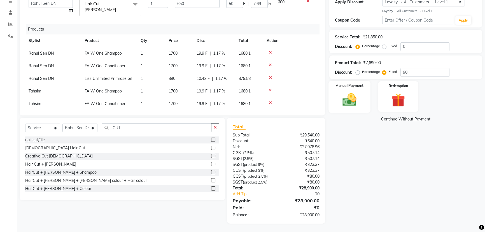
click at [349, 95] on img at bounding box center [349, 100] width 23 height 16
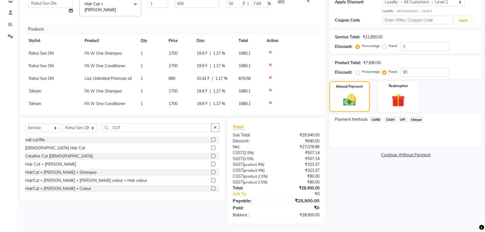
click at [403, 120] on span "UPI" at bounding box center [402, 119] width 9 height 6
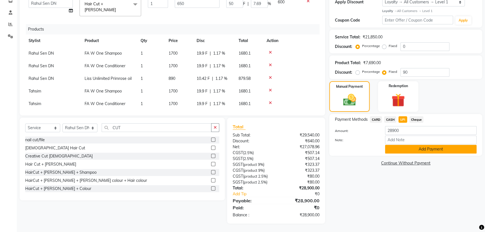
click at [415, 149] on button "Add Payment" at bounding box center [431, 149] width 92 height 9
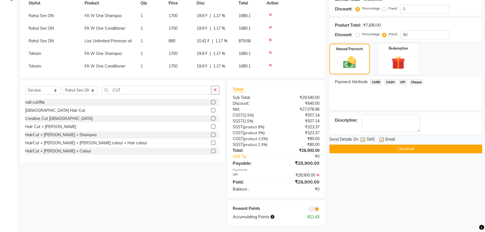
scroll to position [140, 0]
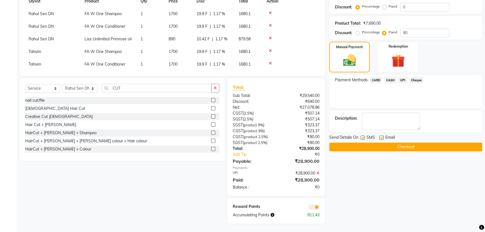
click at [370, 148] on button "Checkout" at bounding box center [405, 147] width 153 height 9
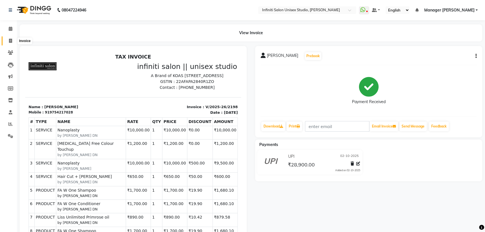
click at [11, 43] on icon at bounding box center [10, 41] width 3 height 4
select select "6511"
select select "service"
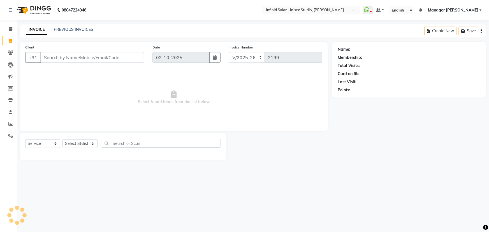
click at [51, 57] on input "Client" at bounding box center [92, 57] width 104 height 11
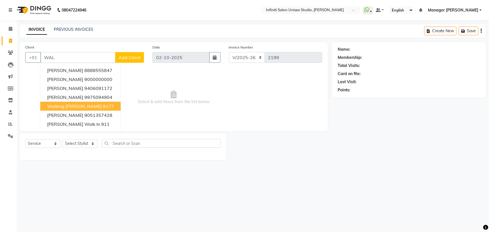
click at [83, 104] on span "walking [PERSON_NAME]" at bounding box center [74, 106] width 55 height 6
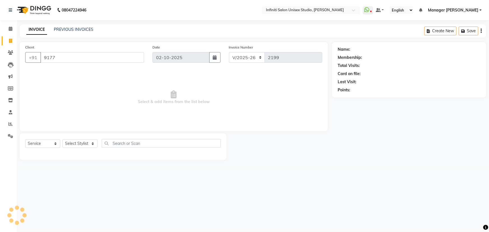
type input "9177"
select select "1: Object"
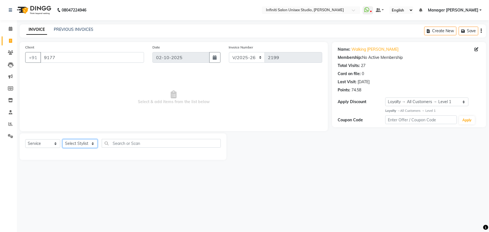
click at [85, 143] on select "Select Stylist [PERSON_NAME] Amrita Arun DN Bharti [PERSON_NAME] Owner [PERSON_…" at bounding box center [79, 143] width 35 height 9
select select "49888"
click at [62, 139] on select "Select Stylist [PERSON_NAME] Amrita Arun DN Bharti [PERSON_NAME] Owner [PERSON_…" at bounding box center [79, 143] width 35 height 9
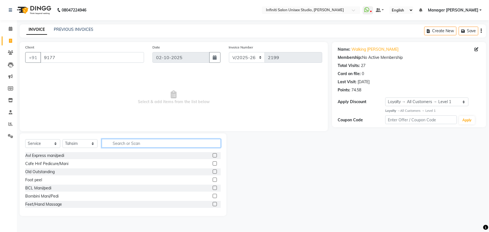
click at [120, 143] on input "text" at bounding box center [161, 143] width 119 height 9
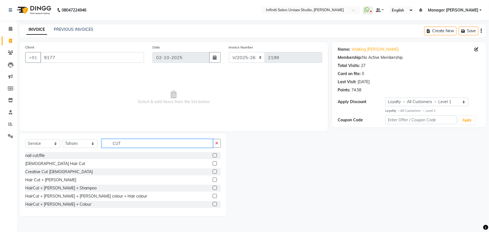
type input "CUT"
click at [213, 163] on label at bounding box center [215, 163] width 4 height 4
click at [213, 163] on input "checkbox" at bounding box center [215, 164] width 4 height 4
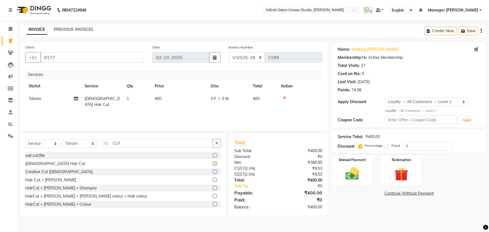
checkbox input "false"
click at [157, 96] on span "400" at bounding box center [158, 98] width 7 height 5
select select "49888"
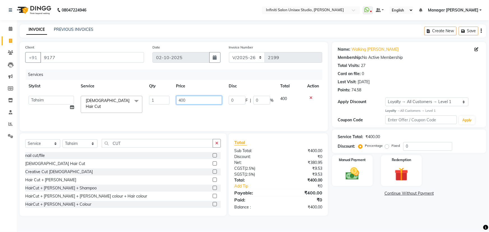
drag, startPoint x: 186, startPoint y: 98, endPoint x: 171, endPoint y: 101, distance: 15.1
click at [171, 101] on tr "Abhishek Alka Amrita Arun DN Bharti [PERSON_NAME] Owner Pooja Rahul Sen DN Ritu…" at bounding box center [173, 104] width 297 height 24
click at [180, 99] on input "number" at bounding box center [199, 100] width 46 height 9
type input "500"
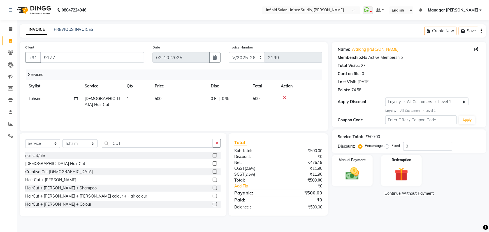
click at [211, 113] on div "Services Stylist Service Qty Price Disc Total Action Tahsim [DEMOGRAPHIC_DATA] …" at bounding box center [173, 97] width 297 height 56
click at [348, 170] on img at bounding box center [352, 173] width 23 height 16
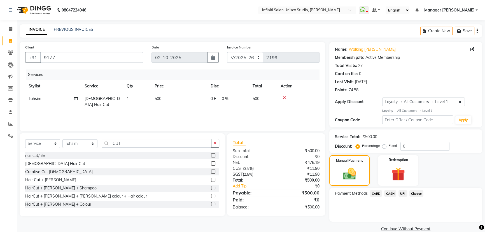
click at [403, 193] on span "UPI" at bounding box center [402, 193] width 9 height 6
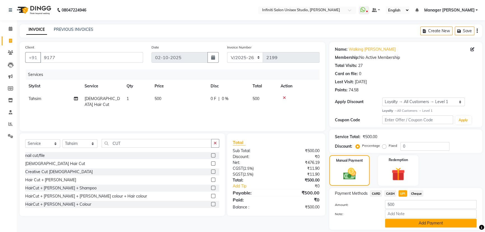
click at [412, 221] on button "Add Payment" at bounding box center [431, 223] width 92 height 9
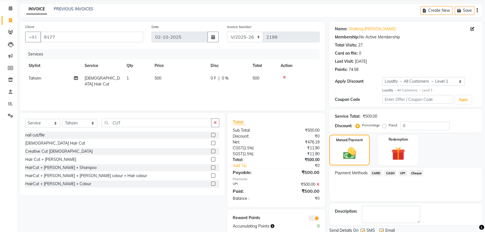
scroll to position [41, 0]
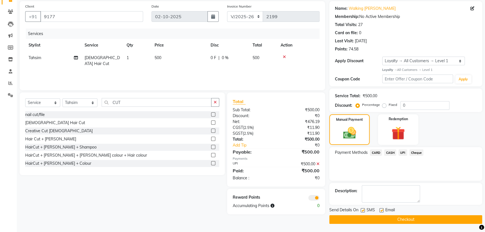
click at [413, 215] on button "Checkout" at bounding box center [405, 219] width 153 height 9
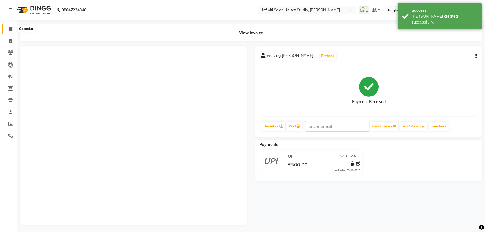
click at [11, 30] on icon at bounding box center [11, 29] width 4 height 4
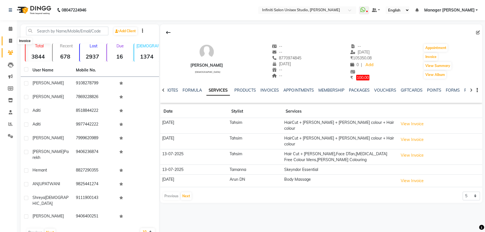
click at [11, 42] on icon at bounding box center [10, 41] width 3 height 4
select select "service"
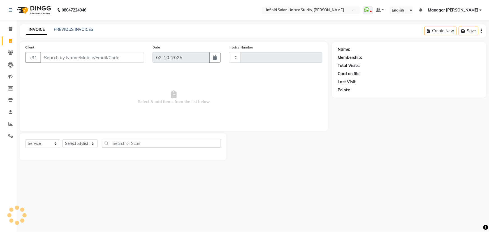
type input "2198"
select select "6511"
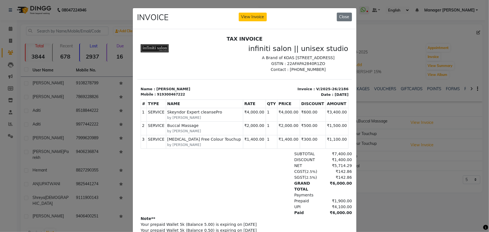
click at [381, 189] on ngb-modal-window "INVOICE View Invoice Close" at bounding box center [244, 116] width 489 height 232
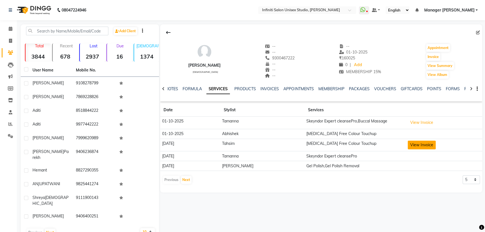
click at [408, 144] on button "View Invoice" at bounding box center [422, 145] width 28 height 9
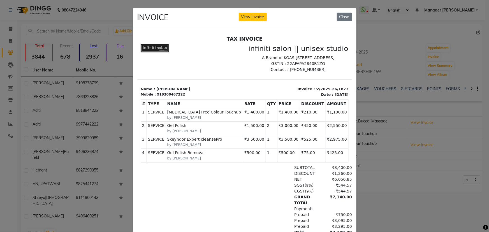
click at [388, 177] on ngb-modal-window "INVOICE View Invoice Close" at bounding box center [244, 116] width 489 height 232
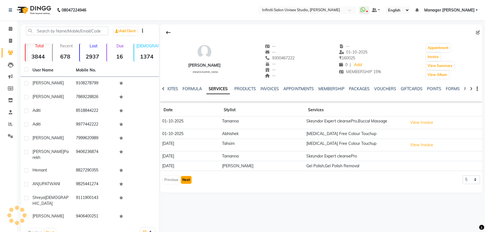
click at [184, 178] on button "Next" at bounding box center [186, 180] width 11 height 8
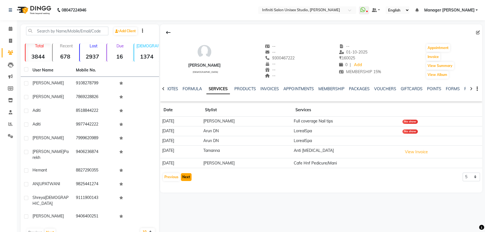
click at [189, 176] on button "Next" at bounding box center [186, 177] width 11 height 8
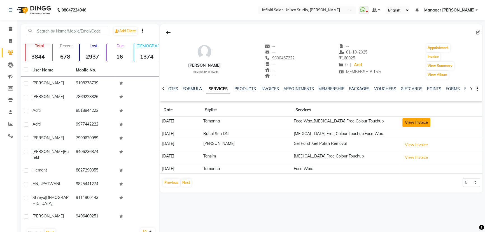
click at [412, 121] on button "View Invoice" at bounding box center [416, 122] width 28 height 9
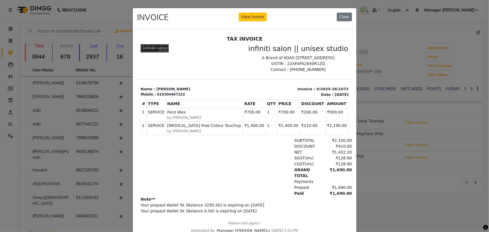
click at [370, 191] on ngb-modal-window "INVOICE View Invoice Close" at bounding box center [244, 116] width 489 height 232
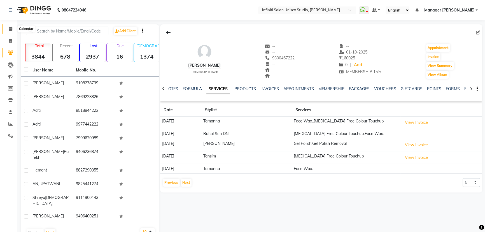
click at [10, 27] on icon at bounding box center [11, 29] width 4 height 4
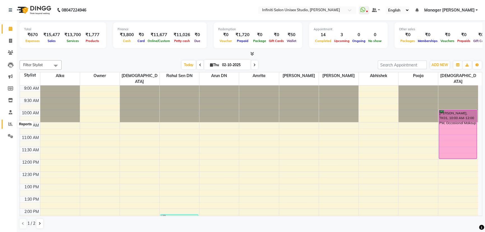
click at [8, 124] on icon at bounding box center [10, 124] width 4 height 4
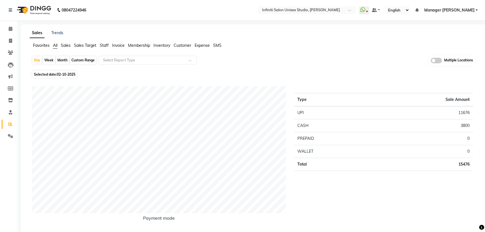
click at [62, 60] on div "Month" at bounding box center [62, 60] width 13 height 8
select select "10"
select select "2025"
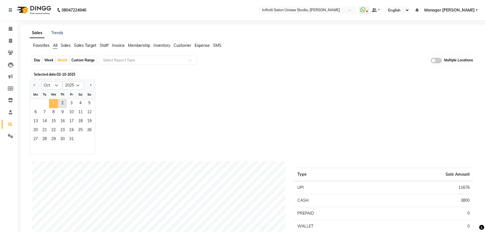
click at [54, 102] on span "1" at bounding box center [53, 103] width 9 height 9
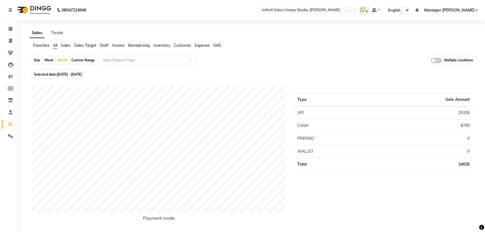
click at [104, 44] on span "Staff" at bounding box center [104, 45] width 9 height 5
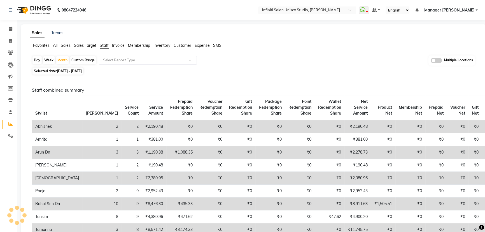
click at [115, 66] on div "Day Week Month Custom Range Select Report Type Multiple Locations" at bounding box center [253, 60] width 443 height 10
click at [120, 57] on input "text" at bounding box center [142, 60] width 81 height 6
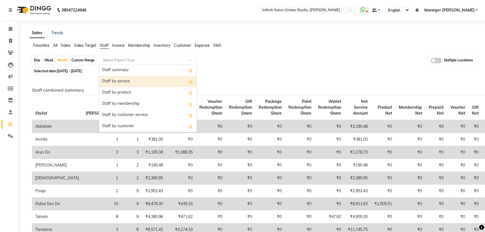
click at [132, 79] on div "Staff by service" at bounding box center [147, 81] width 97 height 11
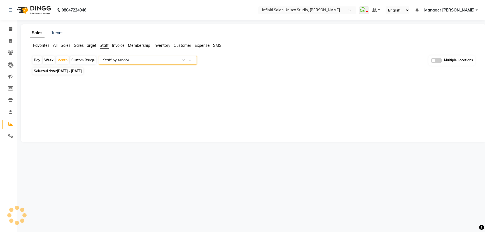
select select "csv"
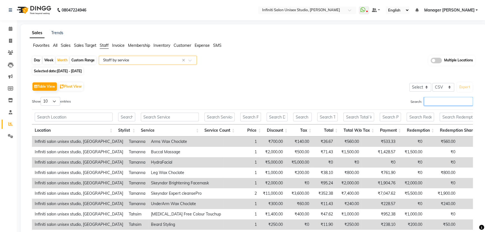
click at [437, 99] on input "Search:" at bounding box center [448, 101] width 49 height 9
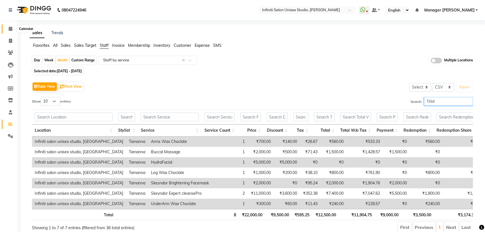
type input "TAM"
click at [11, 29] on icon at bounding box center [11, 29] width 4 height 4
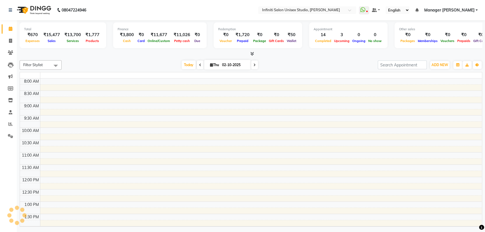
scroll to position [147, 0]
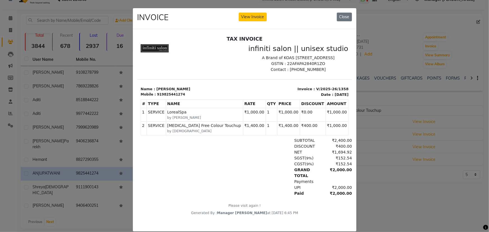
click at [379, 181] on ngb-modal-window "INVOICE View Invoice Close" at bounding box center [244, 116] width 489 height 232
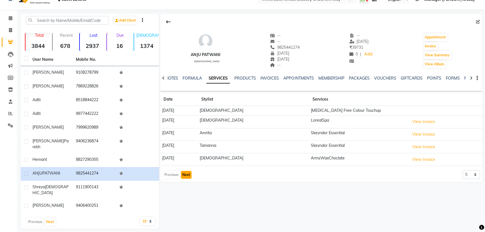
click at [188, 174] on button "Next" at bounding box center [186, 175] width 11 height 8
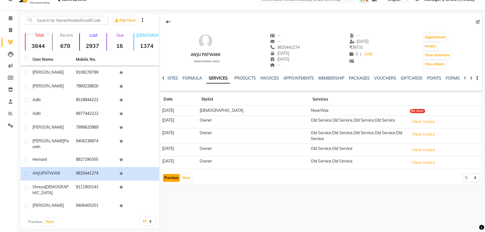
click at [170, 175] on button "Previous" at bounding box center [171, 178] width 17 height 8
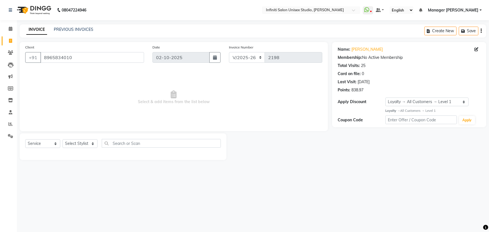
select select "6511"
select select "service"
select select "1: Object"
select select "49888"
click at [62, 139] on select "Select Stylist [PERSON_NAME] Amrita Arun DN Bharti [PERSON_NAME] Owner [PERSON_…" at bounding box center [79, 143] width 35 height 9
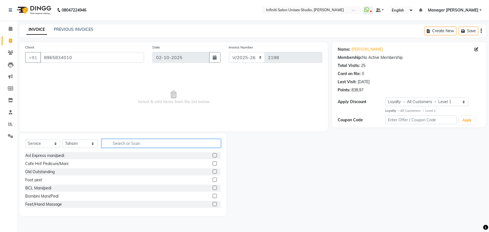
click at [117, 144] on input "text" at bounding box center [161, 143] width 119 height 9
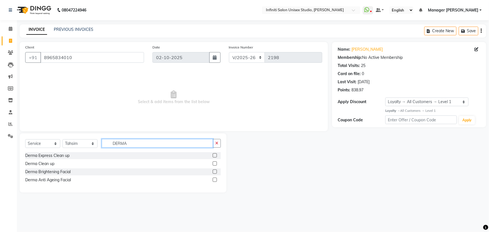
type input "DERMA"
click at [216, 172] on label at bounding box center [215, 171] width 4 height 4
click at [216, 172] on input "checkbox" at bounding box center [215, 172] width 4 height 4
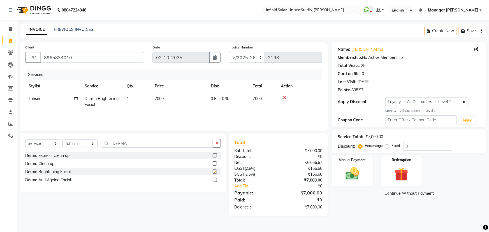
checkbox input "false"
click at [216, 98] on div "0 F | 0 %" at bounding box center [228, 99] width 35 height 6
select select "49888"
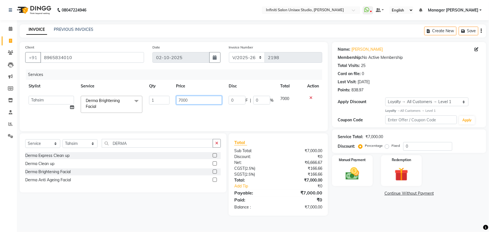
click at [188, 99] on input "7000" at bounding box center [199, 100] width 46 height 9
drag, startPoint x: 188, startPoint y: 99, endPoint x: 177, endPoint y: 102, distance: 12.0
click at [177, 102] on input "7000" at bounding box center [199, 100] width 46 height 9
click at [189, 99] on input "number" at bounding box center [199, 100] width 46 height 9
click at [184, 99] on input "number" at bounding box center [199, 100] width 46 height 9
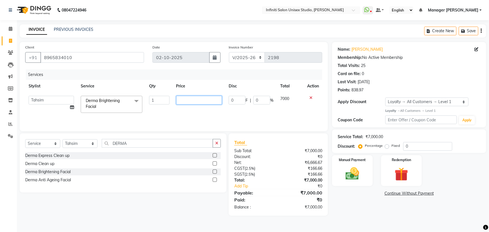
type input "5"
type input "4700"
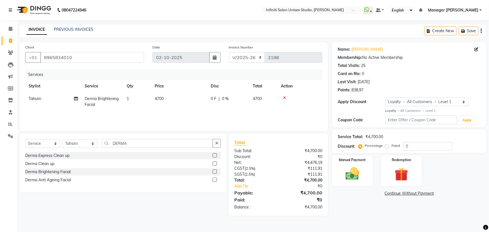
click at [212, 100] on span "0 F" at bounding box center [214, 99] width 6 height 6
select select "49888"
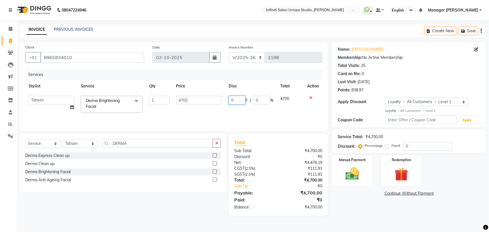
click at [239, 102] on input "0" at bounding box center [236, 100] width 17 height 9
type input "0700"
click at [247, 115] on div "Services Stylist Service Qty Price Disc Total Action Abhishek Alka Amrita Arun …" at bounding box center [173, 97] width 297 height 56
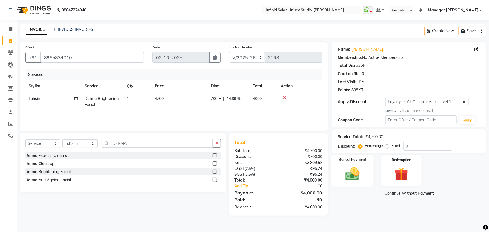
click at [355, 174] on img at bounding box center [352, 173] width 23 height 16
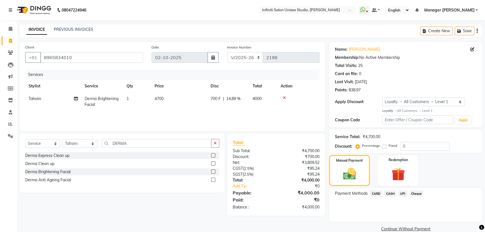
click at [401, 193] on span "UPI" at bounding box center [402, 193] width 9 height 6
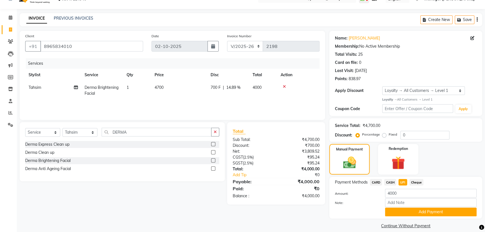
scroll to position [18, 0]
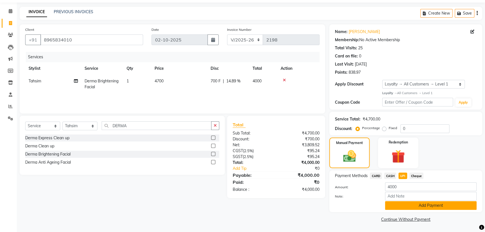
click at [419, 207] on button "Add Payment" at bounding box center [431, 205] width 92 height 9
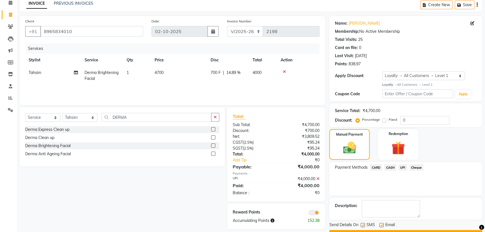
scroll to position [41, 0]
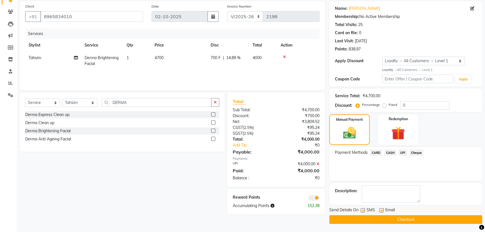
click at [407, 220] on button "Checkout" at bounding box center [405, 219] width 153 height 9
